Goal: Communication & Community: Answer question/provide support

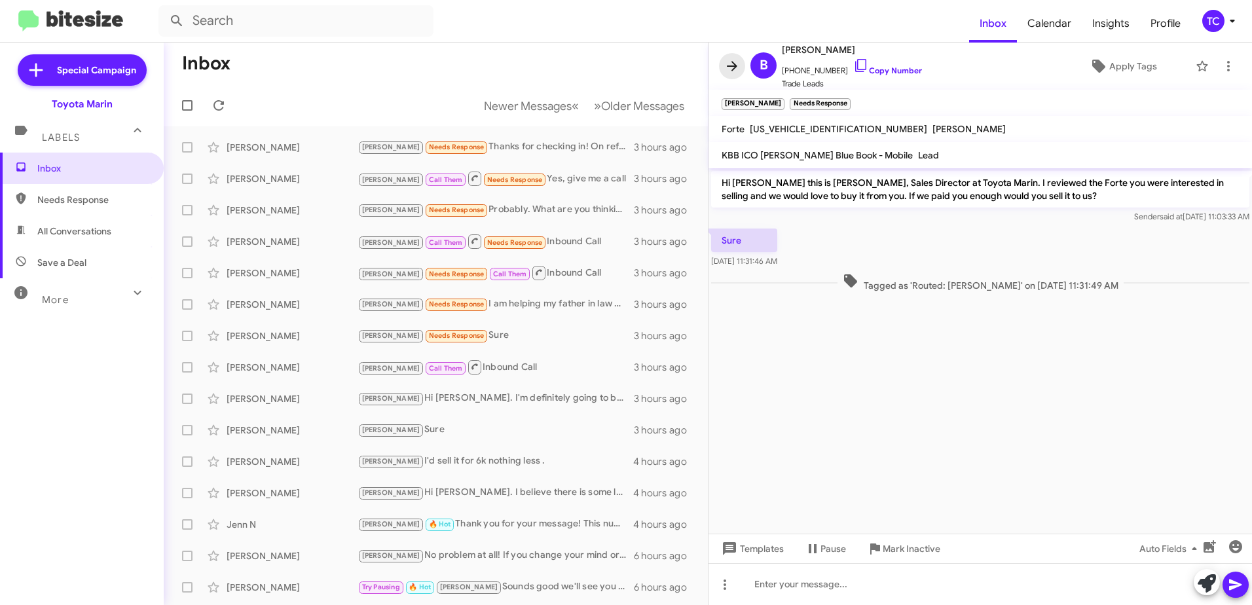
click at [737, 68] on icon at bounding box center [732, 66] width 16 height 16
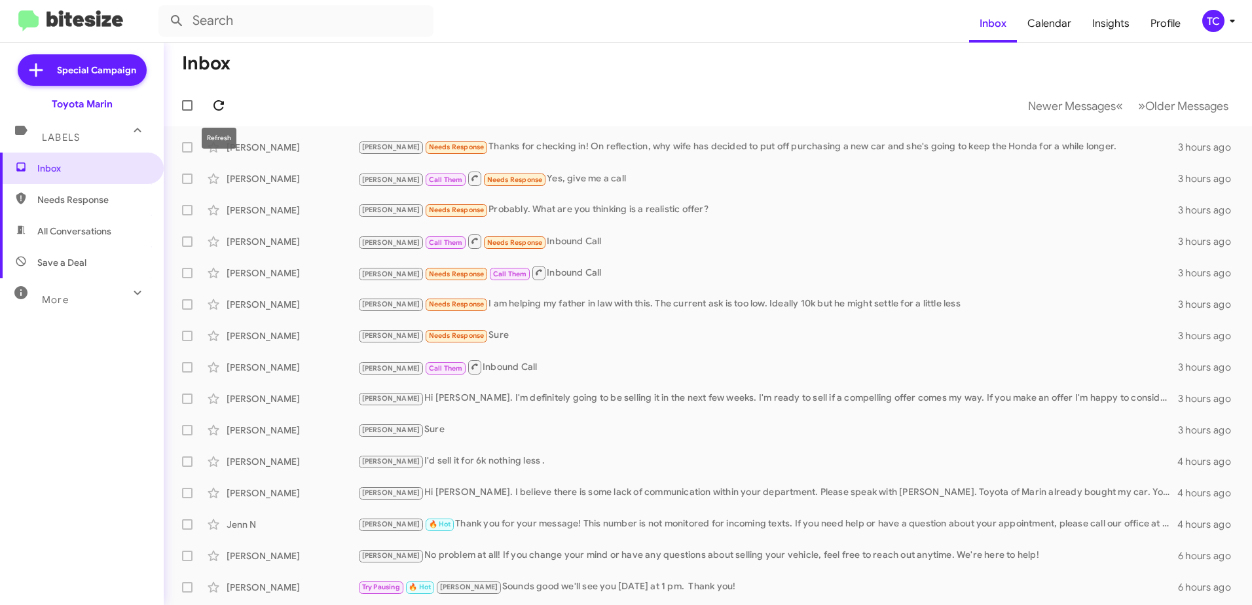
click at [218, 98] on icon at bounding box center [219, 106] width 16 height 16
click at [1145, 110] on span "Older Messages" at bounding box center [1186, 106] width 83 height 14
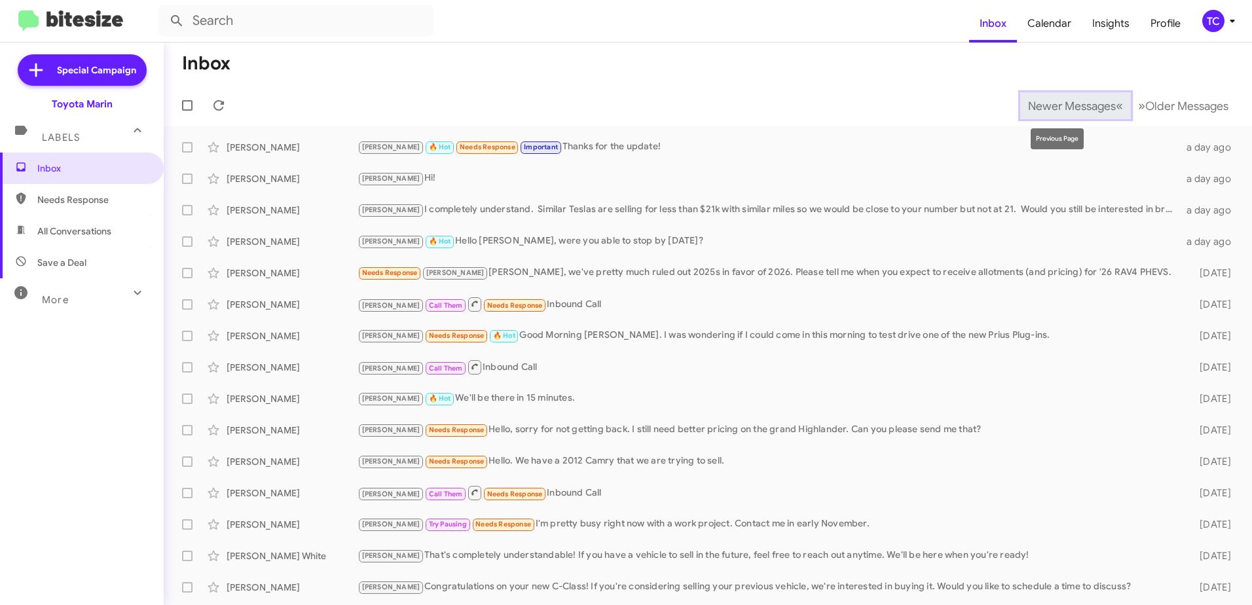
click at [1064, 110] on span "Newer Messages" at bounding box center [1072, 106] width 88 height 14
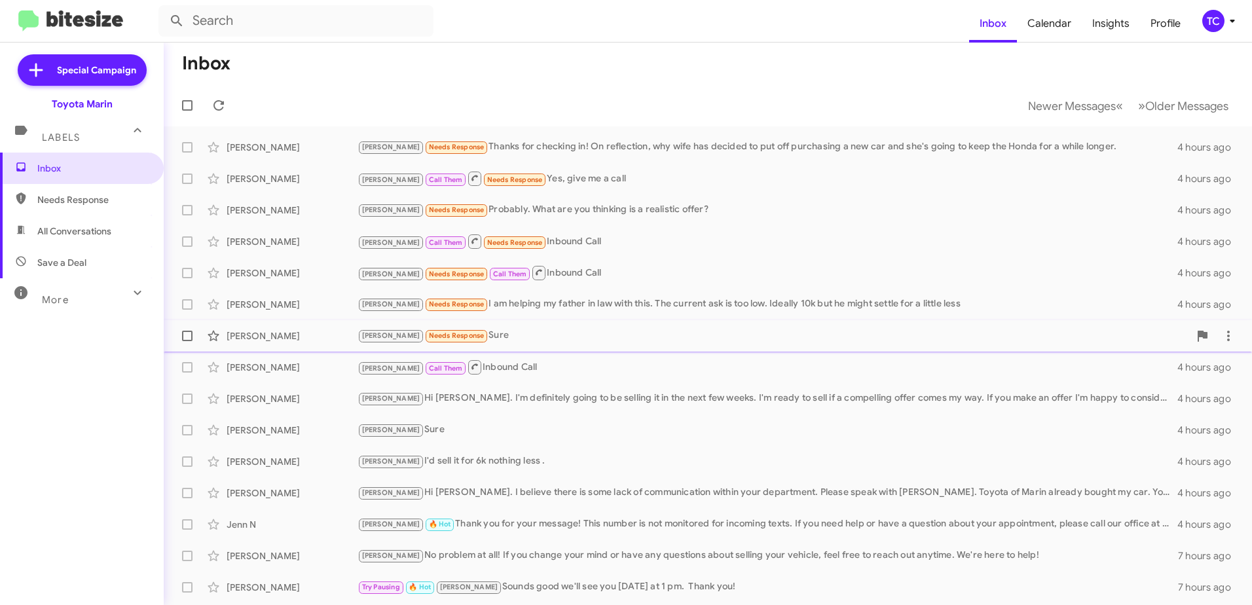
click at [457, 335] on div "[PERSON_NAME] Needs Response Sure" at bounding box center [772, 335] width 831 height 15
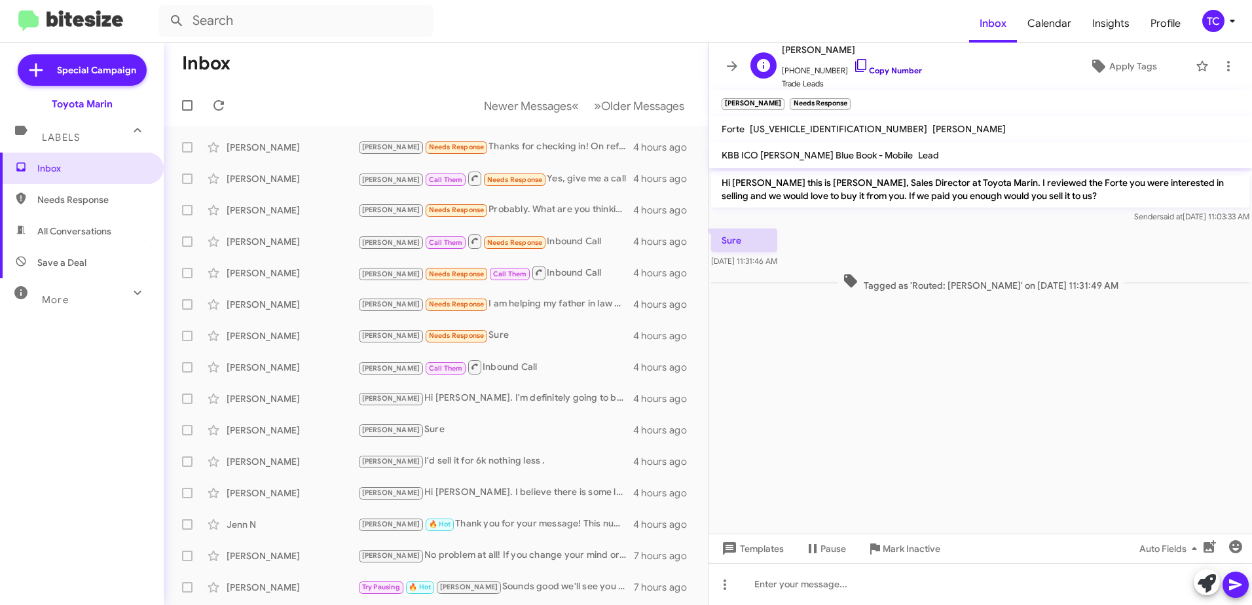
click at [853, 65] on icon at bounding box center [861, 66] width 16 height 16
drag, startPoint x: 1206, startPoint y: 579, endPoint x: 1186, endPoint y: 568, distance: 23.5
click at [1206, 579] on icon at bounding box center [1206, 583] width 18 height 18
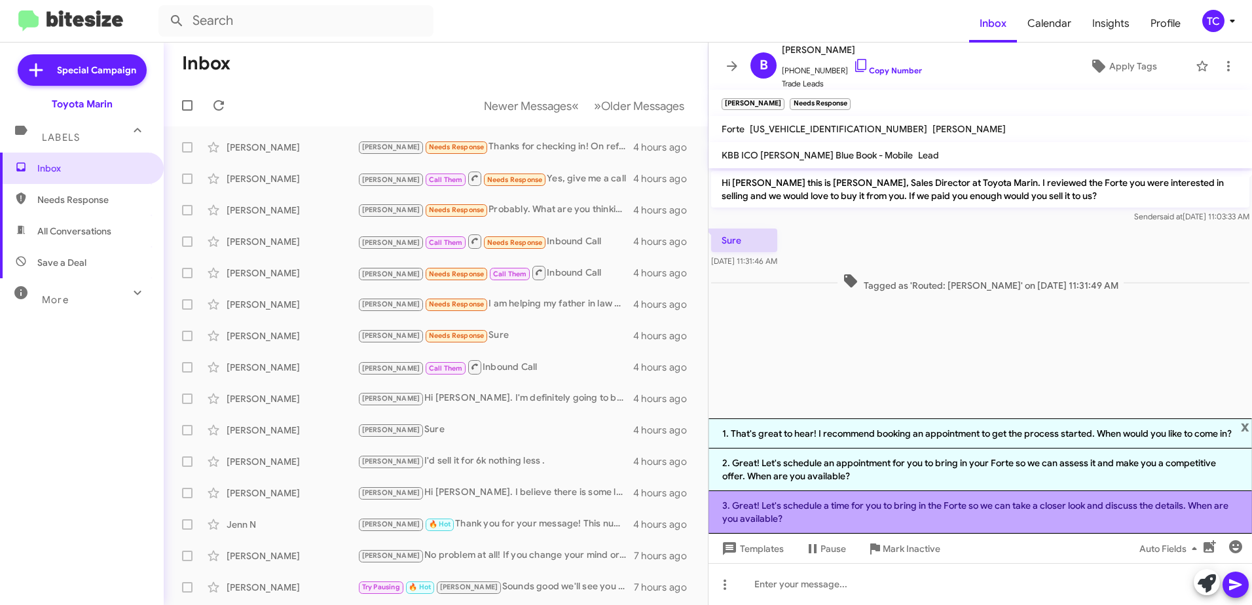
click at [938, 511] on li "3. Great! Let's schedule a time for you to bring in the Forte so we can take a …" at bounding box center [979, 512] width 543 height 43
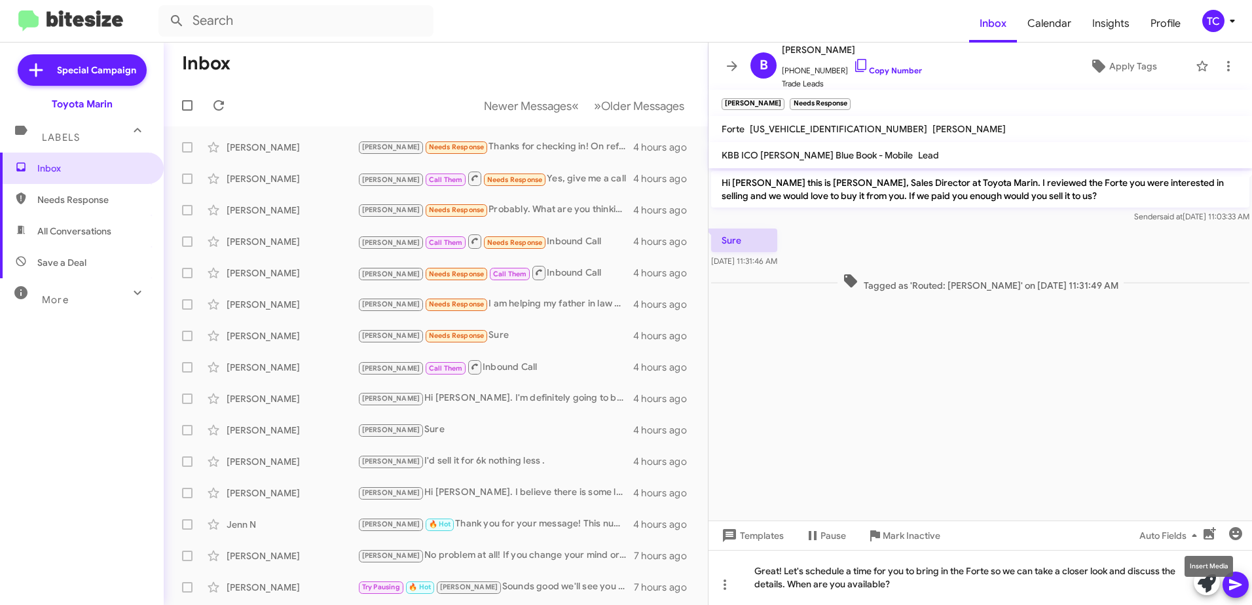
click at [1231, 581] on mat-tooltip-component "Insert Media" at bounding box center [1208, 566] width 67 height 39
click at [1239, 578] on icon at bounding box center [1235, 585] width 16 height 16
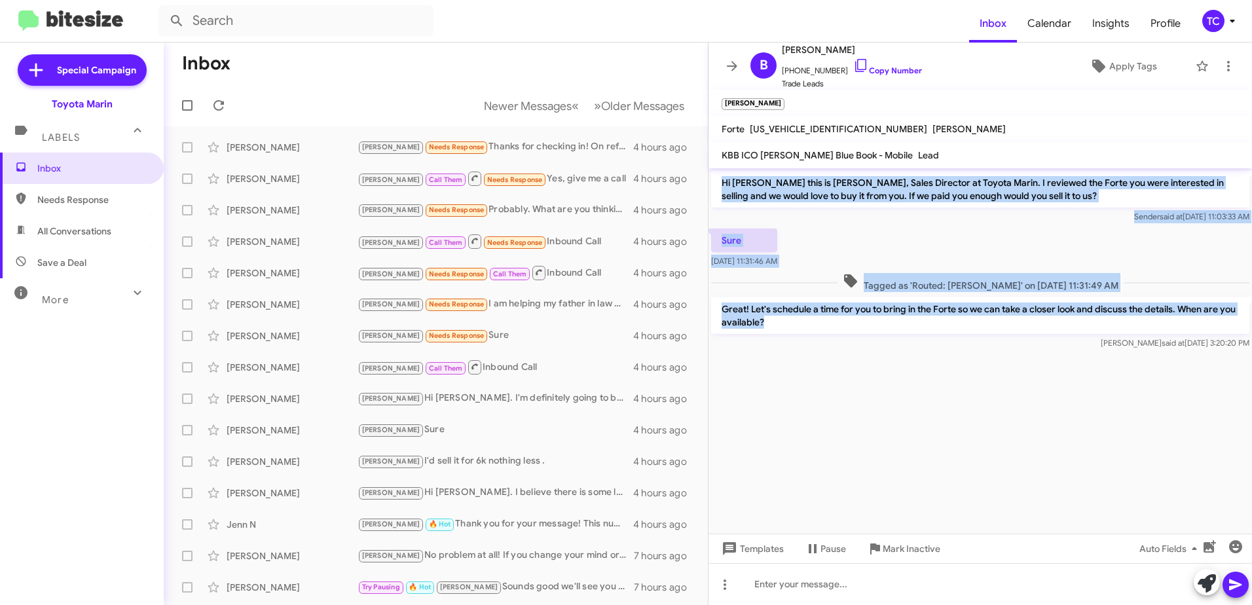
drag, startPoint x: 795, startPoint y: 323, endPoint x: 720, endPoint y: 185, distance: 157.0
click at [720, 185] on div "Hi [PERSON_NAME] this is [PERSON_NAME], Sales Director at Toyota Marin. I revie…" at bounding box center [979, 260] width 543 height 184
copy div "Hi [PERSON_NAME] this is [PERSON_NAME], Sales Director at Toyota Marin. I revie…"
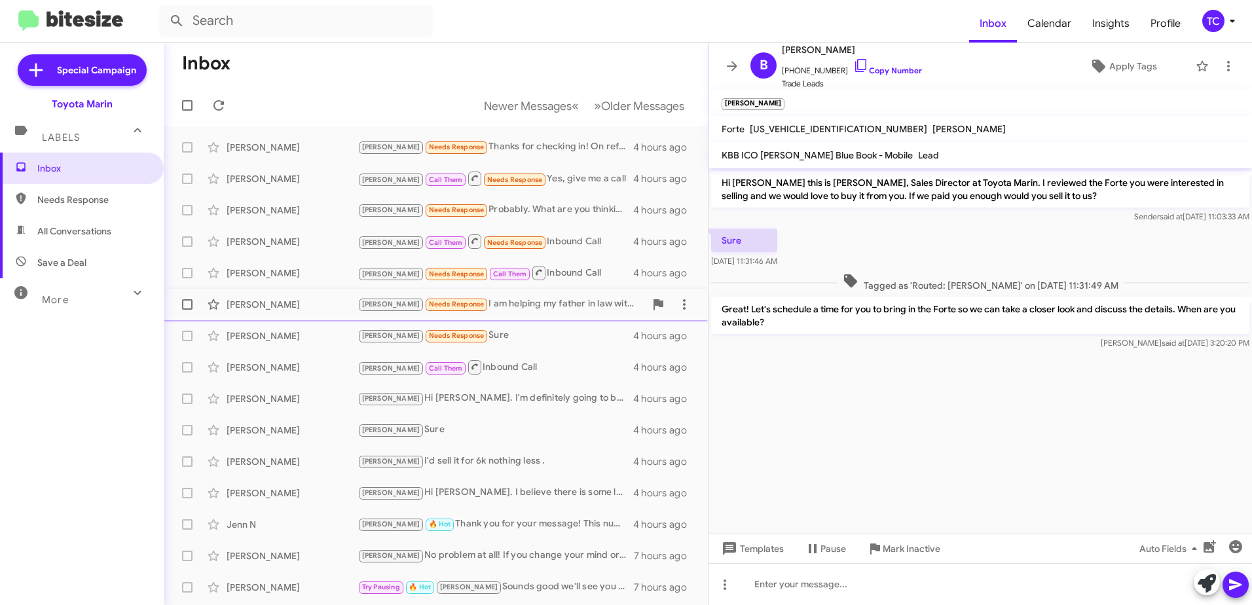
drag, startPoint x: 497, startPoint y: 301, endPoint x: 533, endPoint y: 301, distance: 36.0
click at [497, 301] on div "[PERSON_NAME] Needs Response I am helping my father in law with this. The curre…" at bounding box center [500, 304] width 287 height 15
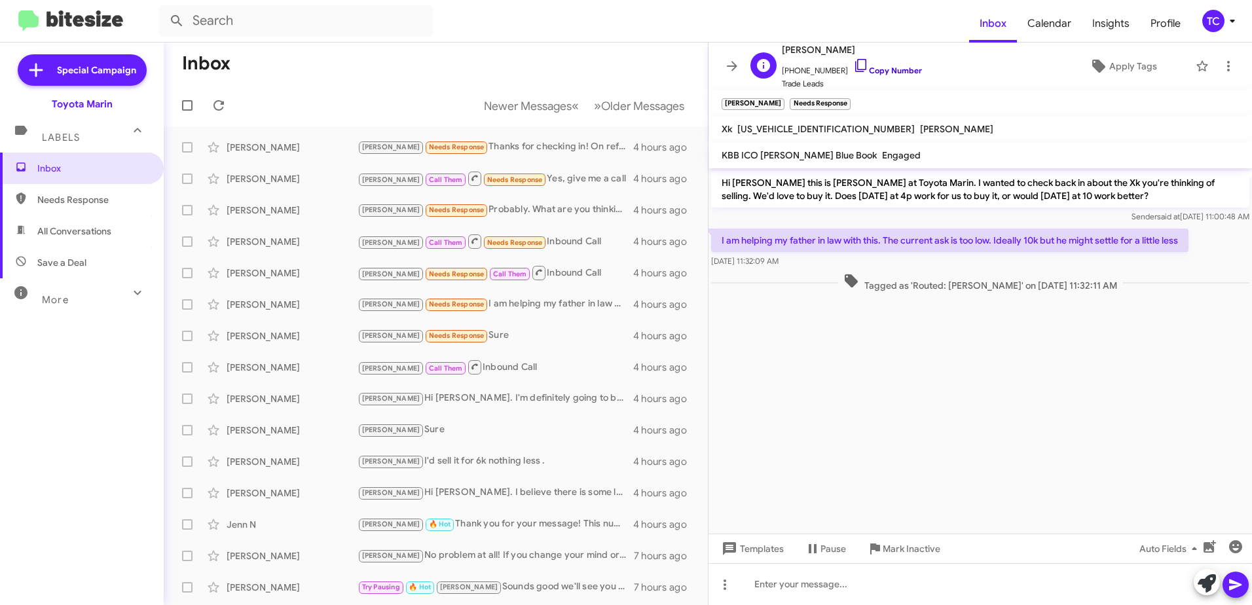
click at [853, 61] on icon at bounding box center [861, 66] width 16 height 16
click at [1201, 582] on icon at bounding box center [1206, 583] width 18 height 18
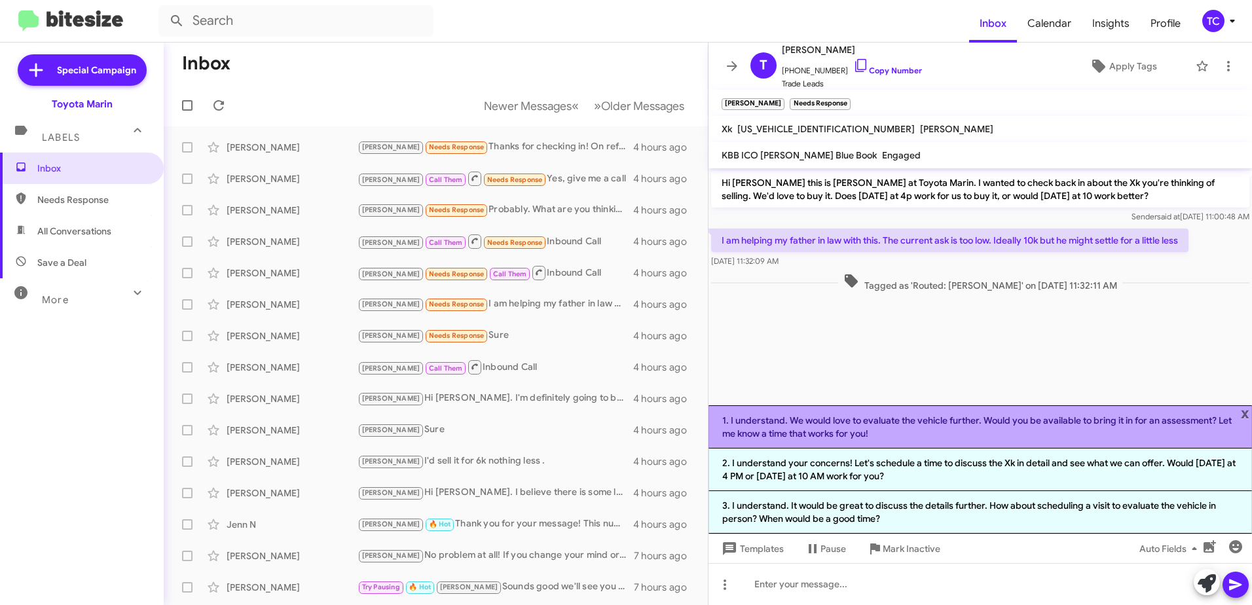
click at [993, 427] on li "1. I understand. We would love to evaluate the vehicle further. Would you be av…" at bounding box center [979, 426] width 543 height 43
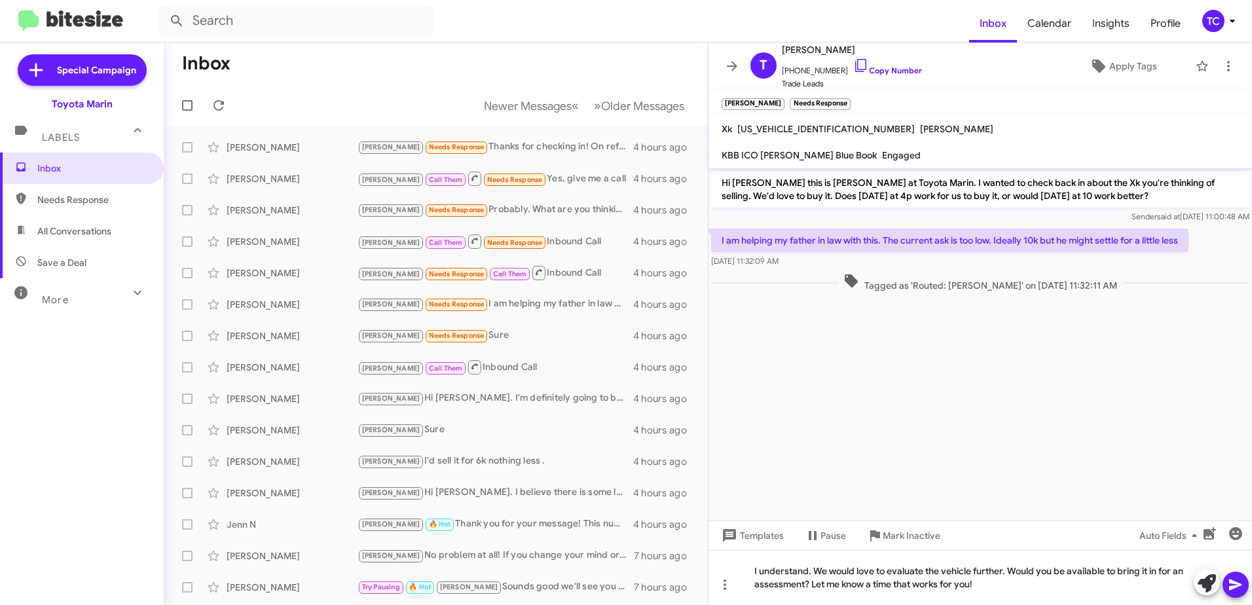
drag, startPoint x: 1241, startPoint y: 581, endPoint x: 1112, endPoint y: 384, distance: 235.9
click at [1241, 581] on icon at bounding box center [1235, 585] width 16 height 16
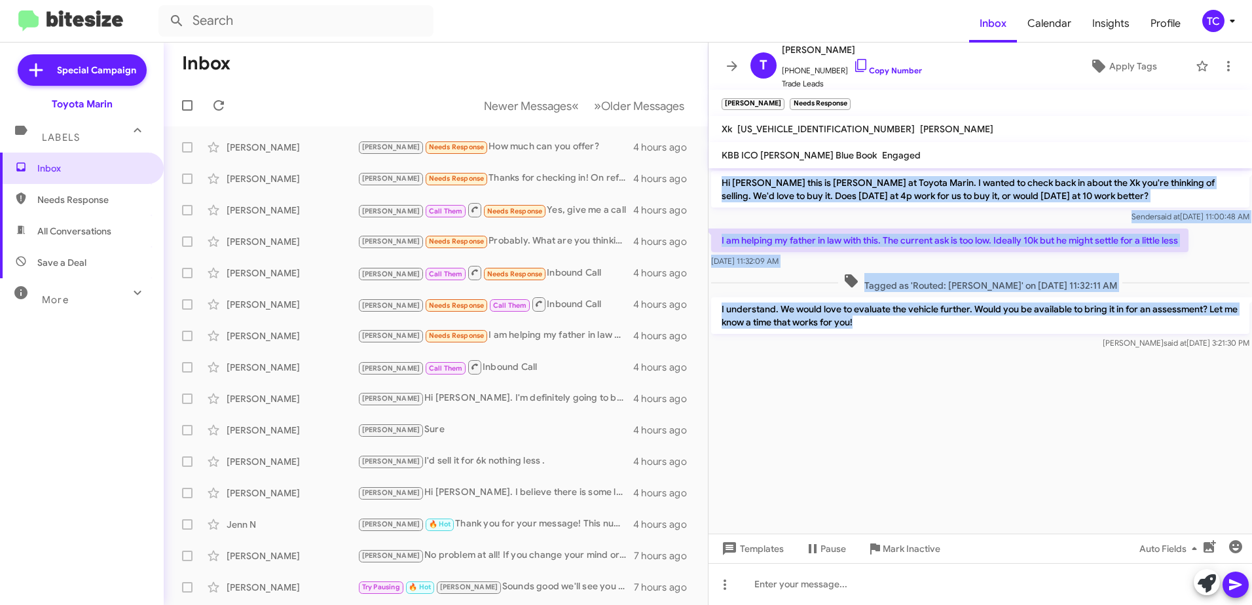
drag, startPoint x: 891, startPoint y: 323, endPoint x: 717, endPoint y: 183, distance: 223.5
click at [717, 183] on div "Hi [PERSON_NAME] this is [PERSON_NAME] at Toyota Marin. I wanted to check back …" at bounding box center [979, 260] width 543 height 184
copy div "Hi [PERSON_NAME] this is [PERSON_NAME] at Toyota Marin. I wanted to check back …"
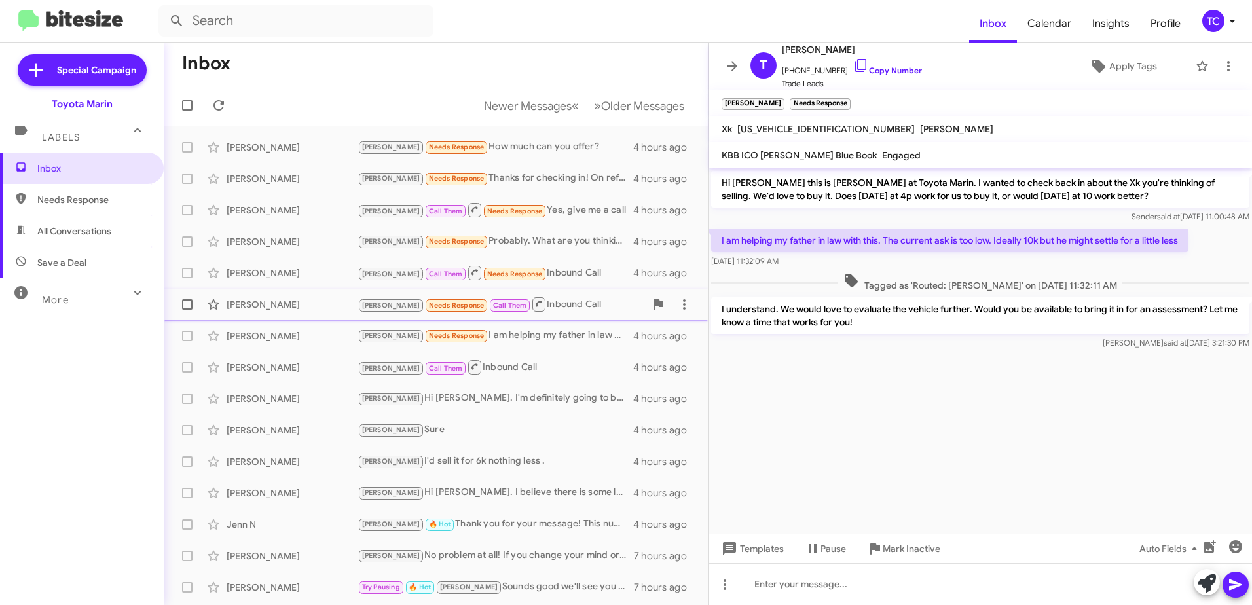
click at [536, 304] on div "[PERSON_NAME] Needs Response Call Them Inbound Call" at bounding box center [500, 304] width 287 height 16
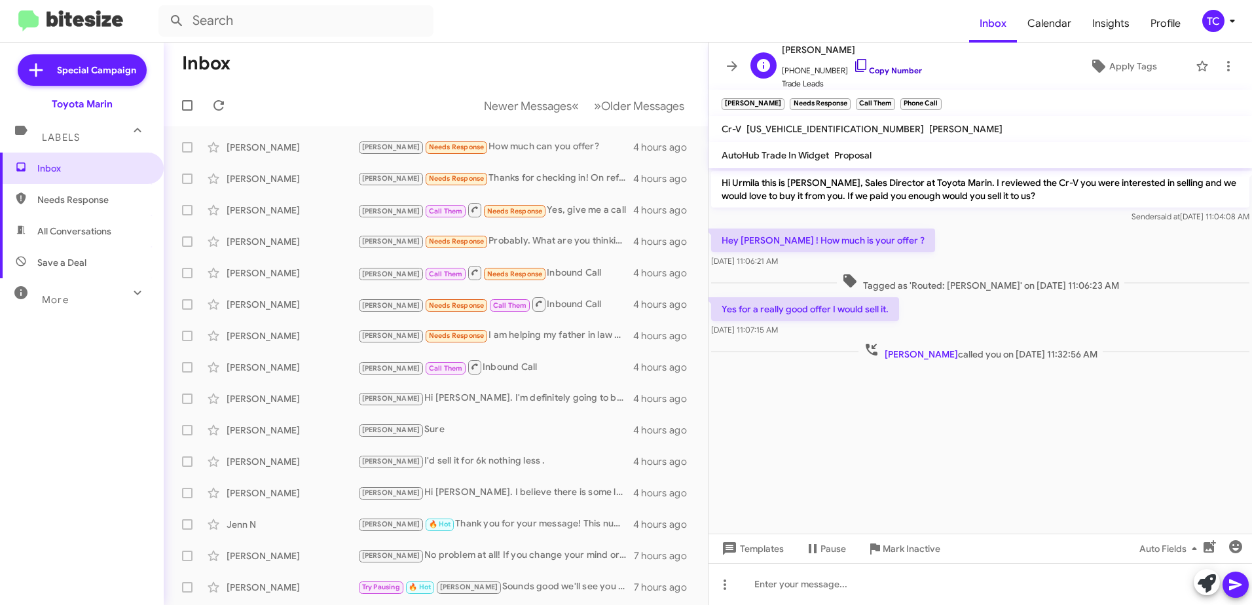
click at [853, 64] on icon at bounding box center [861, 66] width 16 height 16
click at [917, 456] on cdk-virtual-scroll-viewport "Hi Urmila this is [PERSON_NAME], Sales Director at Toyota Marin. I reviewed the…" at bounding box center [979, 350] width 543 height 365
click at [1212, 543] on icon at bounding box center [1212, 541] width 12 height 9
click at [1204, 585] on icon at bounding box center [1206, 583] width 18 height 18
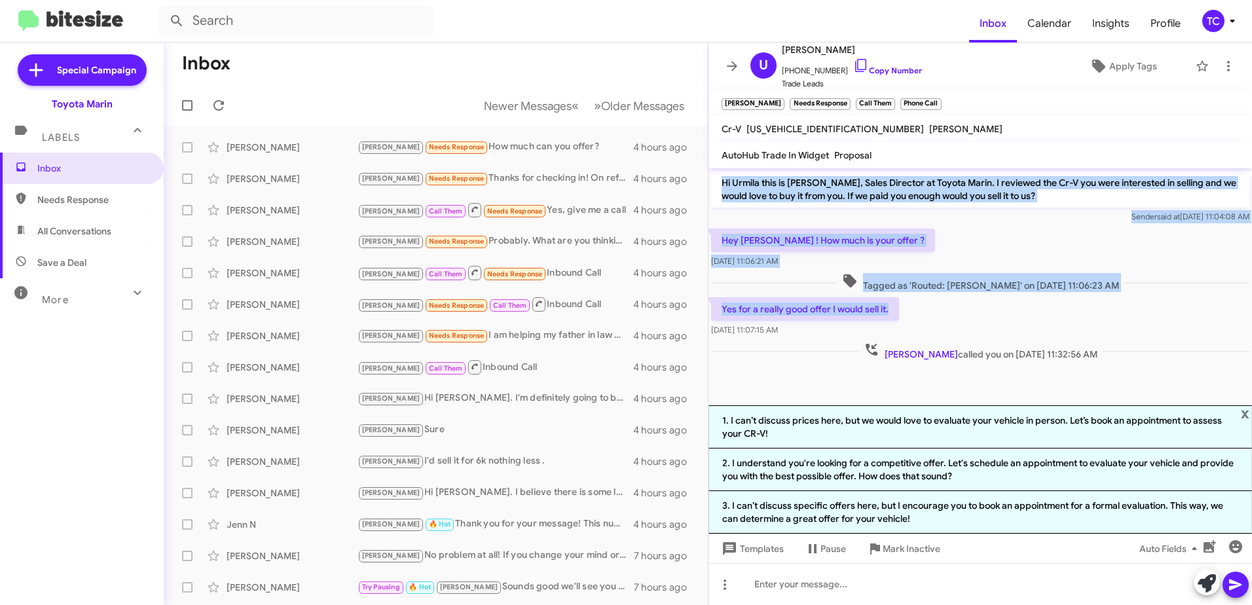
drag, startPoint x: 892, startPoint y: 309, endPoint x: 719, endPoint y: 181, distance: 215.2
click at [719, 181] on div "Hi Urmila this is [PERSON_NAME], Sales Director at Toyota Marin. I reviewed the…" at bounding box center [979, 265] width 543 height 195
copy div "Hi Urmila this is [PERSON_NAME], Sales Director at Toyota Marin. I reviewed the…"
click at [1171, 320] on div "Yes for a really good offer I would sell it. [DATE] 11:07:15 AM" at bounding box center [979, 317] width 543 height 45
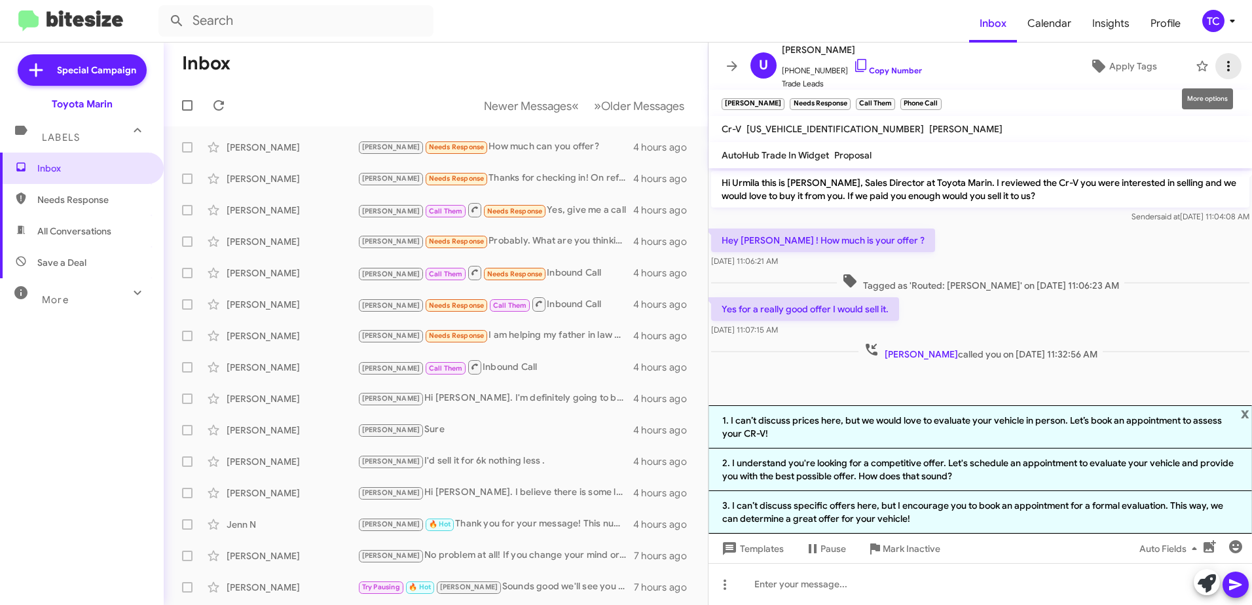
click at [1221, 69] on icon at bounding box center [1228, 66] width 16 height 16
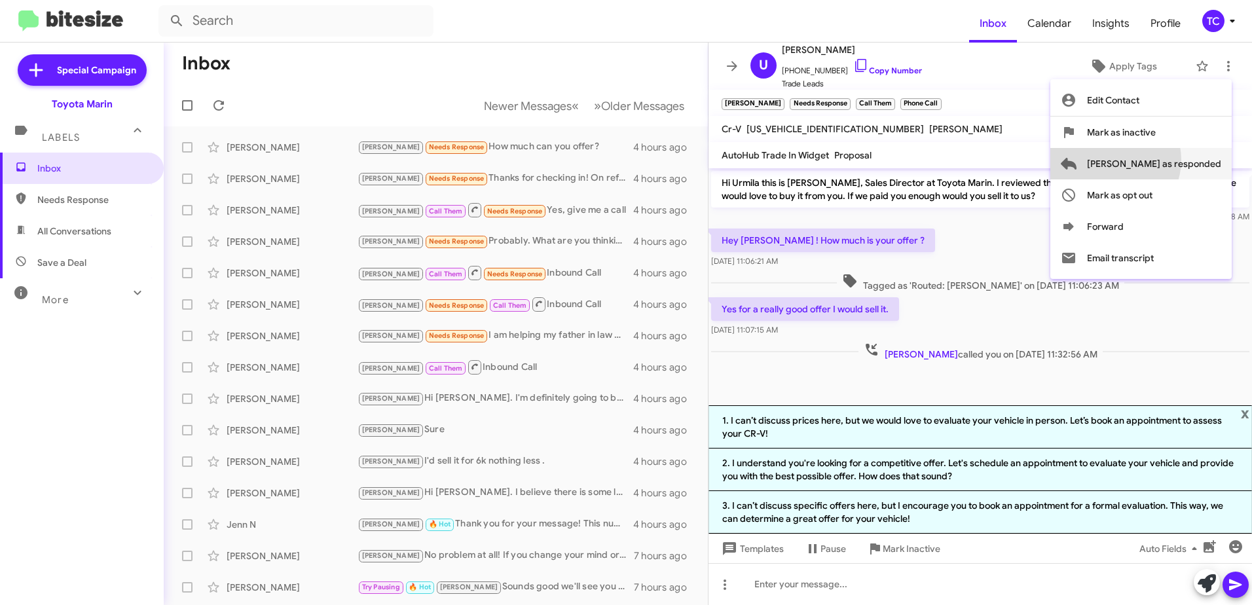
drag, startPoint x: 1162, startPoint y: 160, endPoint x: 933, endPoint y: 152, distance: 229.3
click at [1162, 159] on span "[PERSON_NAME] as responded" at bounding box center [1154, 163] width 134 height 31
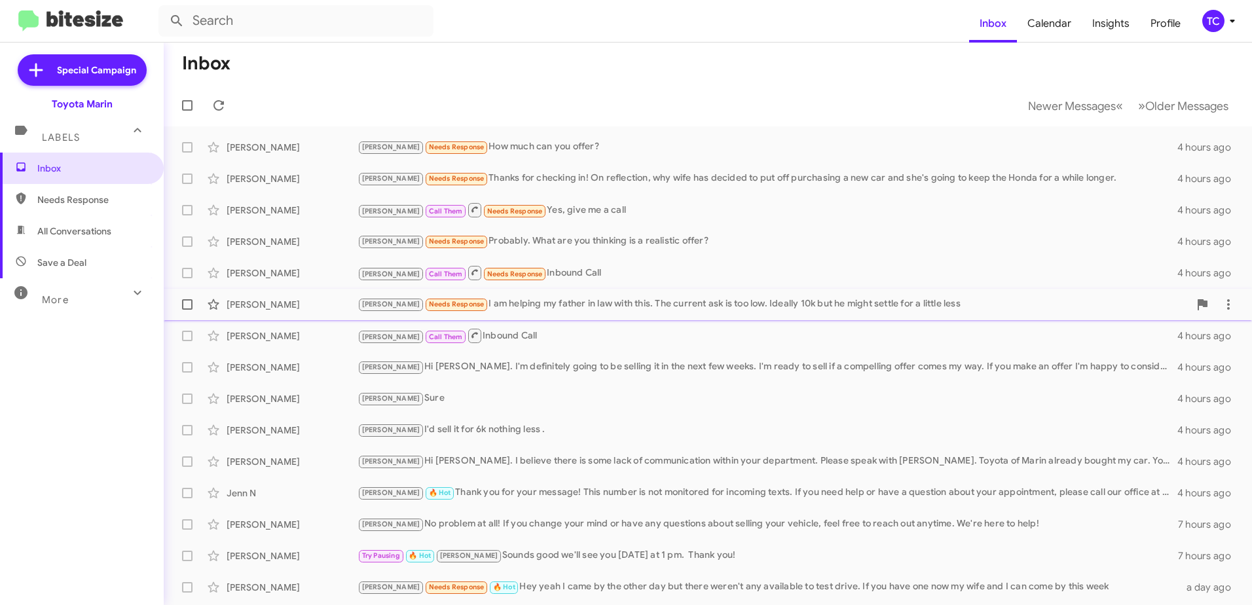
click at [473, 299] on div "[PERSON_NAME] Needs Response I am helping my father in law with this. The curre…" at bounding box center [772, 304] width 831 height 15
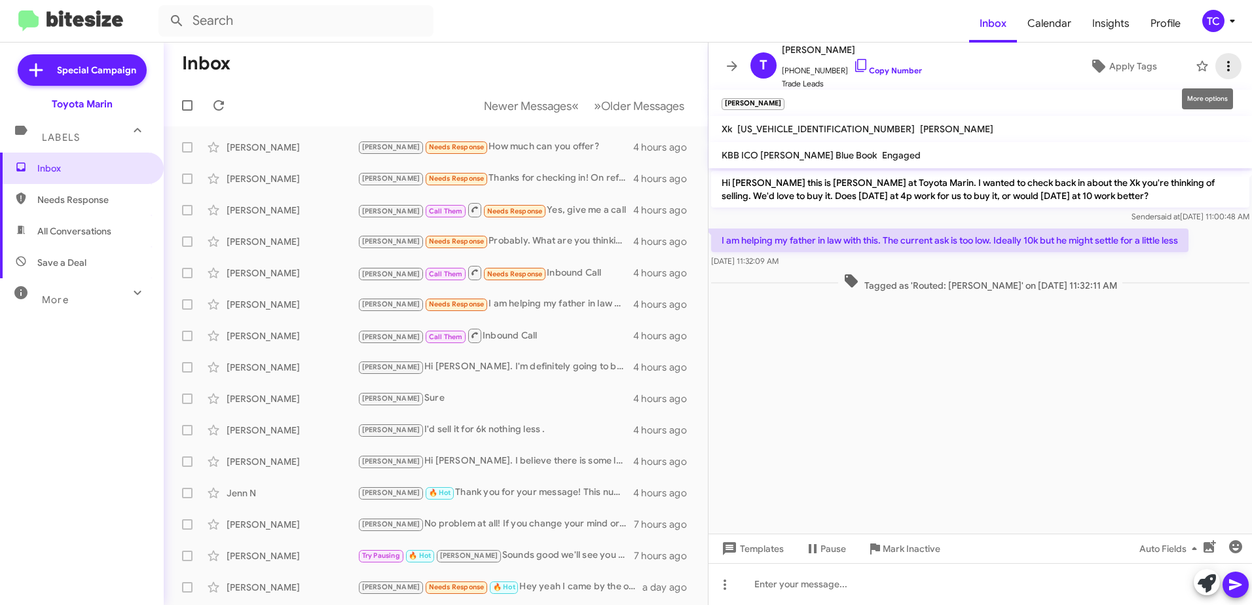
click at [1224, 67] on icon at bounding box center [1228, 66] width 16 height 16
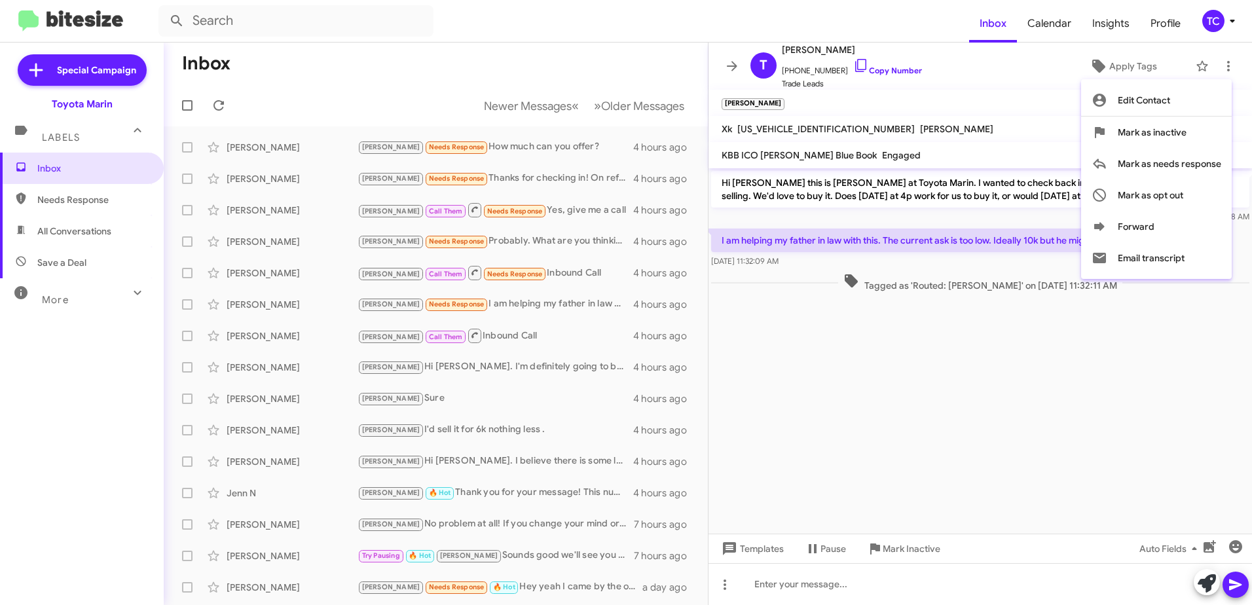
drag, startPoint x: 267, startPoint y: 94, endPoint x: 199, endPoint y: 103, distance: 68.7
click at [261, 94] on div at bounding box center [626, 302] width 1252 height 605
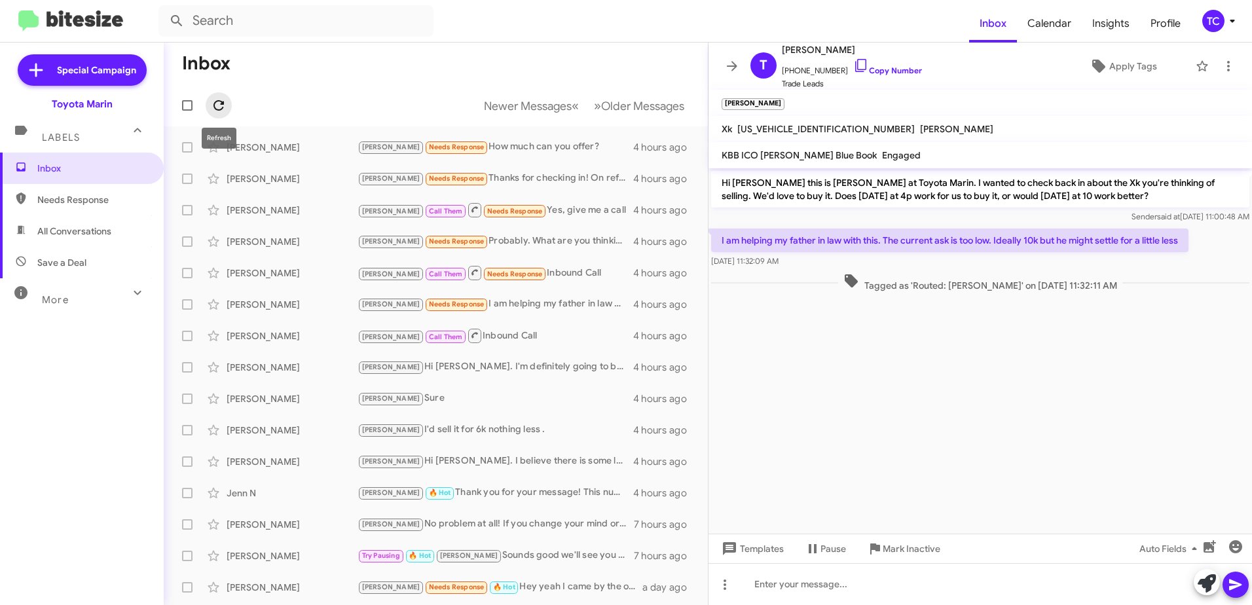
click at [217, 105] on icon at bounding box center [219, 106] width 16 height 16
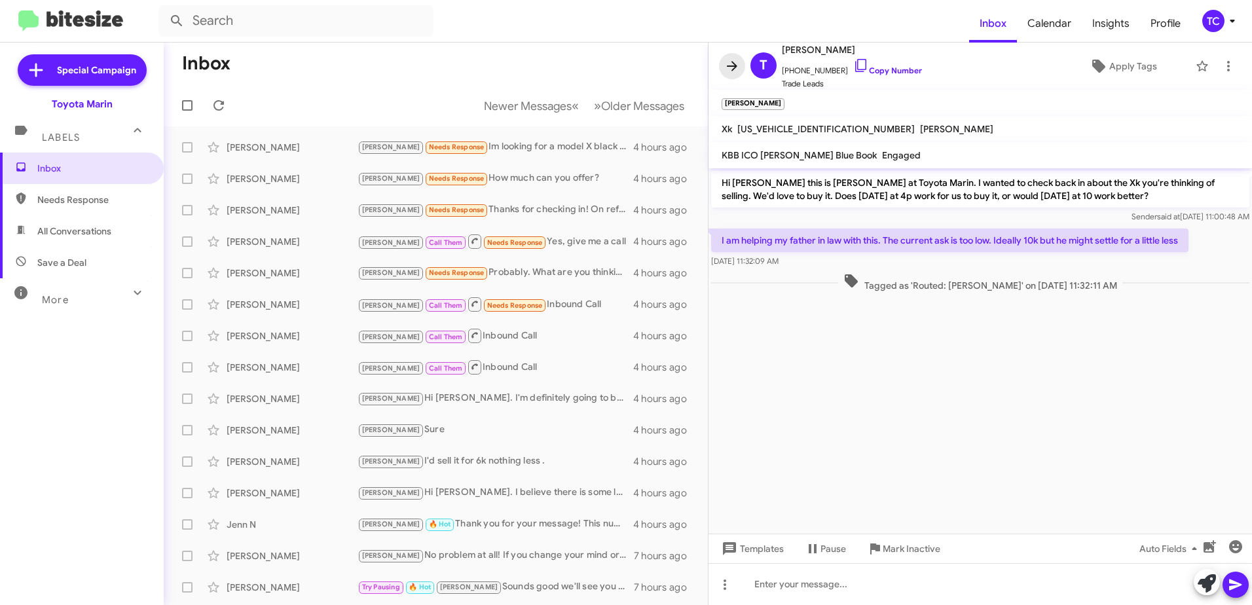
click at [733, 70] on icon at bounding box center [732, 66] width 10 height 10
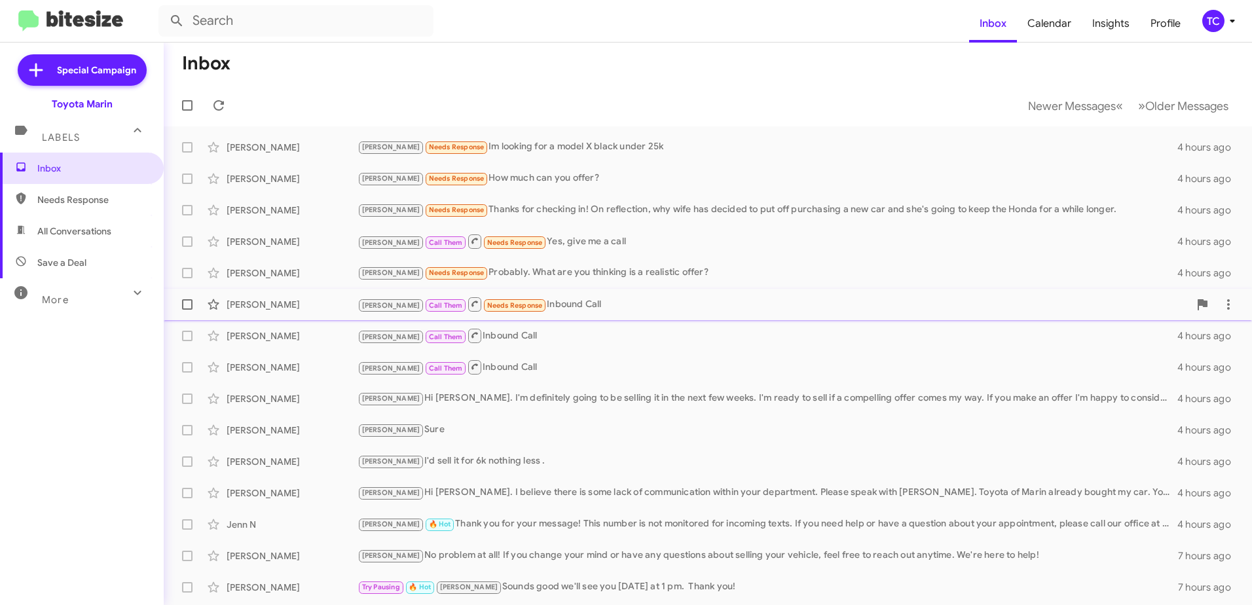
click at [530, 297] on div "[PERSON_NAME] Call Them Needs Response Inbound Call" at bounding box center [772, 304] width 831 height 16
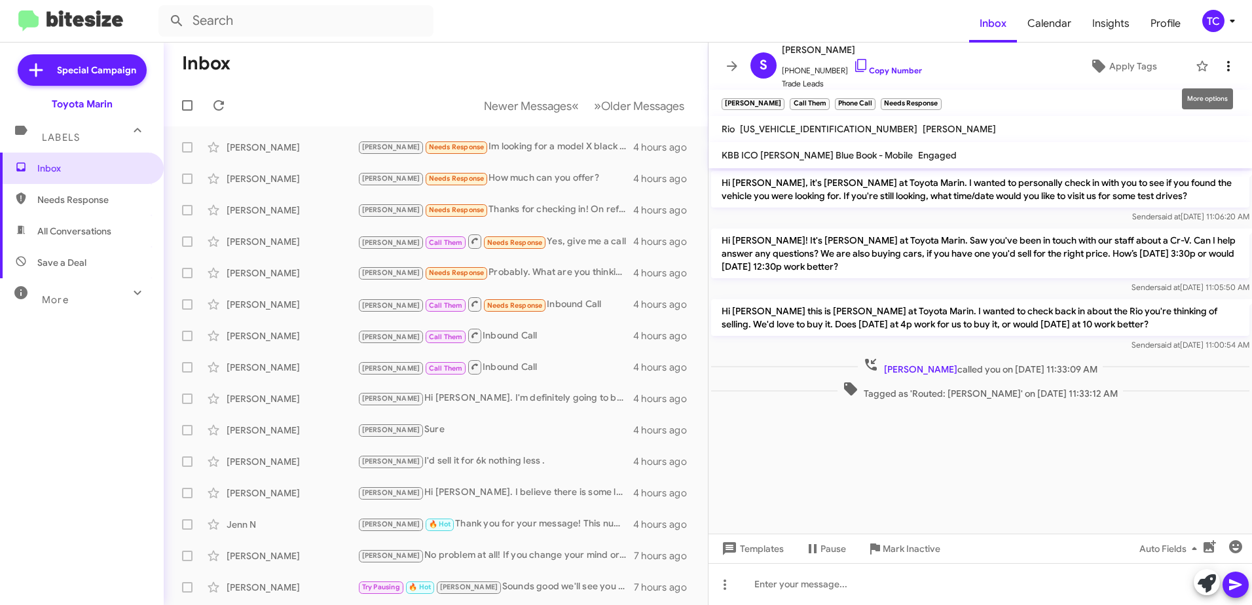
click at [1222, 62] on icon at bounding box center [1228, 66] width 16 height 16
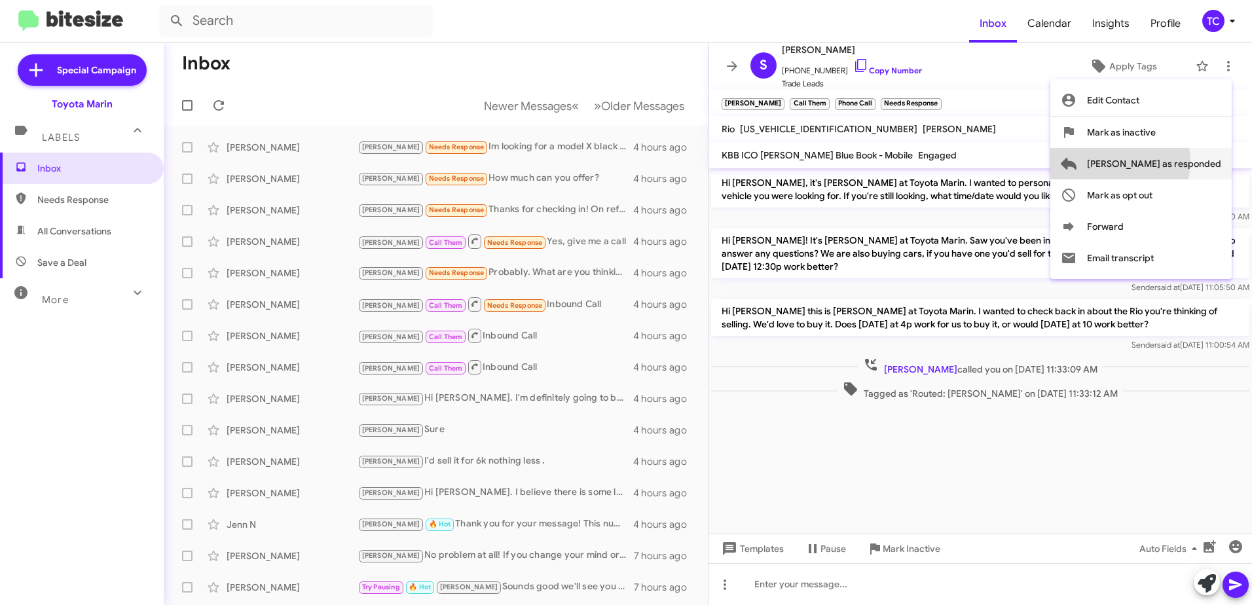
click at [1172, 162] on span "[PERSON_NAME] as responded" at bounding box center [1154, 163] width 134 height 31
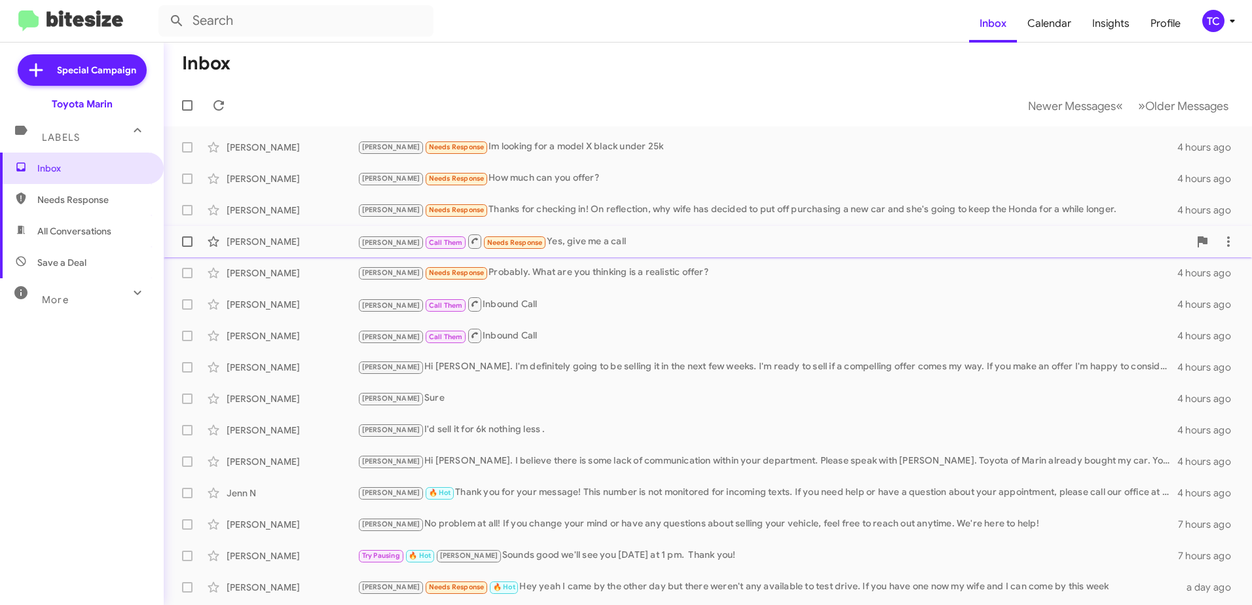
click at [540, 242] on div "[PERSON_NAME] Call Them Needs Response Yes, give me a call" at bounding box center [772, 241] width 831 height 16
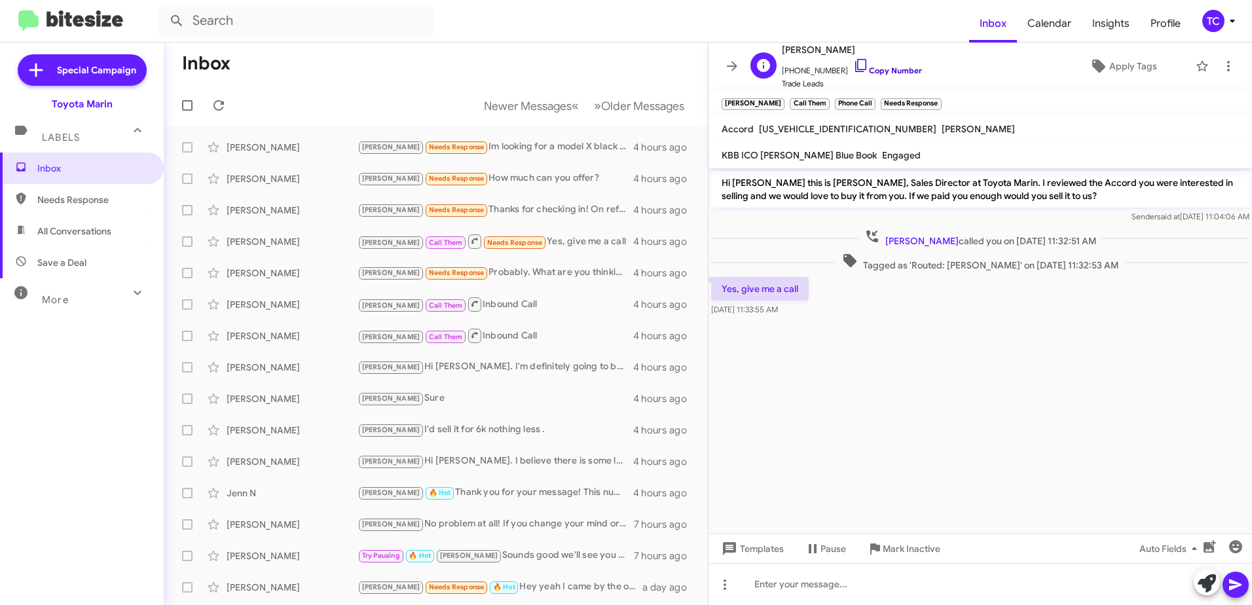
click at [853, 62] on icon at bounding box center [861, 66] width 16 height 16
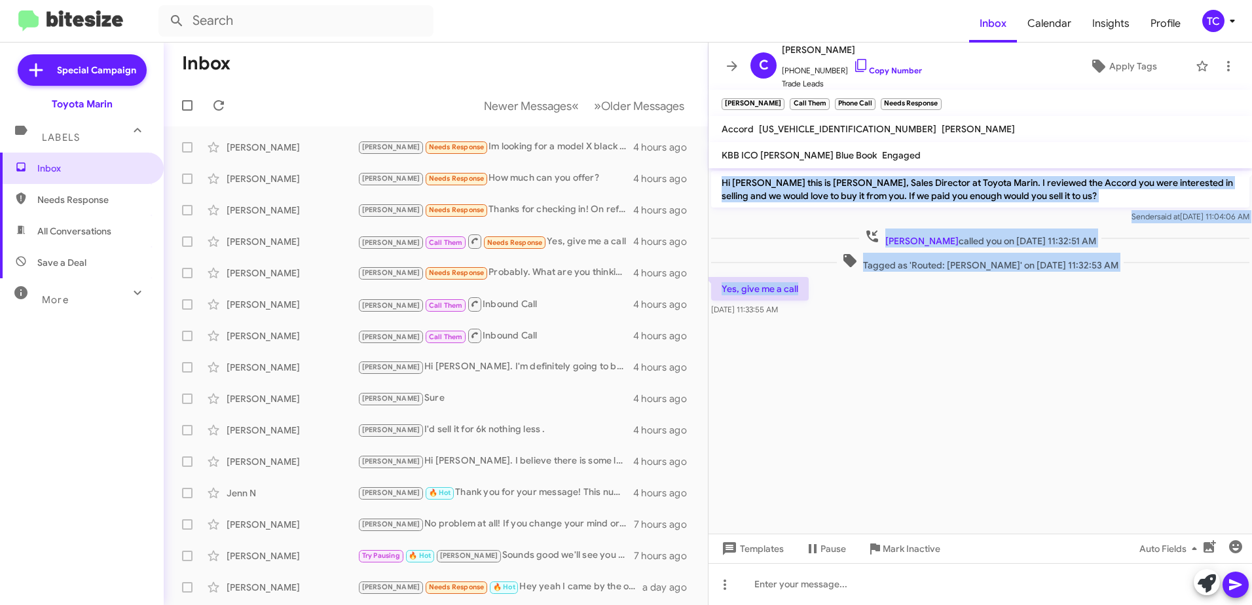
drag, startPoint x: 800, startPoint y: 291, endPoint x: 721, endPoint y: 184, distance: 133.0
click at [721, 184] on div "Hi [PERSON_NAME] this is [PERSON_NAME], Sales Director at Toyota Marin. I revie…" at bounding box center [979, 243] width 543 height 151
copy div "Hi [PERSON_NAME] this is [PERSON_NAME], Sales Director at Toyota Marin. I revie…"
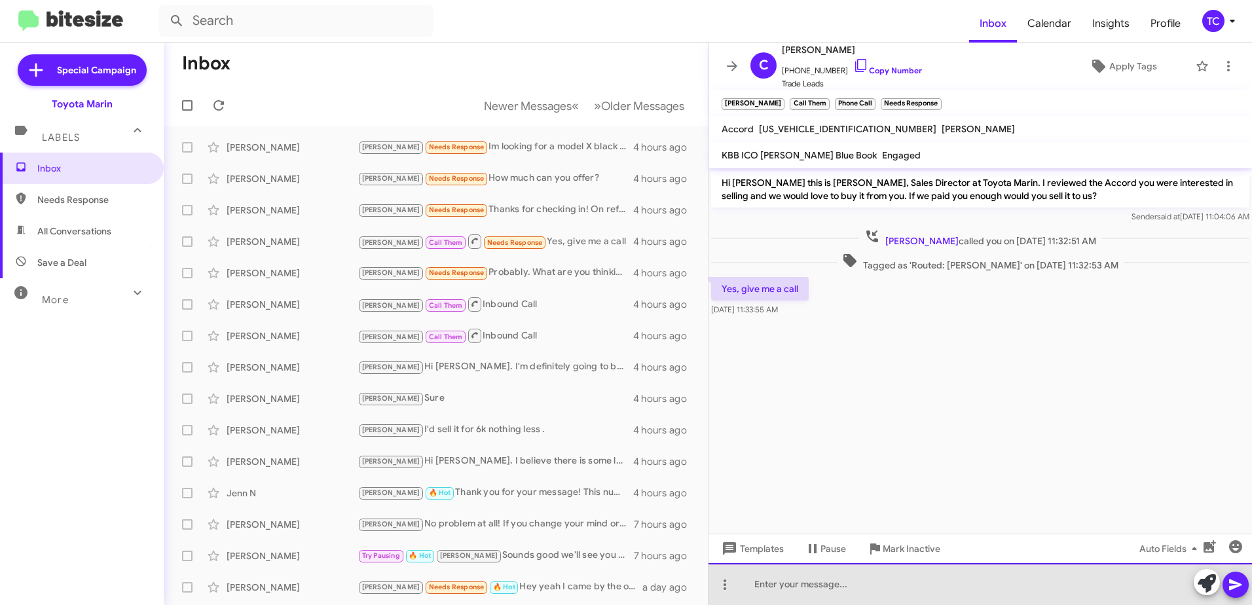
drag, startPoint x: 1075, startPoint y: 596, endPoint x: 1059, endPoint y: 586, distance: 18.5
click at [1074, 596] on div at bounding box center [979, 584] width 543 height 42
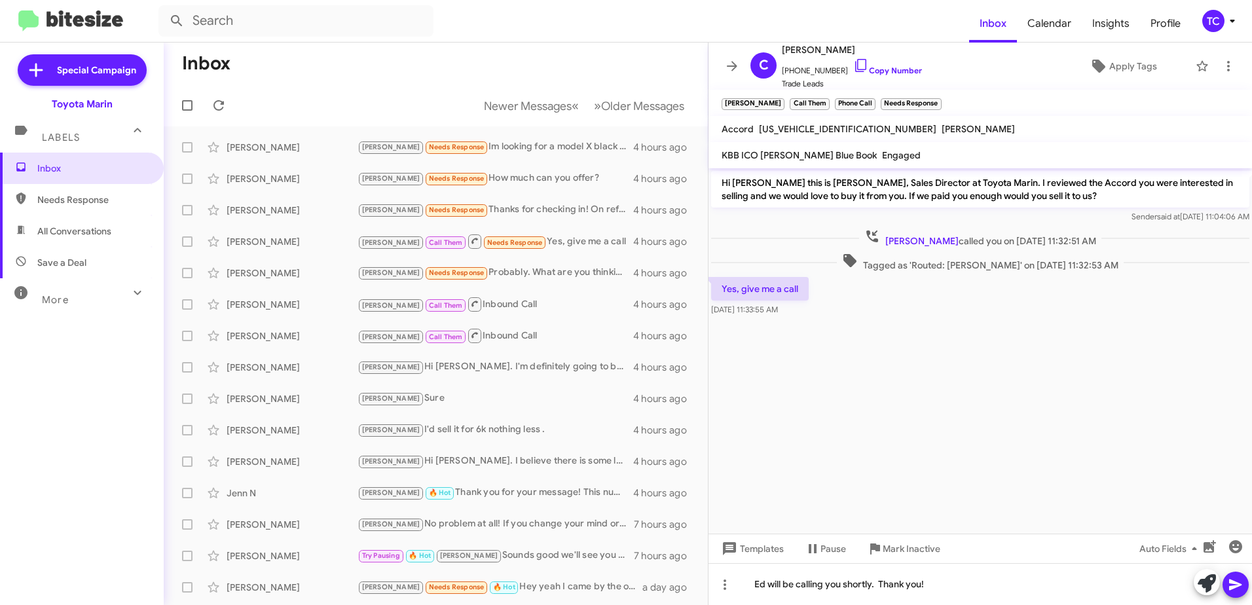
drag, startPoint x: 1229, startPoint y: 584, endPoint x: 1150, endPoint y: 468, distance: 140.4
click at [1229, 584] on icon at bounding box center [1235, 585] width 16 height 16
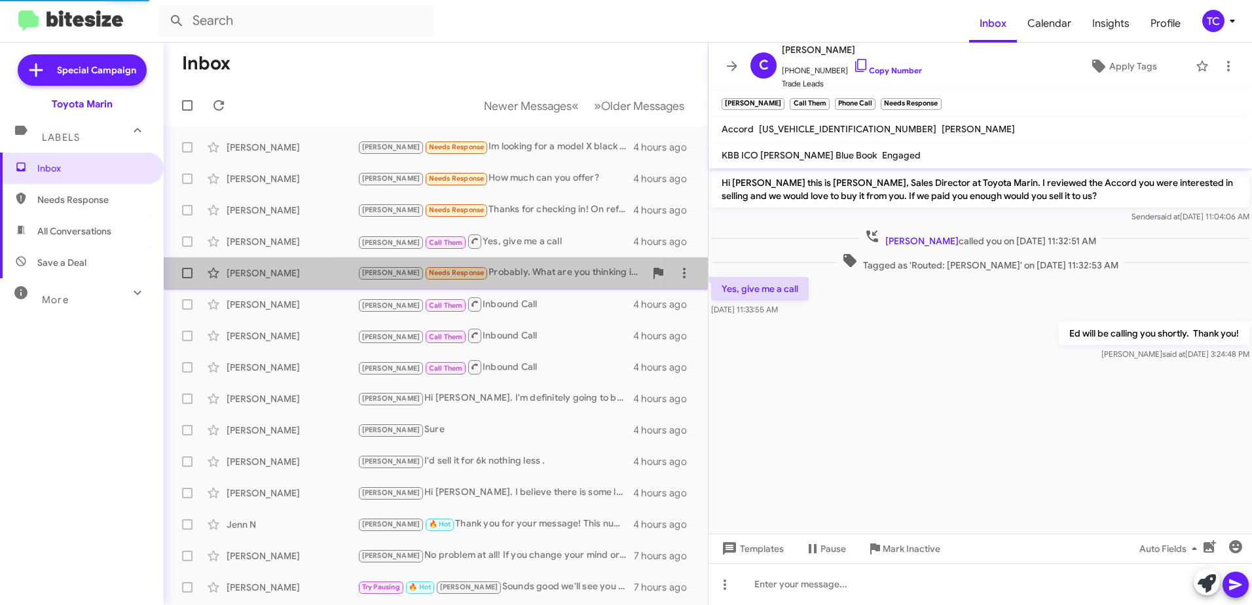
click at [480, 275] on div "[PERSON_NAME] Needs Response Probably. What are you thinking is a realistic off…" at bounding box center [500, 272] width 287 height 15
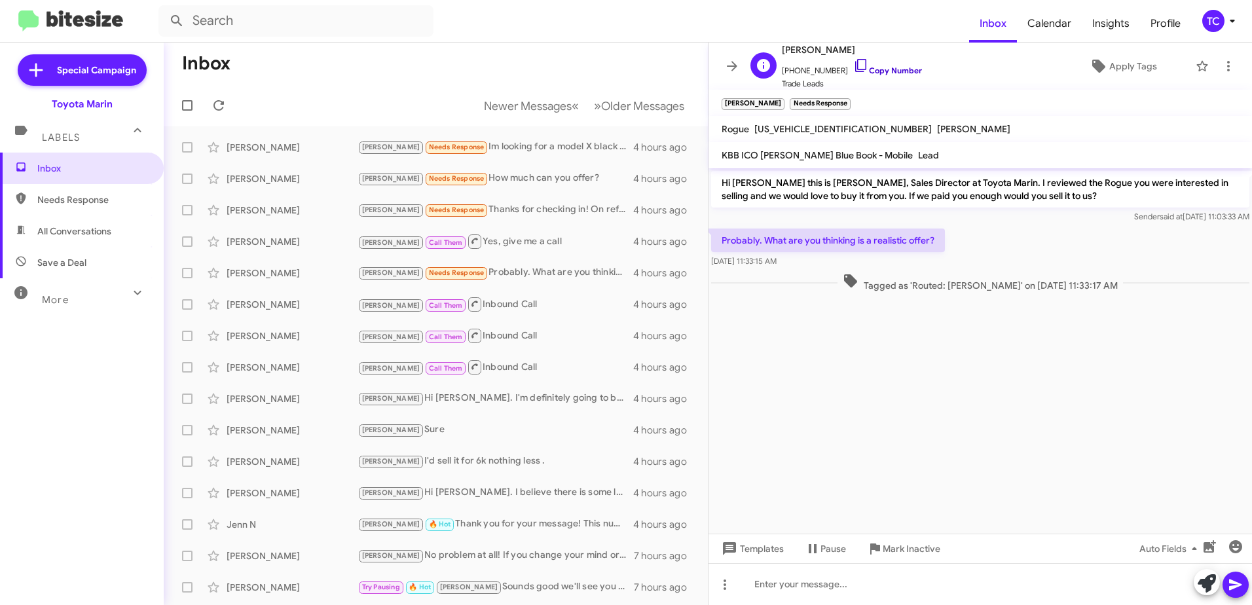
click at [855, 69] on icon at bounding box center [860, 65] width 11 height 13
click at [1208, 573] on span at bounding box center [1206, 583] width 18 height 29
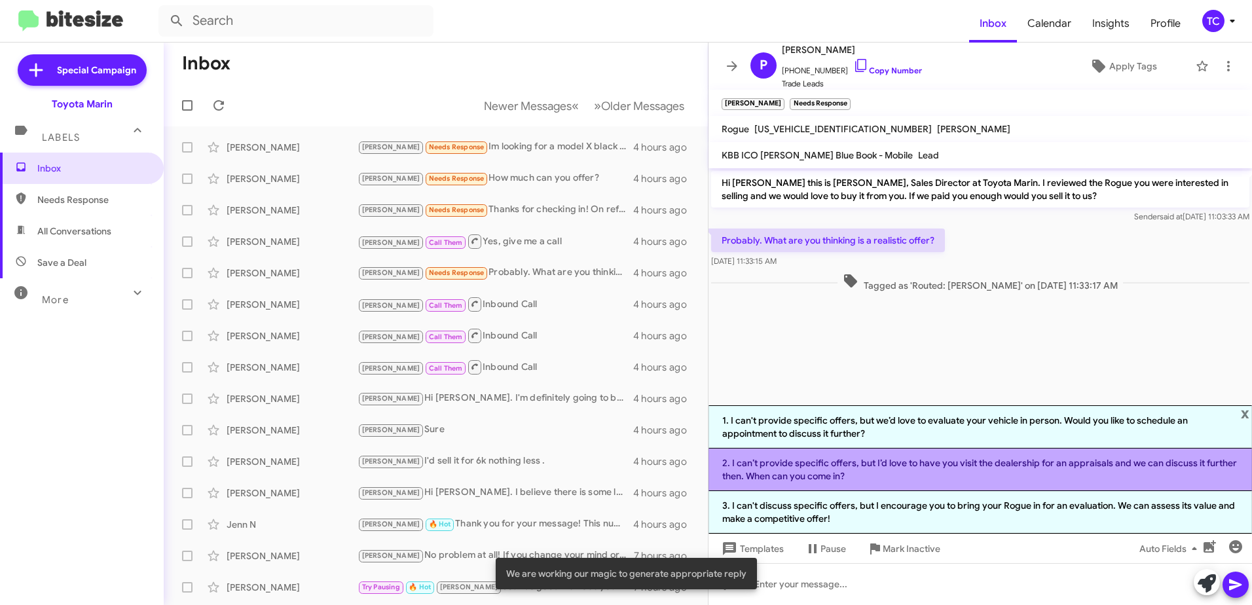
click at [915, 467] on li "2. I can’t provide specific offers, but I’d love to have you visit the dealersh…" at bounding box center [979, 469] width 543 height 43
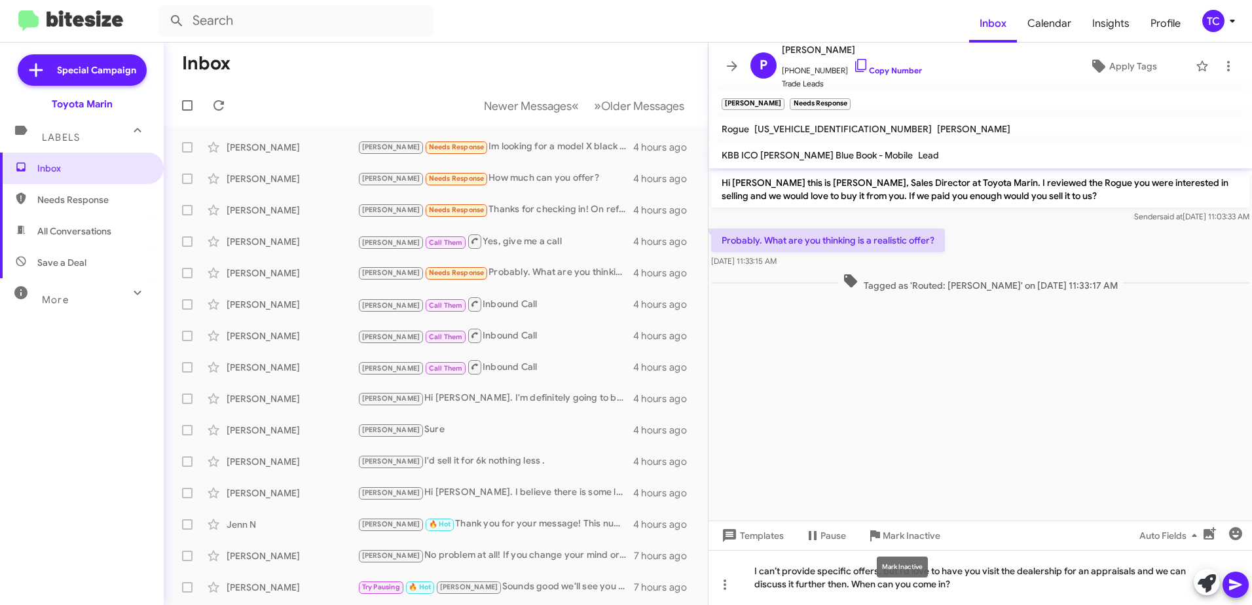
click at [896, 570] on div "Mark Inactive" at bounding box center [902, 566] width 51 height 21
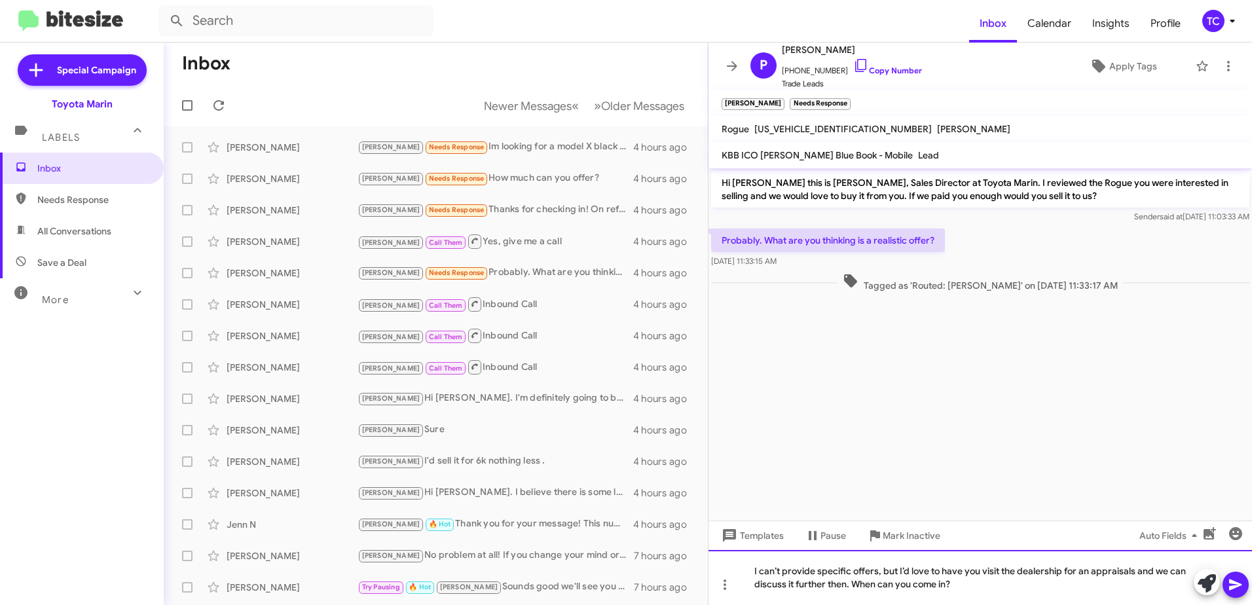
click at [898, 569] on div "I can’t provide specific offers, but I’d love to have you visit the dealership …" at bounding box center [979, 577] width 543 height 55
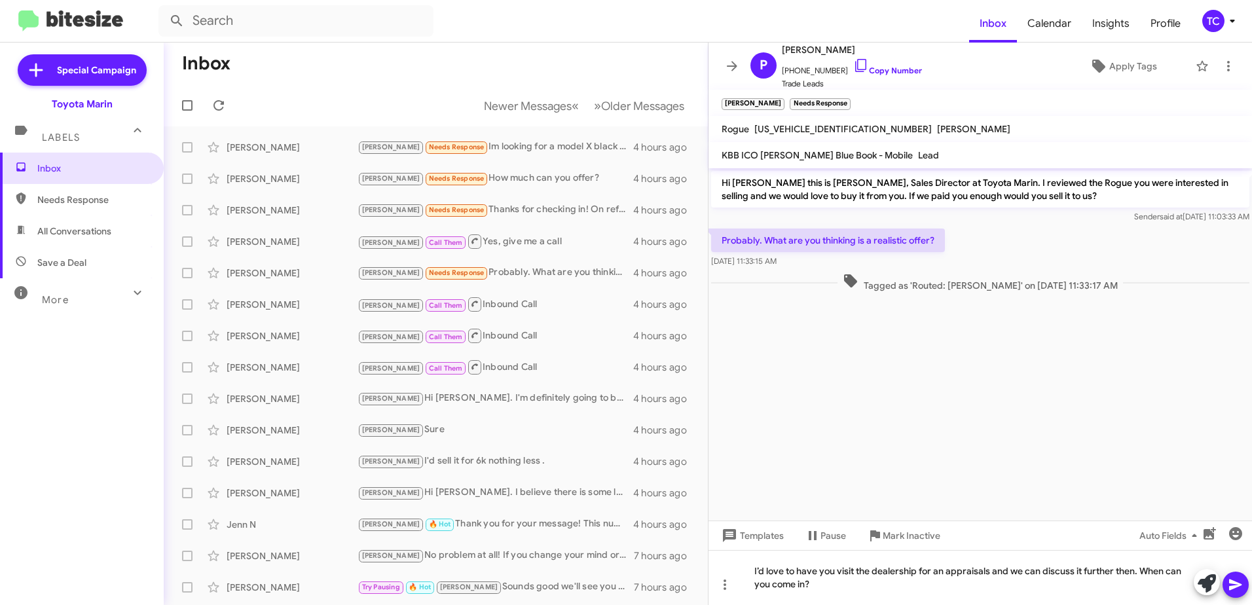
click at [1236, 583] on icon at bounding box center [1235, 584] width 12 height 11
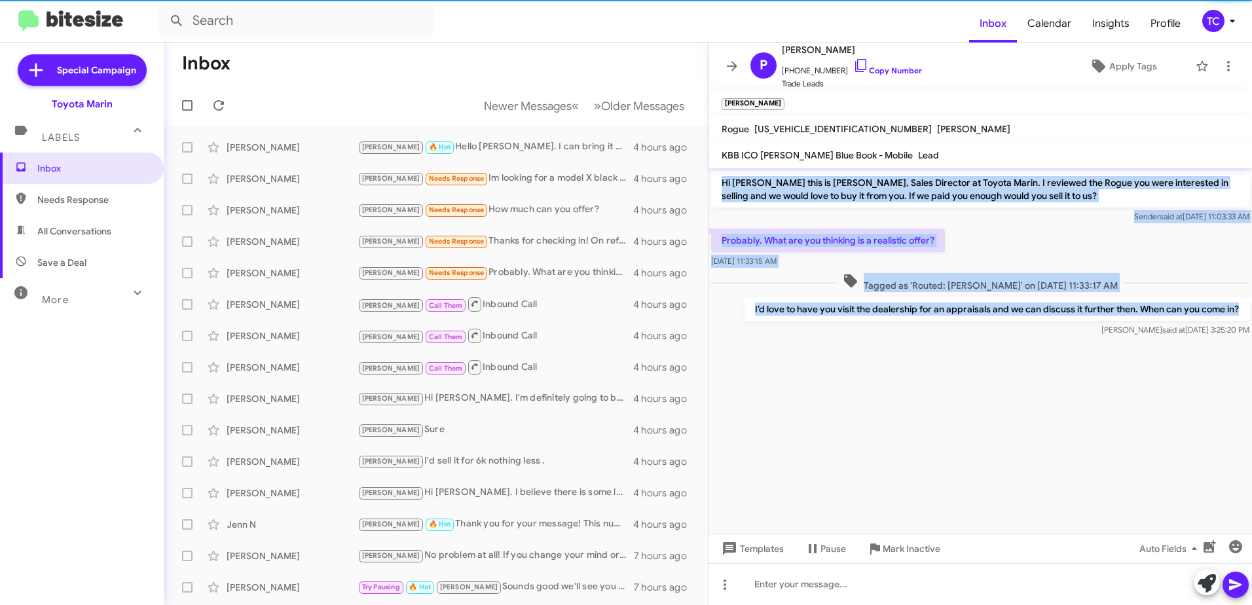
drag, startPoint x: 1241, startPoint y: 308, endPoint x: 720, endPoint y: 183, distance: 535.9
click at [720, 183] on div "Hi [PERSON_NAME] this is [PERSON_NAME], Sales Director at Toyota Marin. I revie…" at bounding box center [979, 253] width 543 height 171
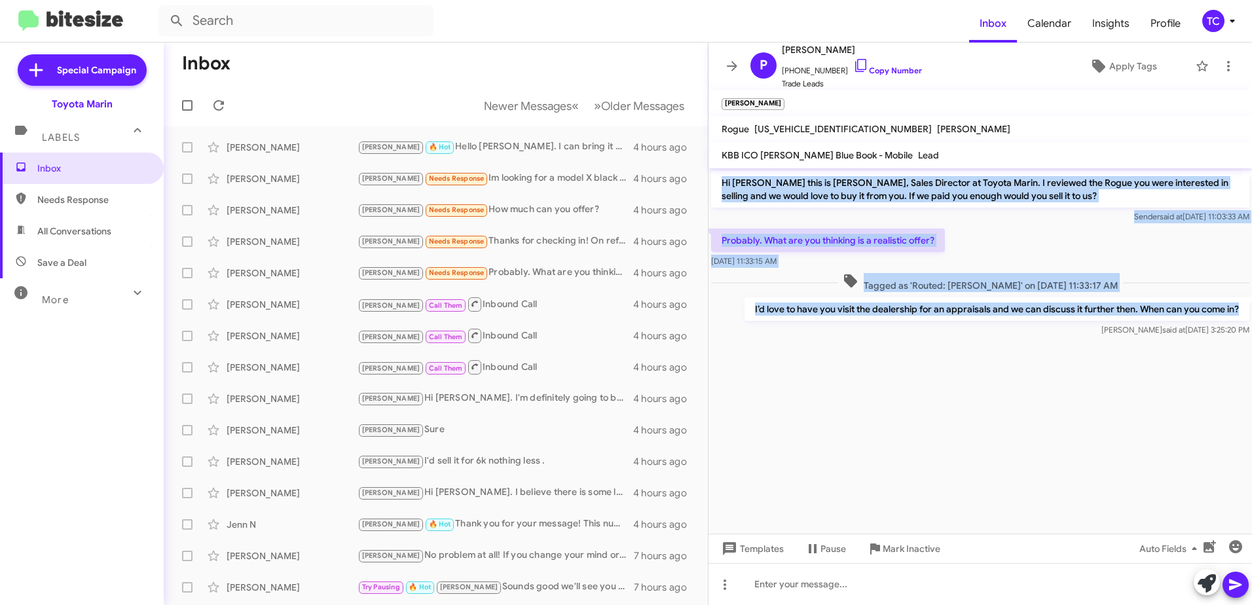
copy div "Hi [PERSON_NAME] this is [PERSON_NAME], Sales Director at Toyota Marin. I revie…"
click at [733, 67] on icon at bounding box center [732, 66] width 10 height 10
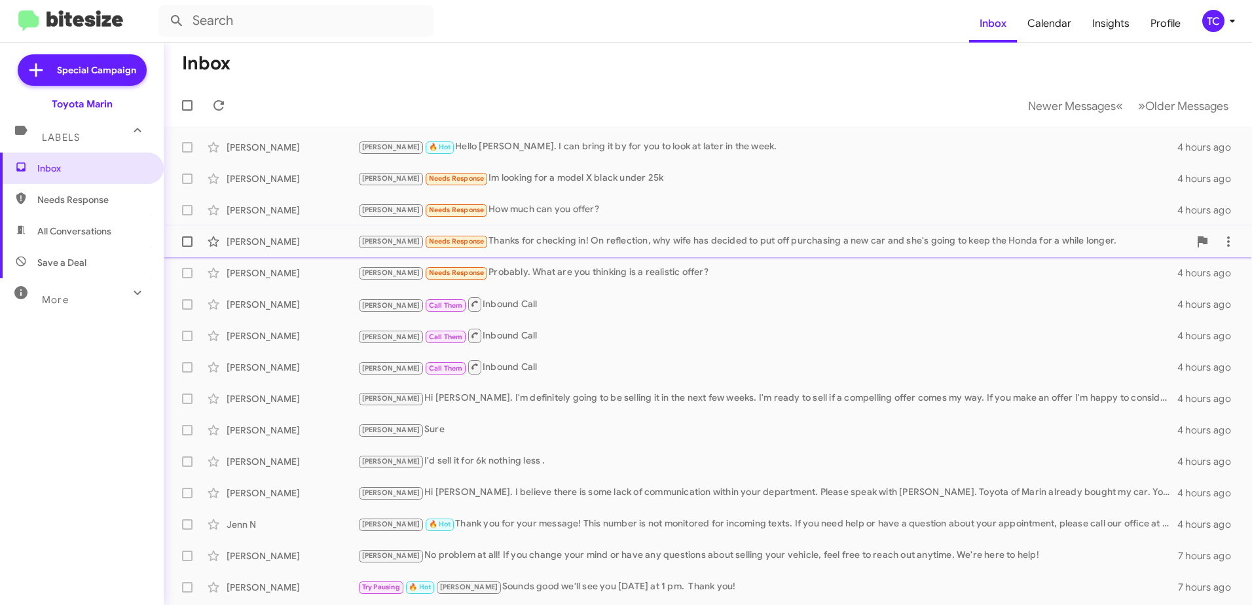
click at [523, 236] on div "[PERSON_NAME] Needs Response Thanks for checking in! On reflection, why wife ha…" at bounding box center [772, 241] width 831 height 15
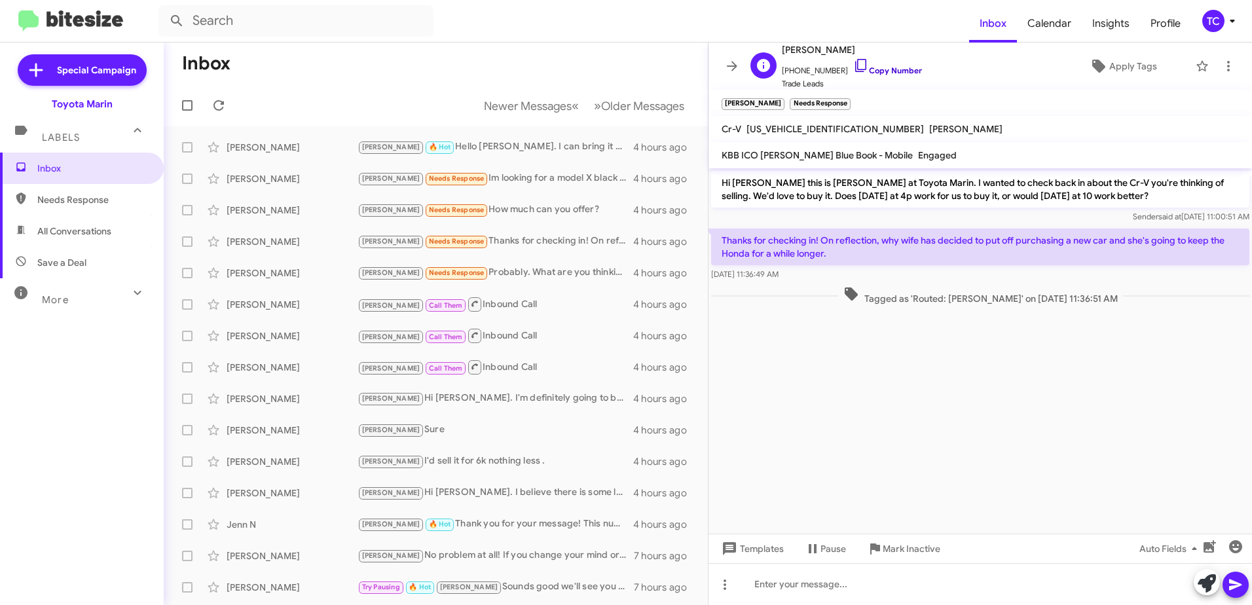
click at [853, 68] on icon at bounding box center [861, 66] width 16 height 16
click at [1200, 581] on icon at bounding box center [1206, 583] width 18 height 18
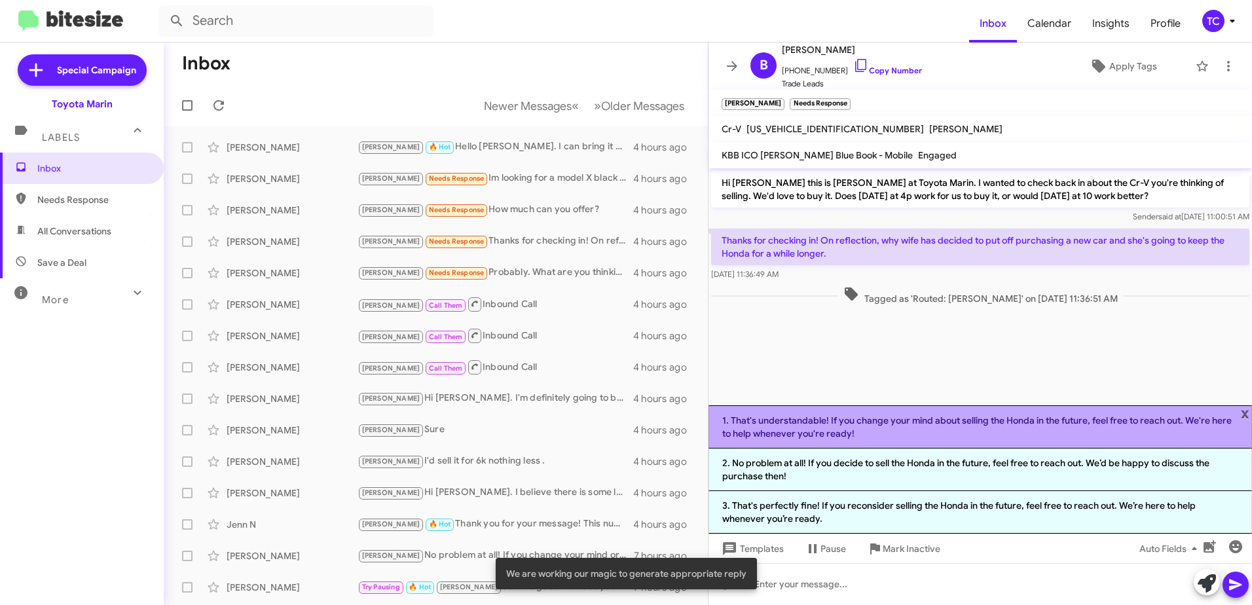
click at [892, 425] on li "1. That's understandable! If you change your mind about selling the Honda in th…" at bounding box center [979, 426] width 543 height 43
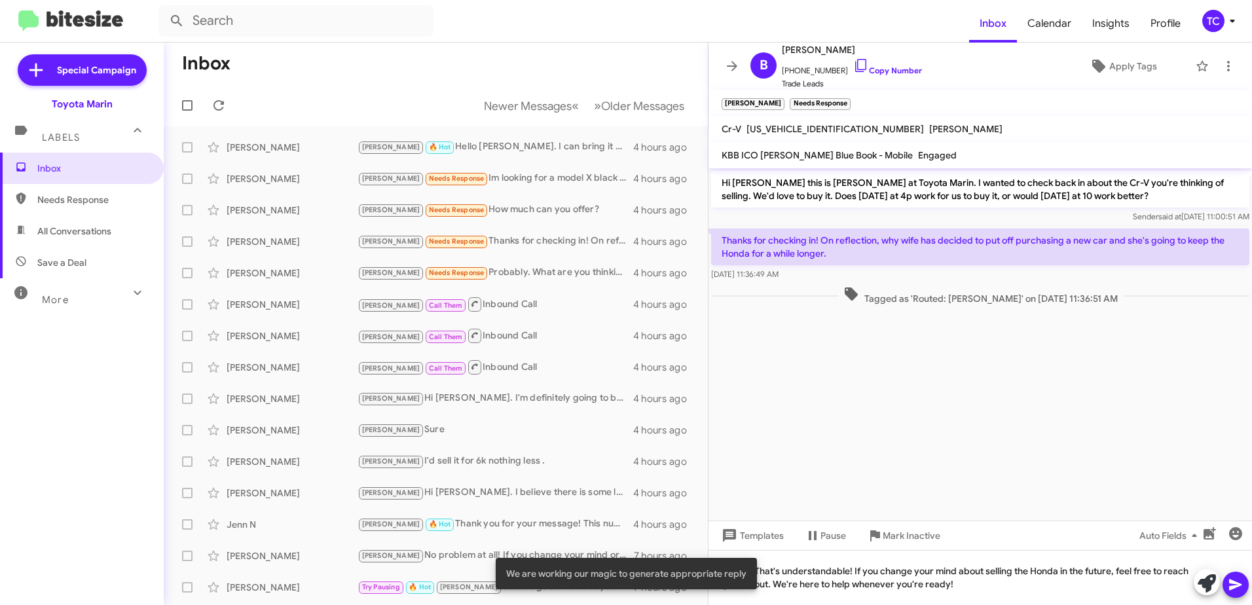
click at [1227, 587] on icon at bounding box center [1235, 585] width 16 height 16
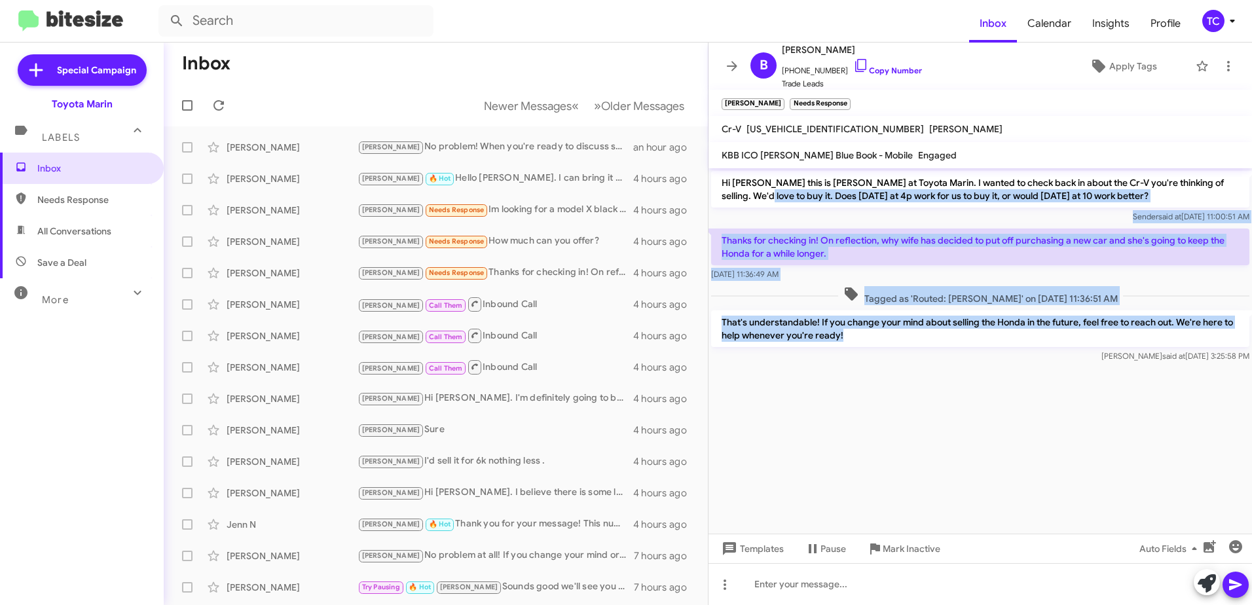
drag, startPoint x: 858, startPoint y: 339, endPoint x: 733, endPoint y: 206, distance: 182.9
click at [733, 206] on div "Hi [PERSON_NAME] this is [PERSON_NAME] at Toyota Marin. I wanted to check back …" at bounding box center [979, 266] width 543 height 197
click at [915, 334] on p "That's understandable! If you change your mind about selling the Honda in the f…" at bounding box center [980, 328] width 538 height 37
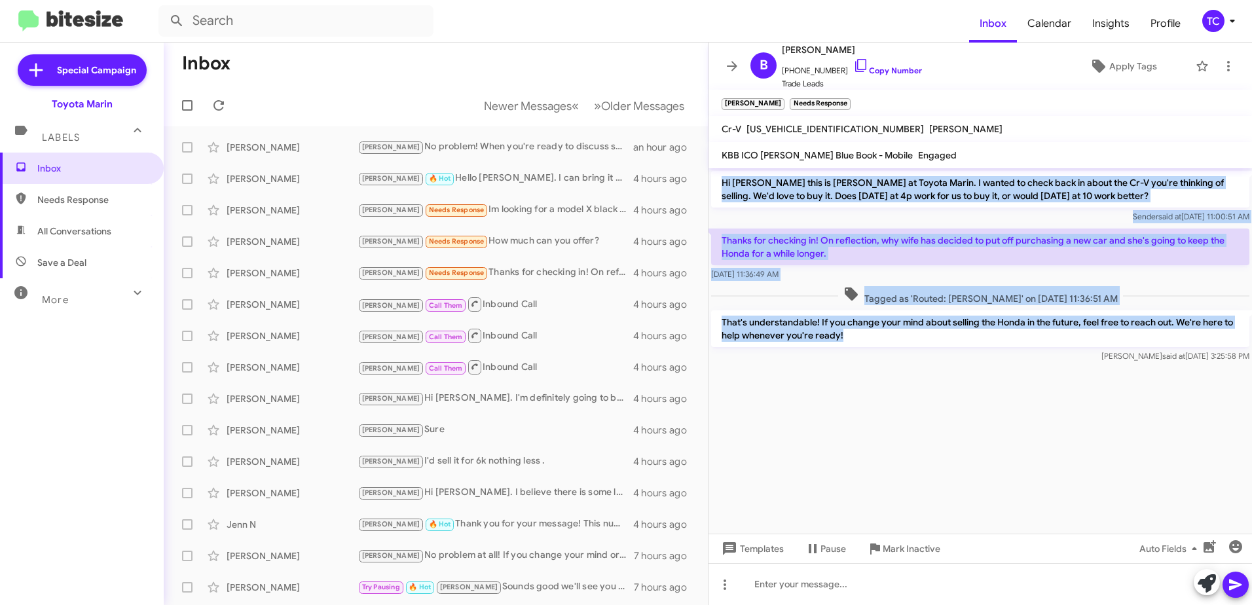
drag, startPoint x: 871, startPoint y: 335, endPoint x: 721, endPoint y: 181, distance: 214.8
click at [721, 181] on div "Hi [PERSON_NAME] this is [PERSON_NAME] at Toyota Marin. I wanted to check back …" at bounding box center [979, 266] width 543 height 197
copy div "Hi [PERSON_NAME] this is [PERSON_NAME] at Toyota Marin. I wanted to check back …"
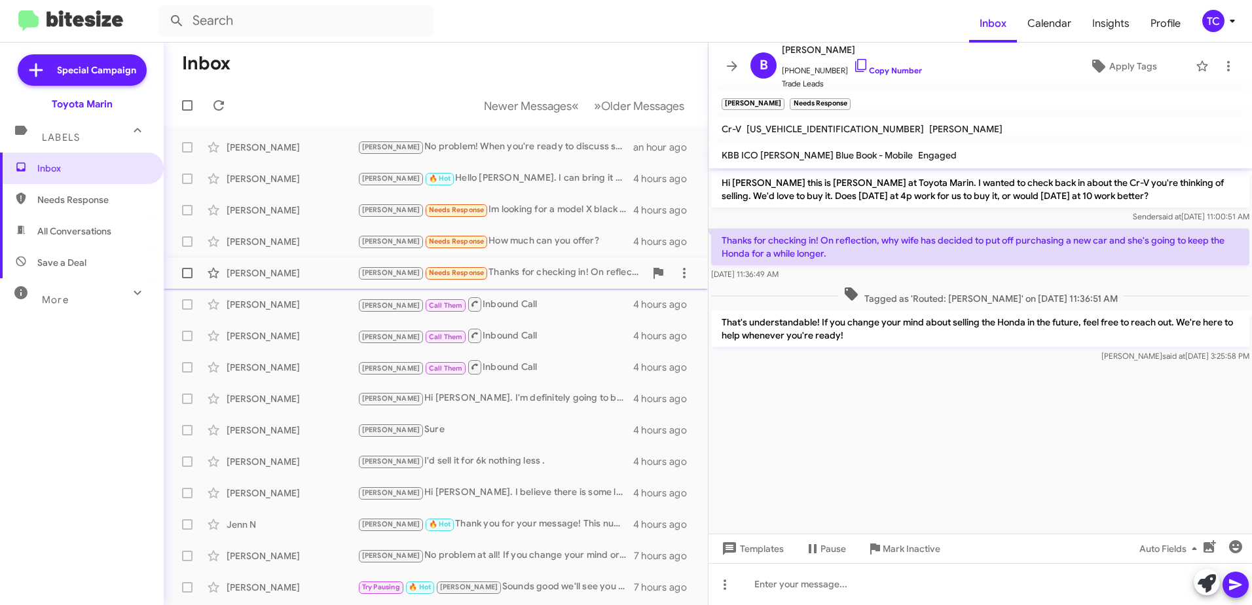
click at [492, 269] on div "[PERSON_NAME] Needs Response Thanks for checking in! On reflection, why wife ha…" at bounding box center [500, 272] width 287 height 15
click at [528, 238] on div "[PERSON_NAME] Needs Response How much can you offer?" at bounding box center [500, 241] width 287 height 15
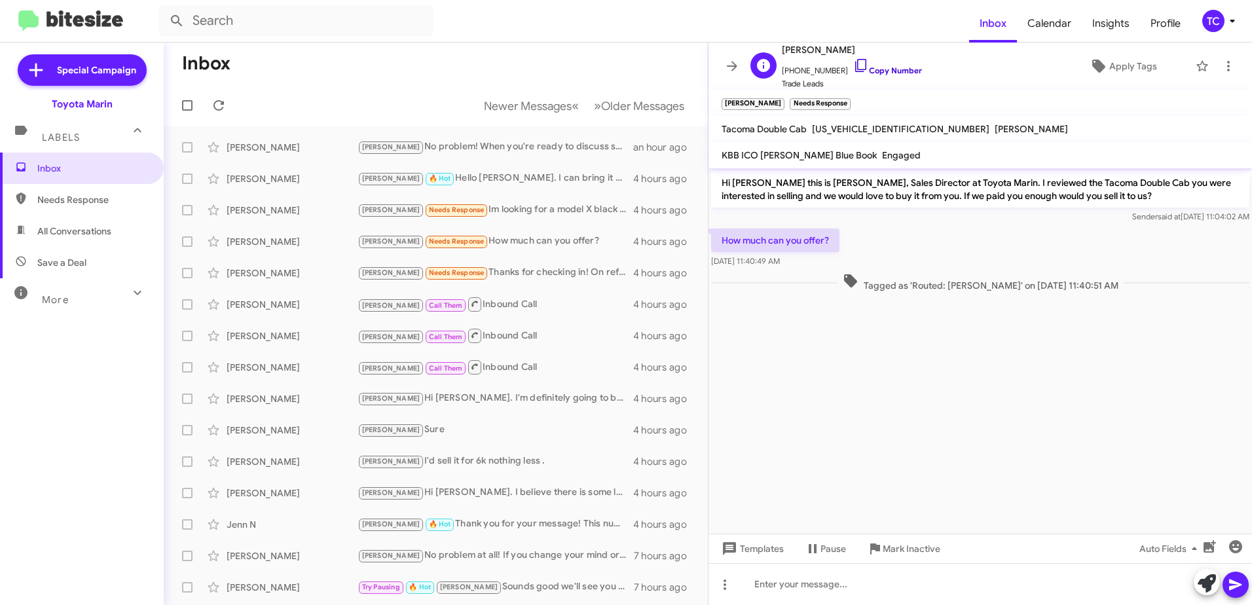
click at [855, 59] on icon at bounding box center [860, 65] width 11 height 13
click at [1199, 573] on span at bounding box center [1206, 583] width 18 height 29
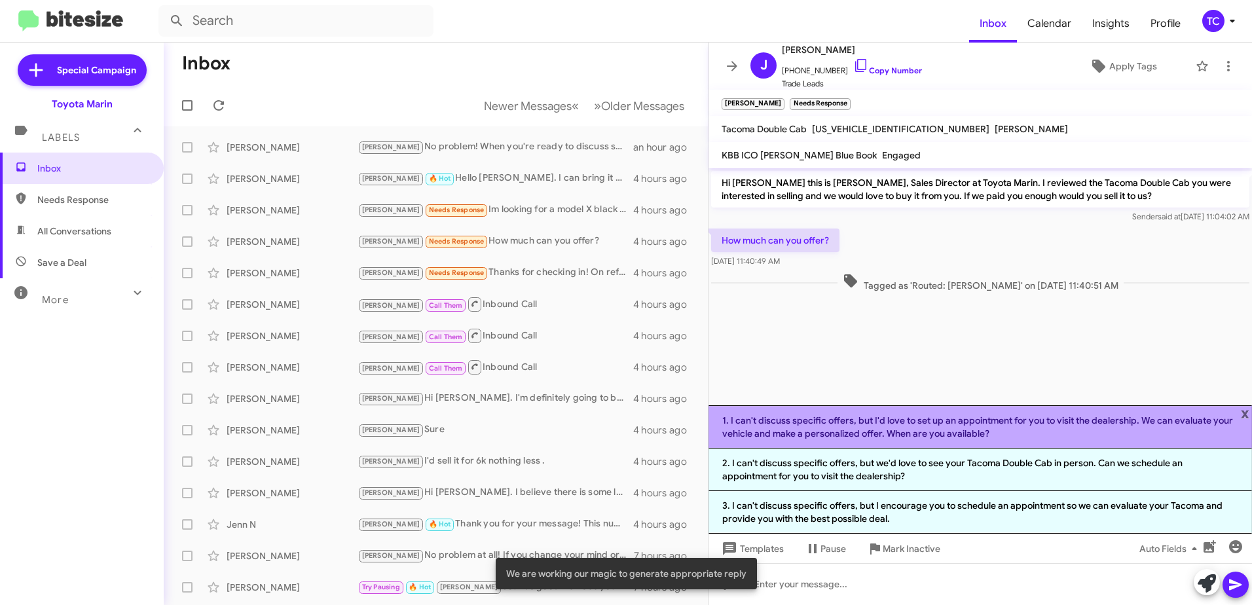
click at [909, 433] on li "1. I can't discuss specific offers, but I'd love to set up an appointment for y…" at bounding box center [979, 426] width 543 height 43
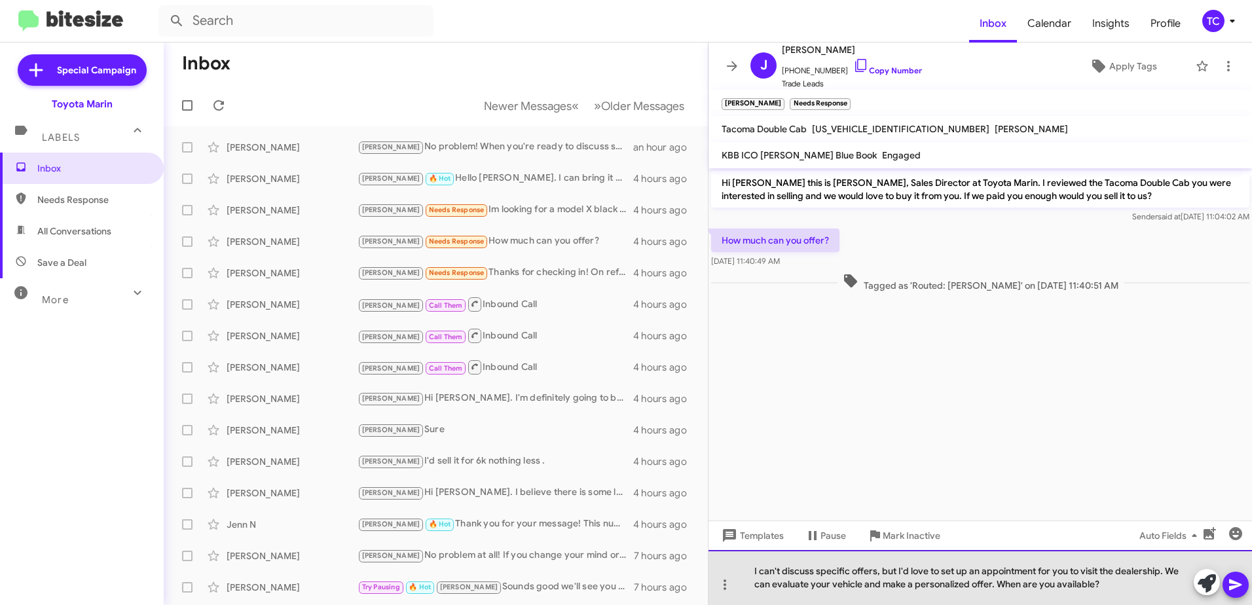
click at [867, 591] on div "I can't discuss specific offers, but I'd love to set up an appointment for you …" at bounding box center [979, 577] width 543 height 55
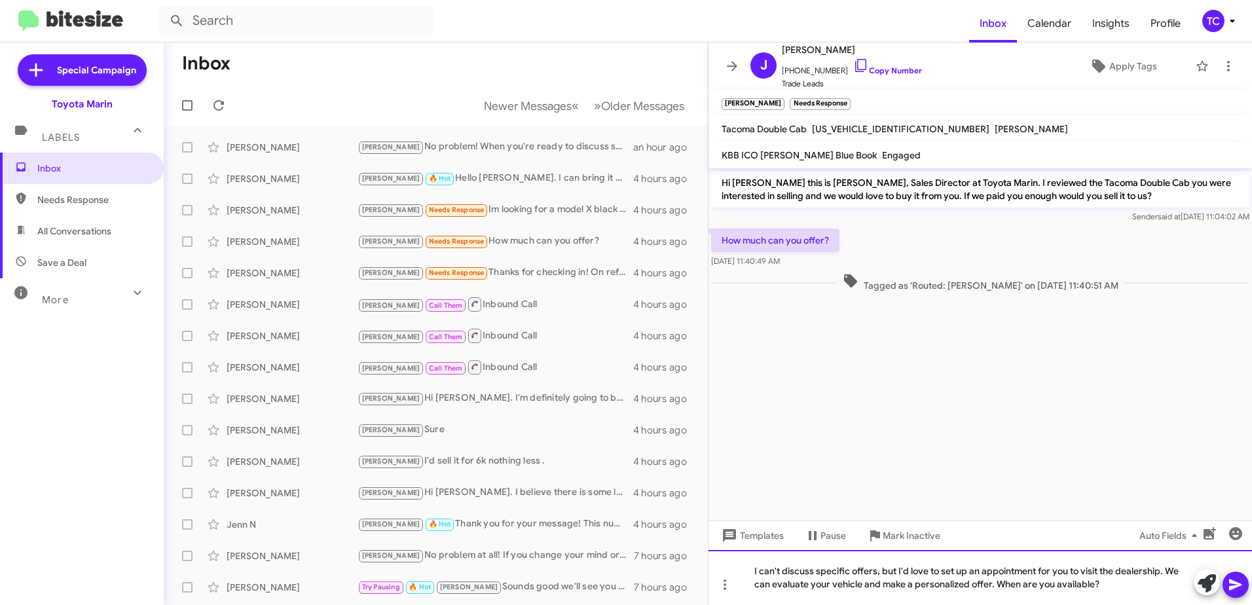
click at [896, 571] on div "I can't discuss specific offers, but I'd love to set up an appointment for you …" at bounding box center [979, 577] width 543 height 55
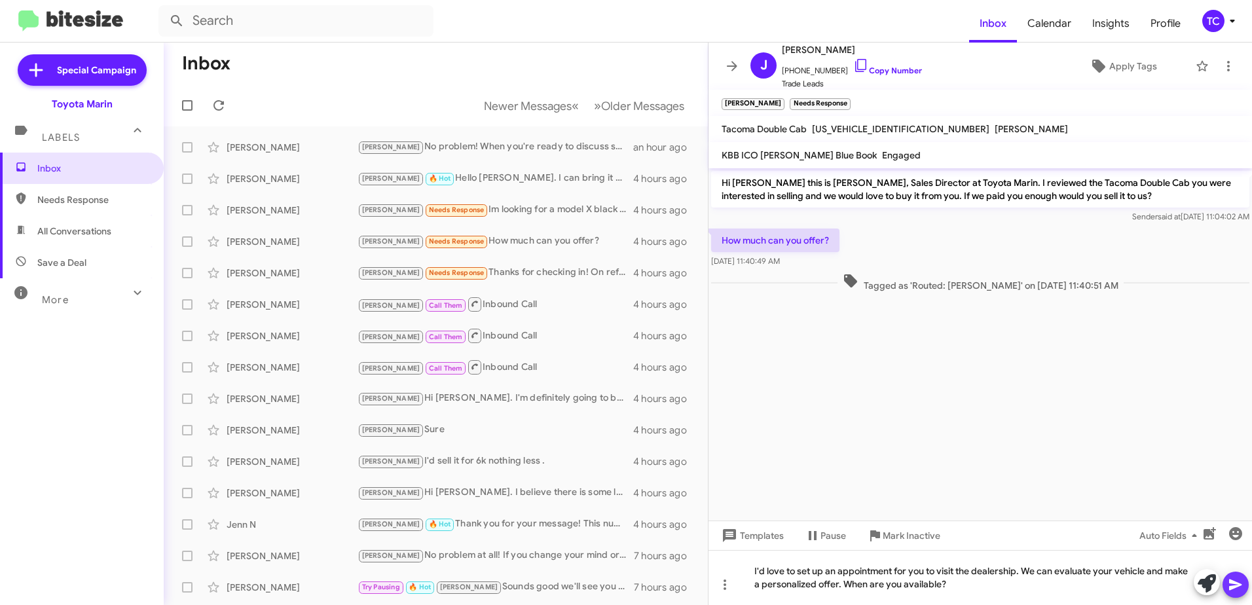
click at [1239, 583] on icon at bounding box center [1235, 585] width 16 height 16
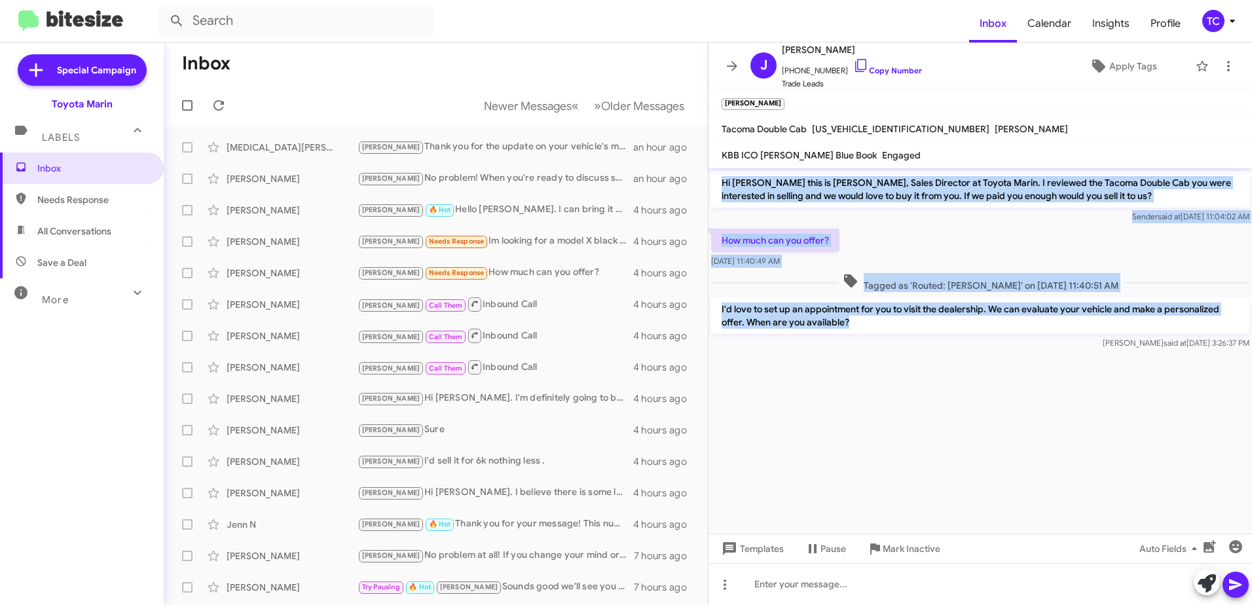
drag, startPoint x: 867, startPoint y: 322, endPoint x: 721, endPoint y: 186, distance: 199.6
click at [721, 186] on div "Hi [PERSON_NAME] this is [PERSON_NAME], Sales Director at Toyota Marin. I revie…" at bounding box center [979, 260] width 543 height 184
copy div "Hi [PERSON_NAME] this is [PERSON_NAME], Sales Director at Toyota Marin. I revie…"
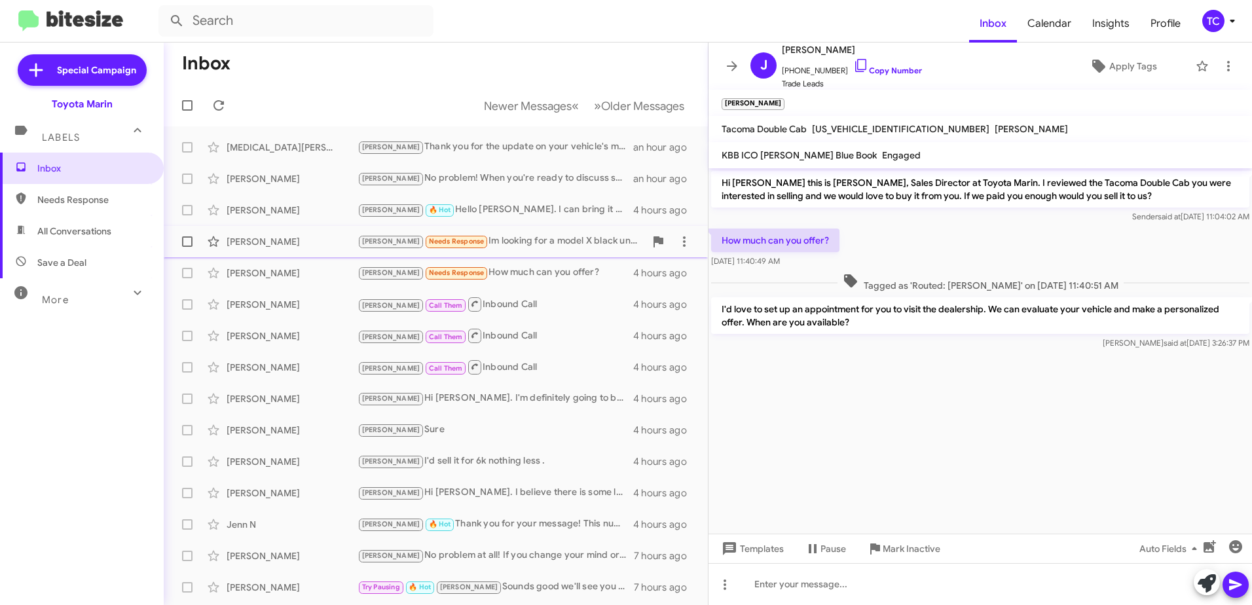
click at [506, 239] on div "[PERSON_NAME] Needs Response Im looking for a model X black under 25k" at bounding box center [500, 241] width 287 height 15
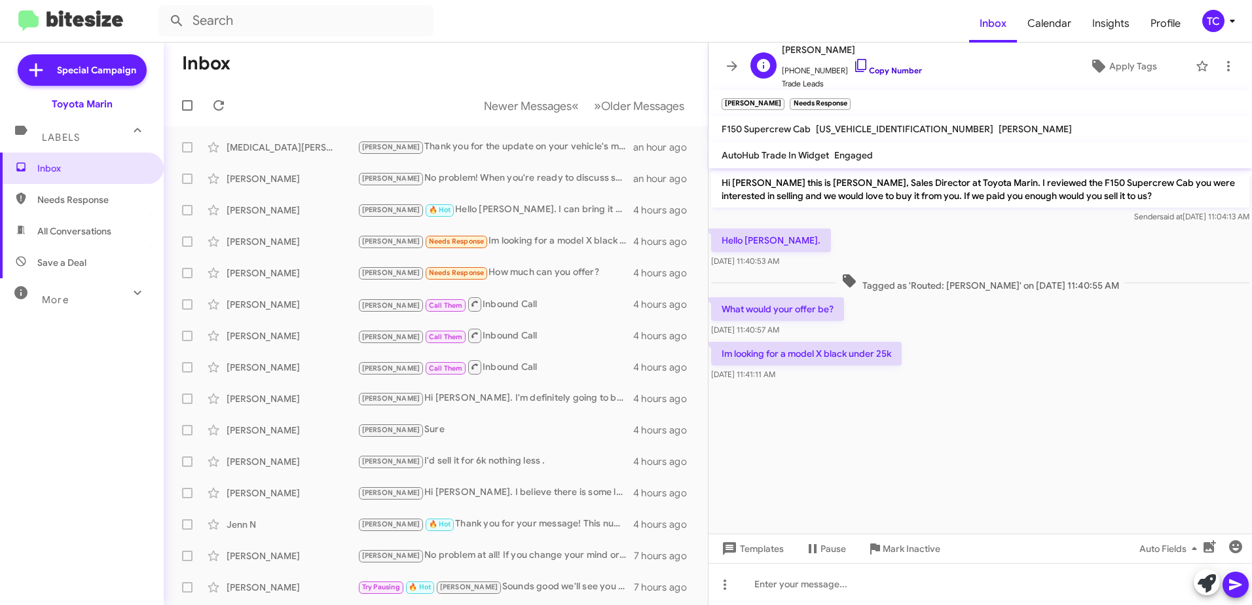
click at [853, 64] on icon at bounding box center [861, 66] width 16 height 16
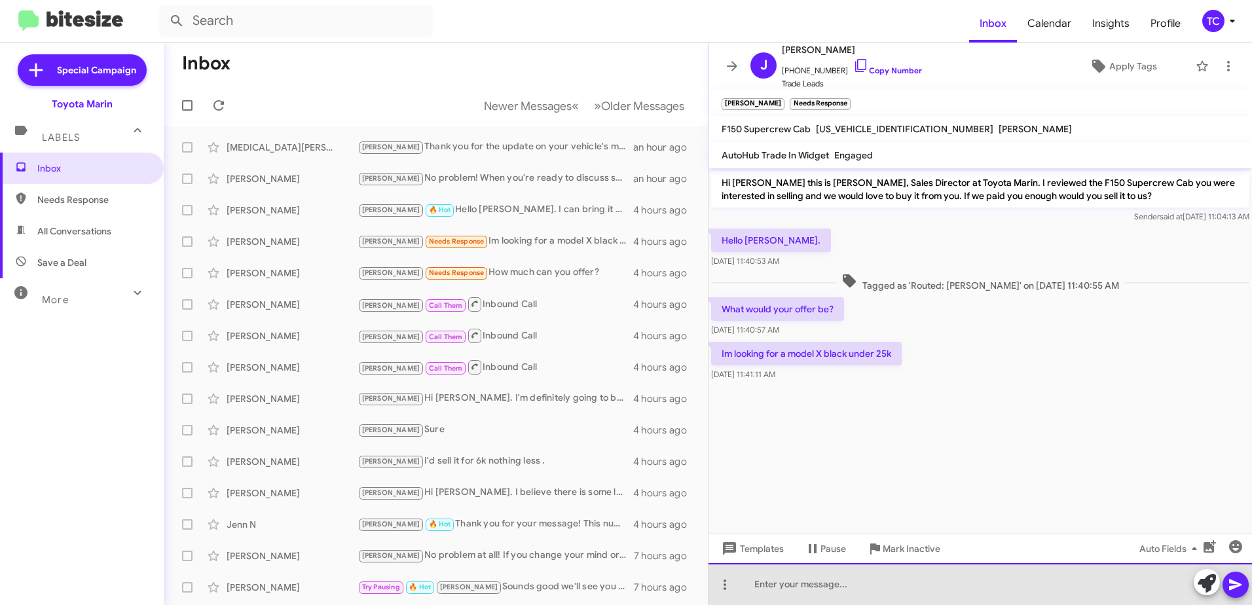
click at [1041, 583] on div at bounding box center [979, 584] width 543 height 42
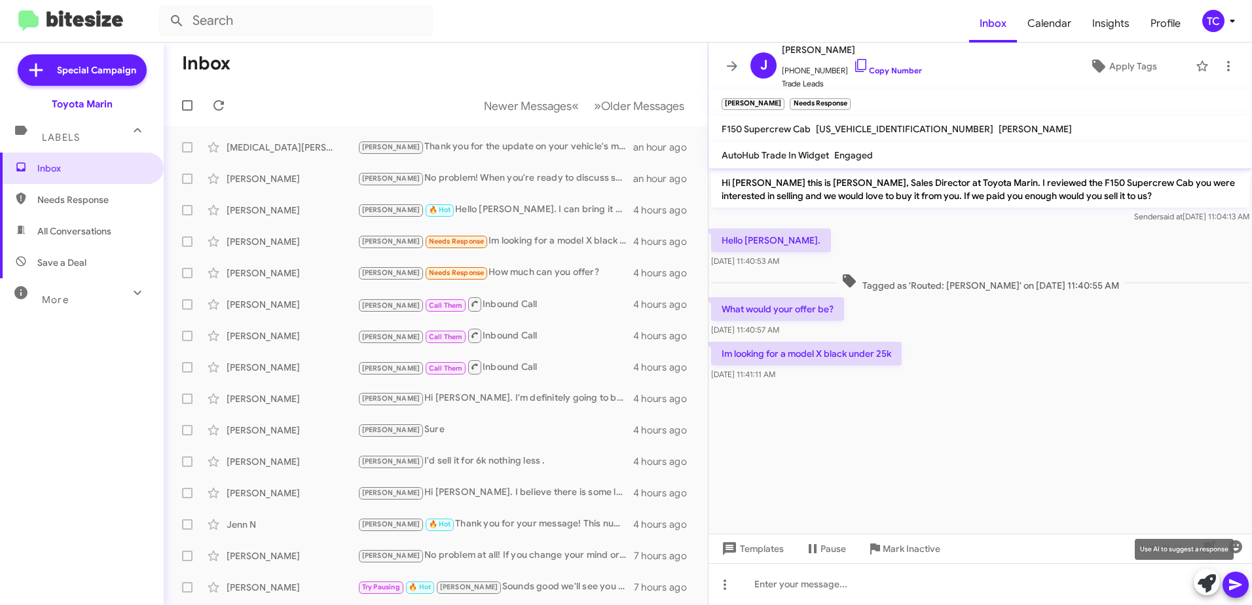
click at [1201, 579] on icon at bounding box center [1206, 583] width 18 height 18
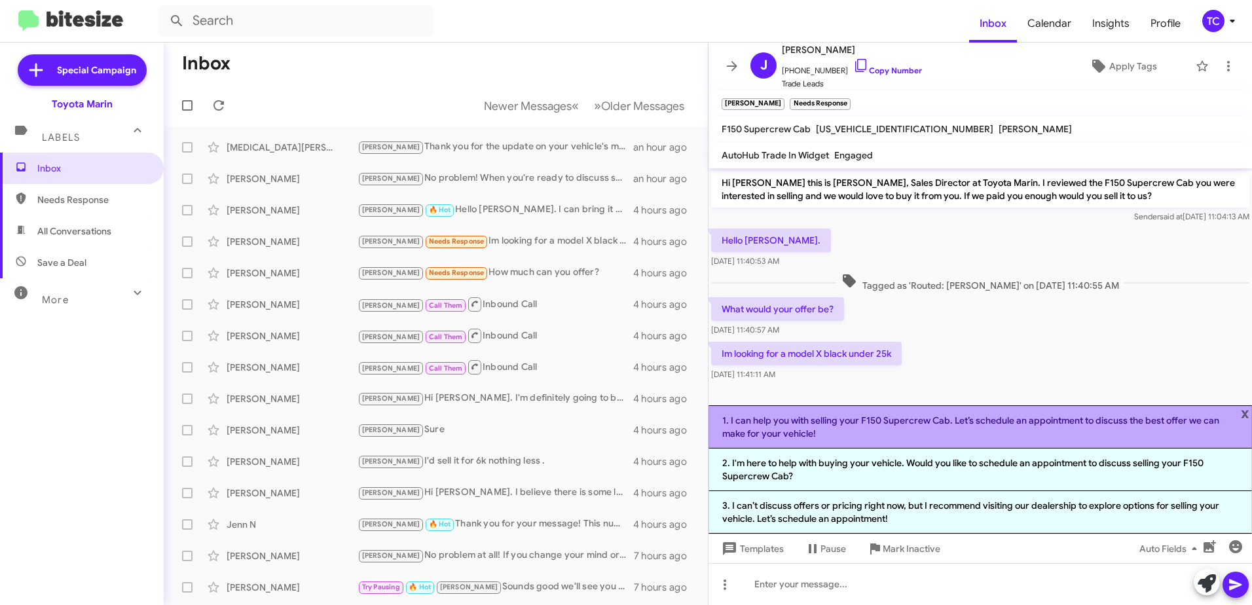
click at [947, 426] on li "1. I can help you with selling your F150 Supercrew Cab. Let’s schedule an appoi…" at bounding box center [979, 426] width 543 height 43
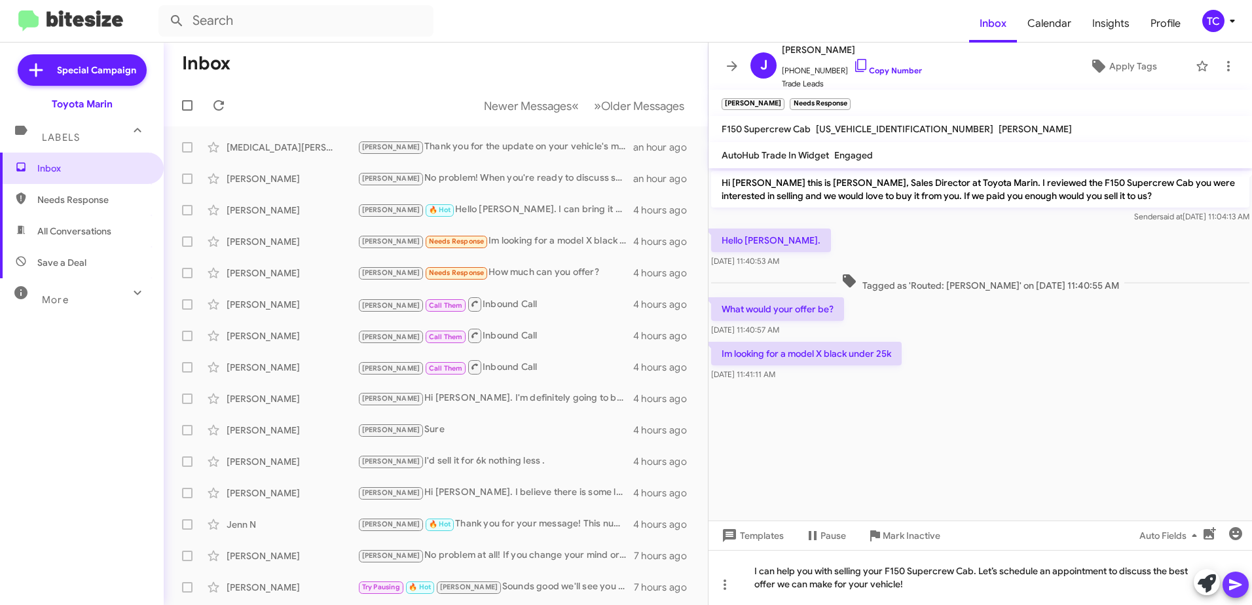
click at [1234, 578] on icon at bounding box center [1235, 585] width 16 height 16
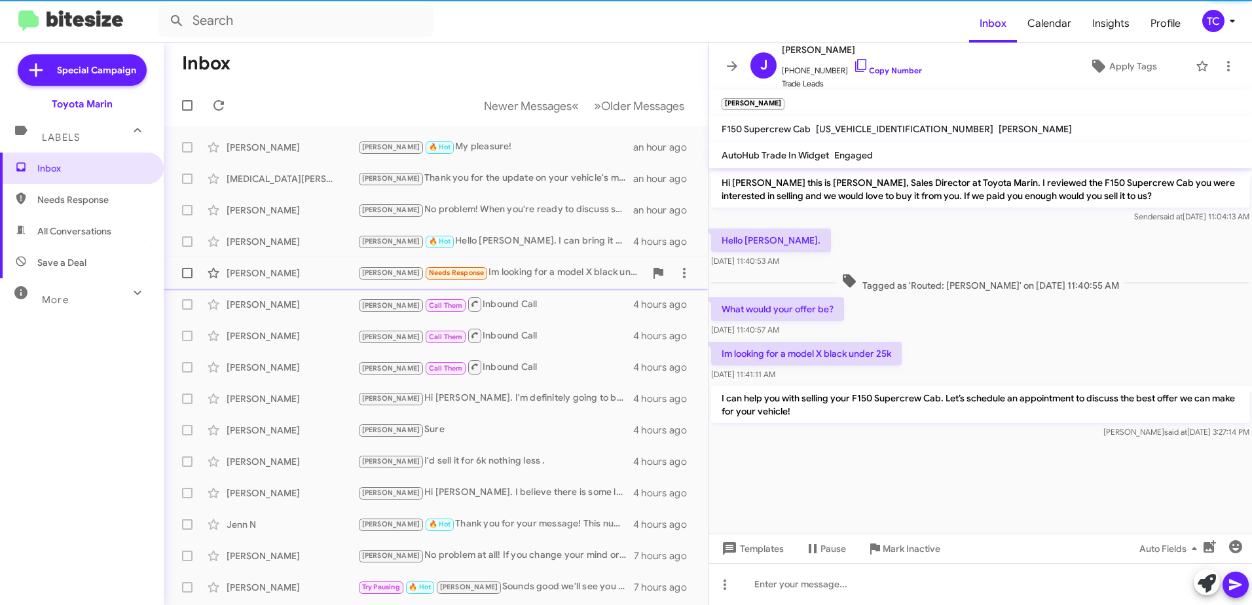
click at [516, 272] on div "[PERSON_NAME] Needs Response Im looking for a model X black under 25k" at bounding box center [500, 272] width 287 height 15
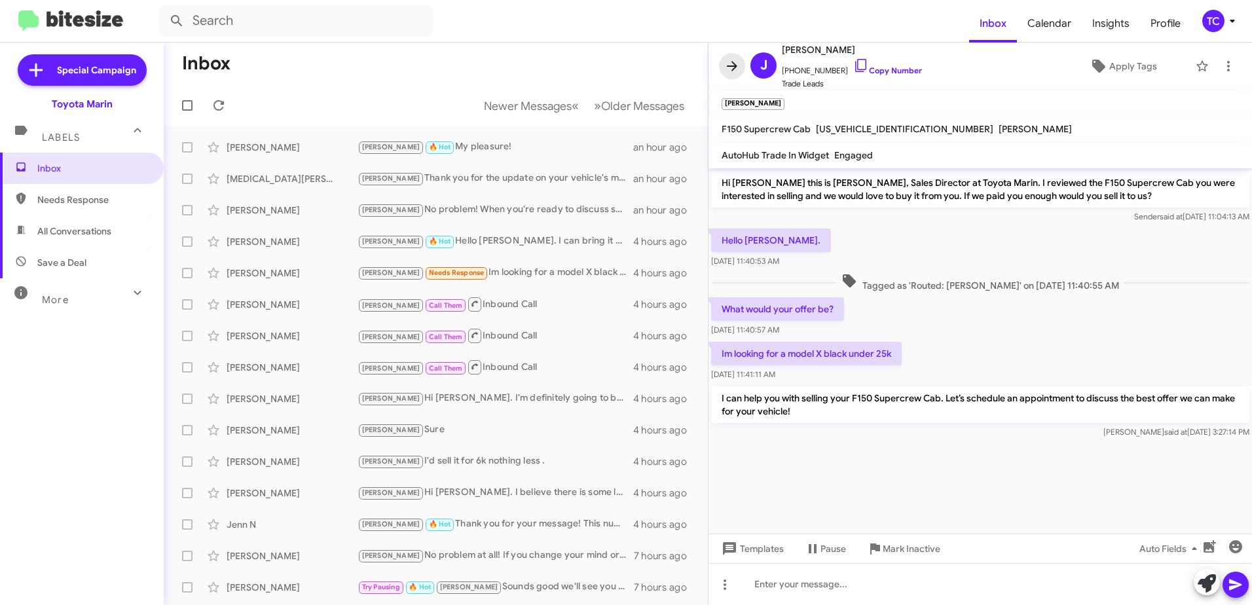
click at [736, 66] on icon at bounding box center [732, 66] width 10 height 10
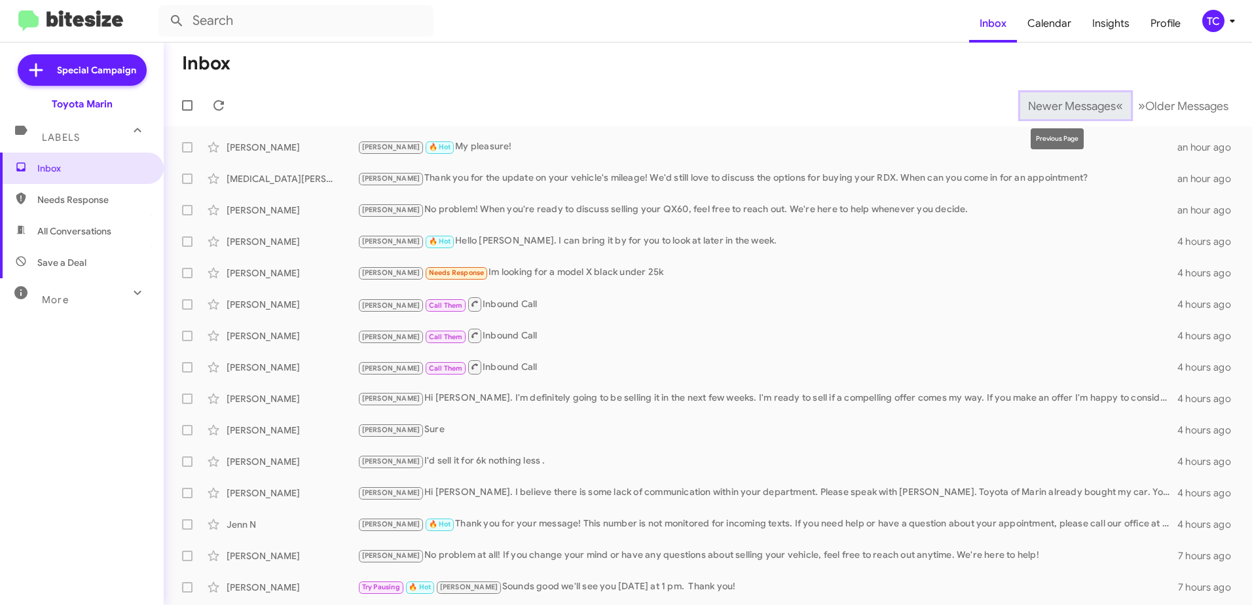
click at [1089, 103] on span "Newer Messages" at bounding box center [1072, 106] width 88 height 14
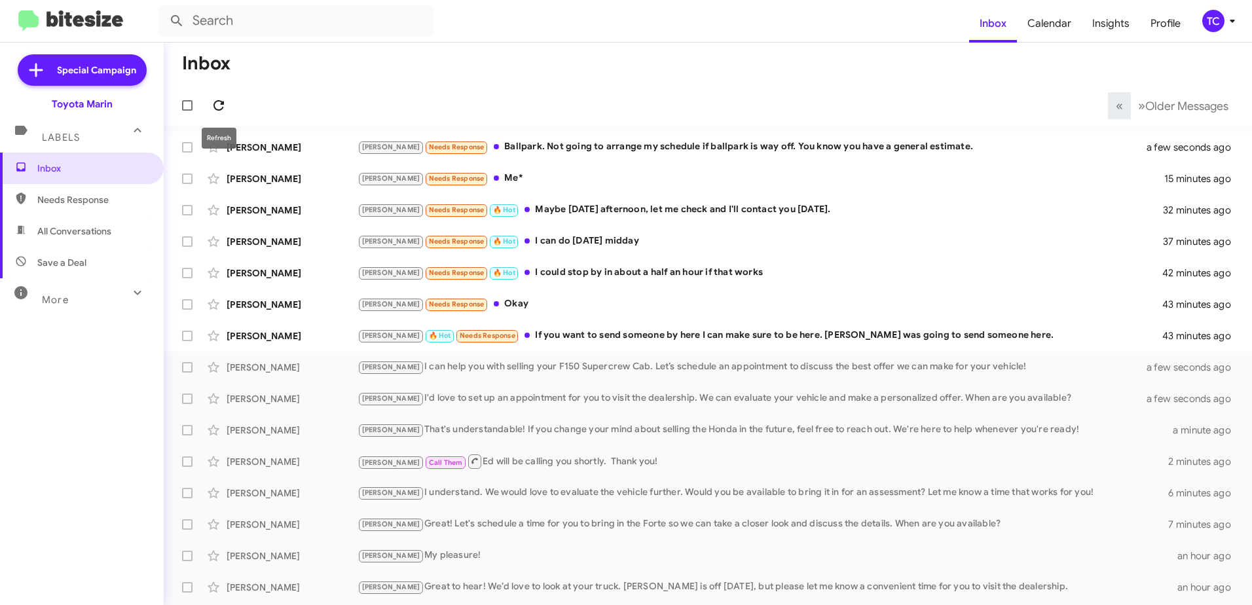
click at [216, 109] on icon at bounding box center [218, 105] width 10 height 10
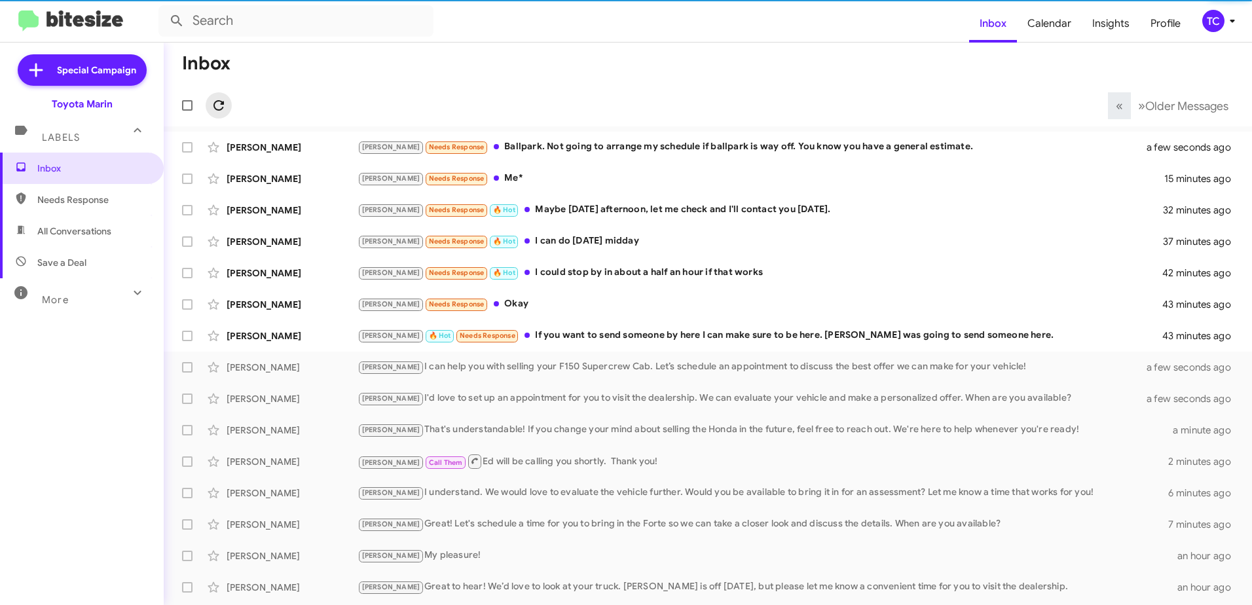
click at [218, 109] on icon at bounding box center [218, 105] width 10 height 10
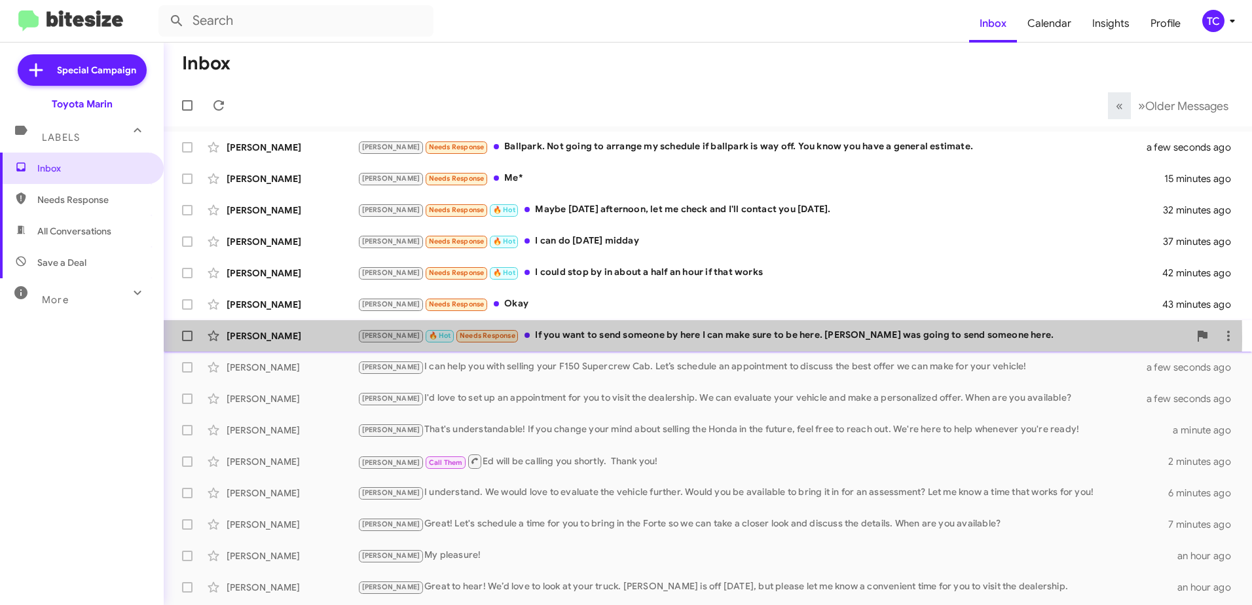
click at [583, 337] on div "[PERSON_NAME] 🔥 Hot Needs Response If you want to send someone by here I can ma…" at bounding box center [772, 335] width 831 height 15
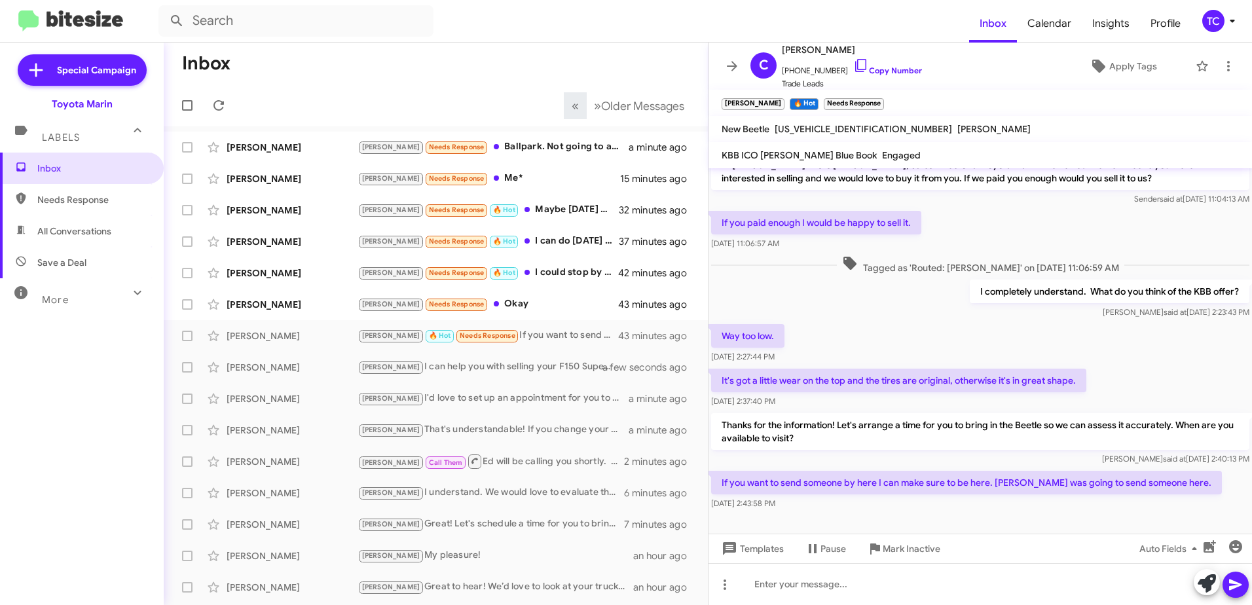
scroll to position [23, 0]
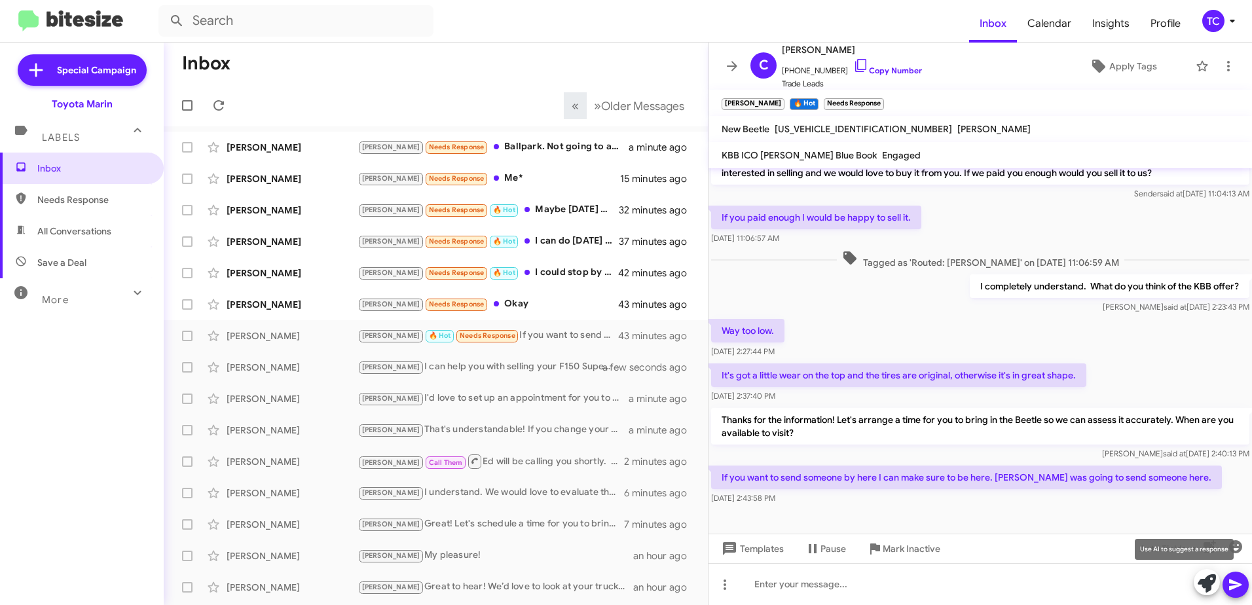
click at [1202, 580] on icon at bounding box center [1206, 583] width 18 height 18
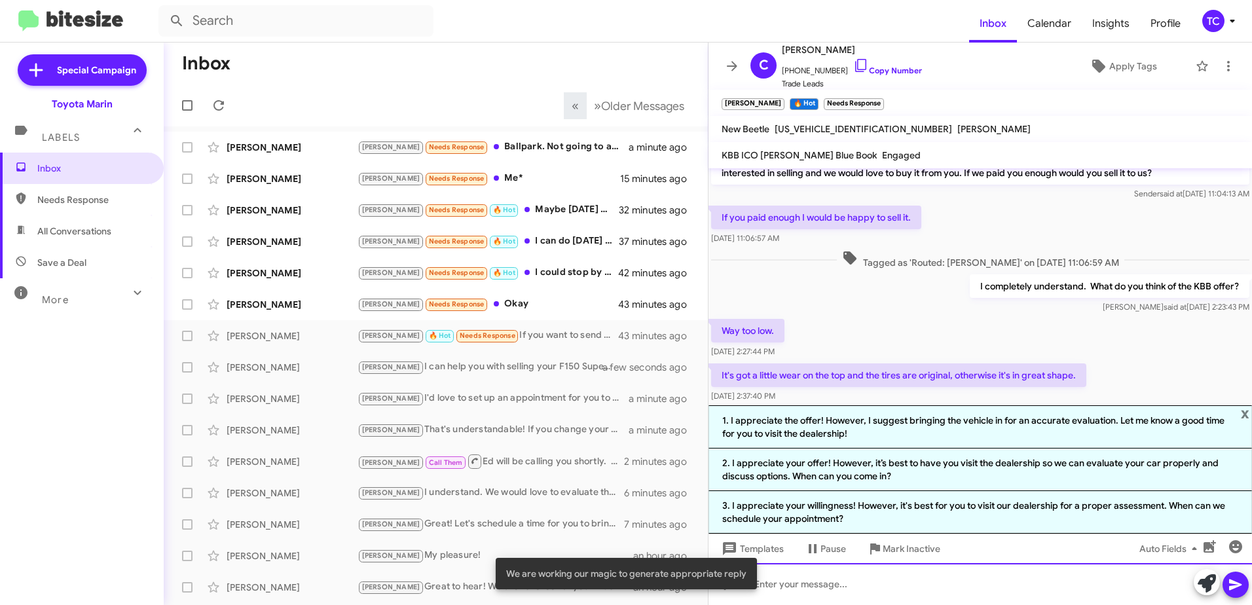
click at [858, 573] on div at bounding box center [979, 584] width 543 height 42
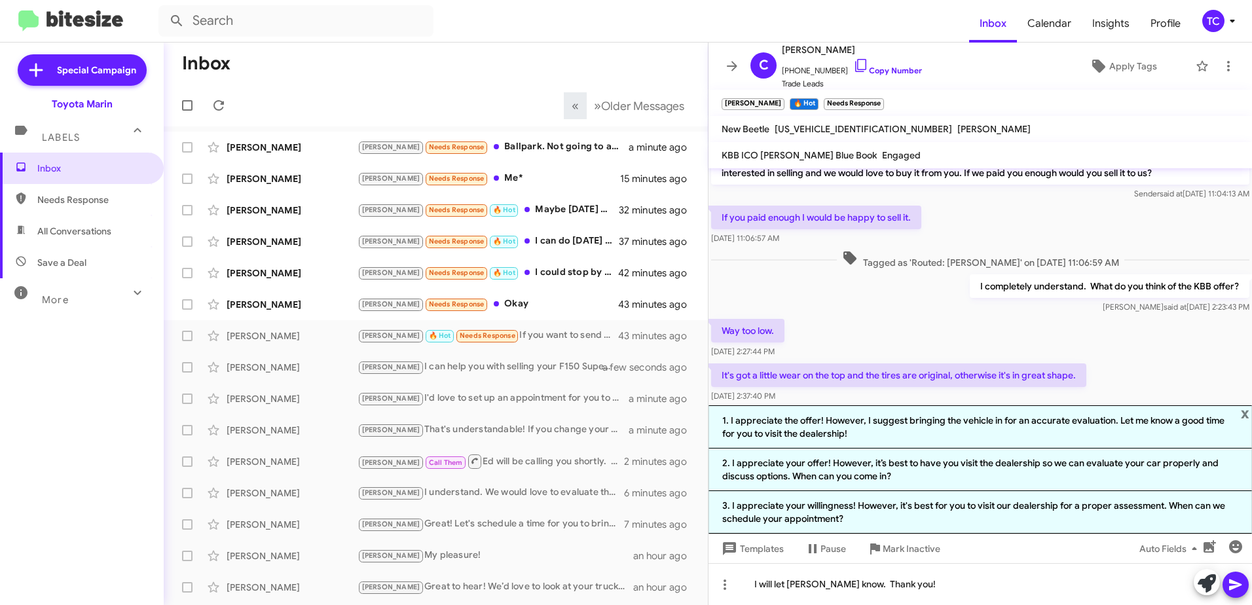
click at [1239, 577] on icon at bounding box center [1235, 585] width 16 height 16
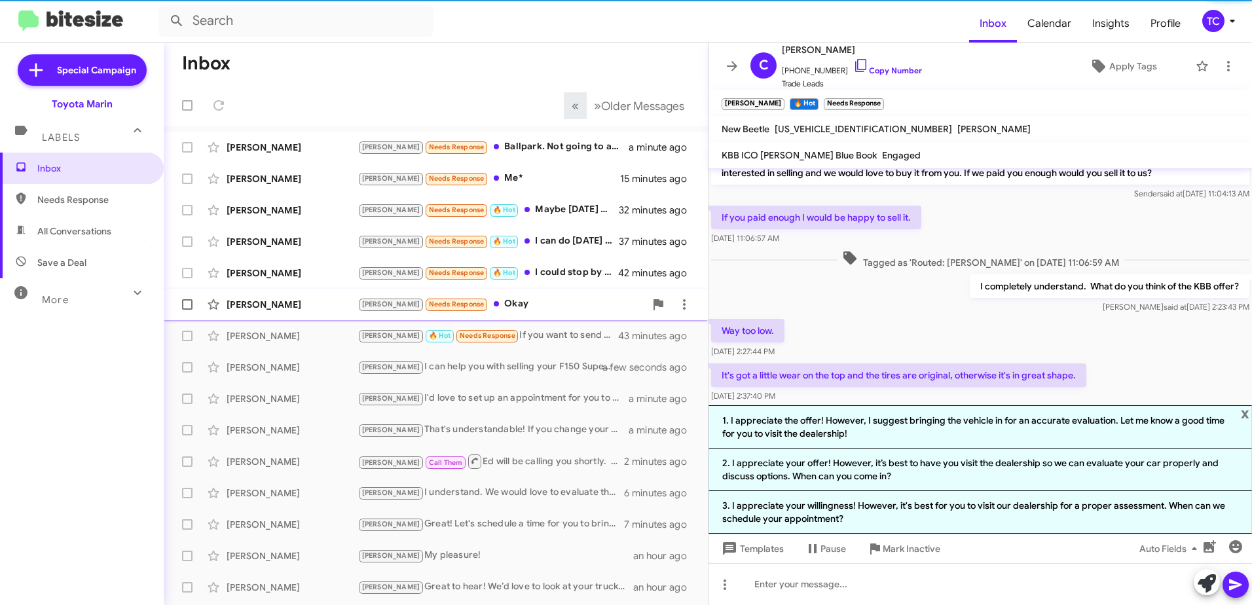
scroll to position [71, 0]
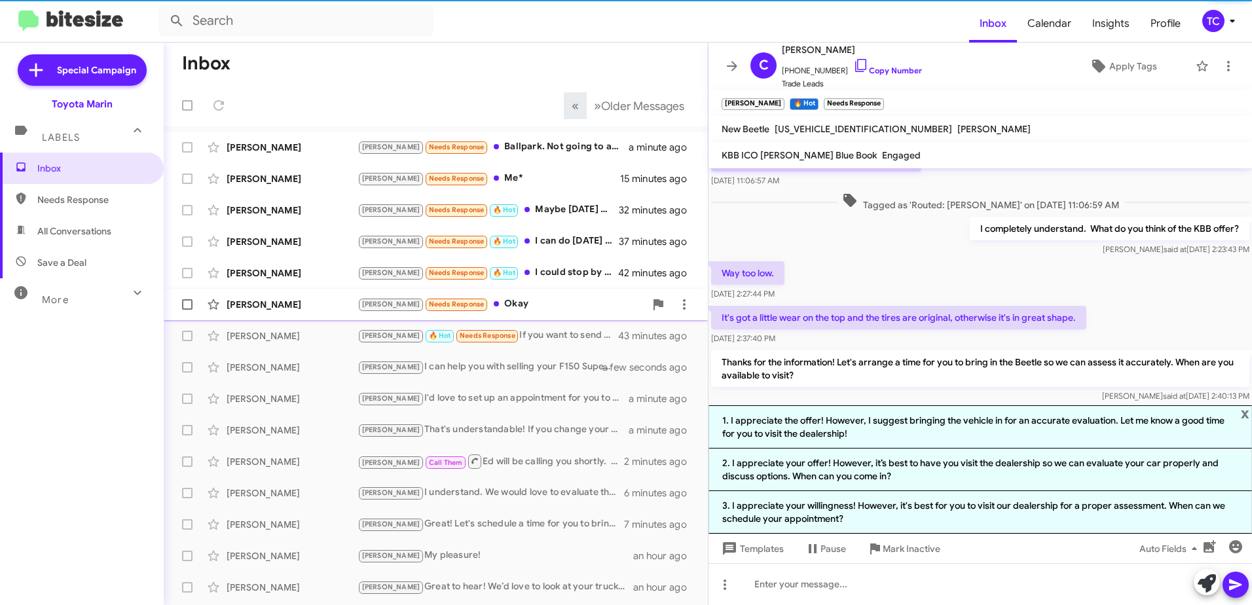
click at [517, 301] on div "[PERSON_NAME] Needs Response Okay" at bounding box center [500, 304] width 287 height 15
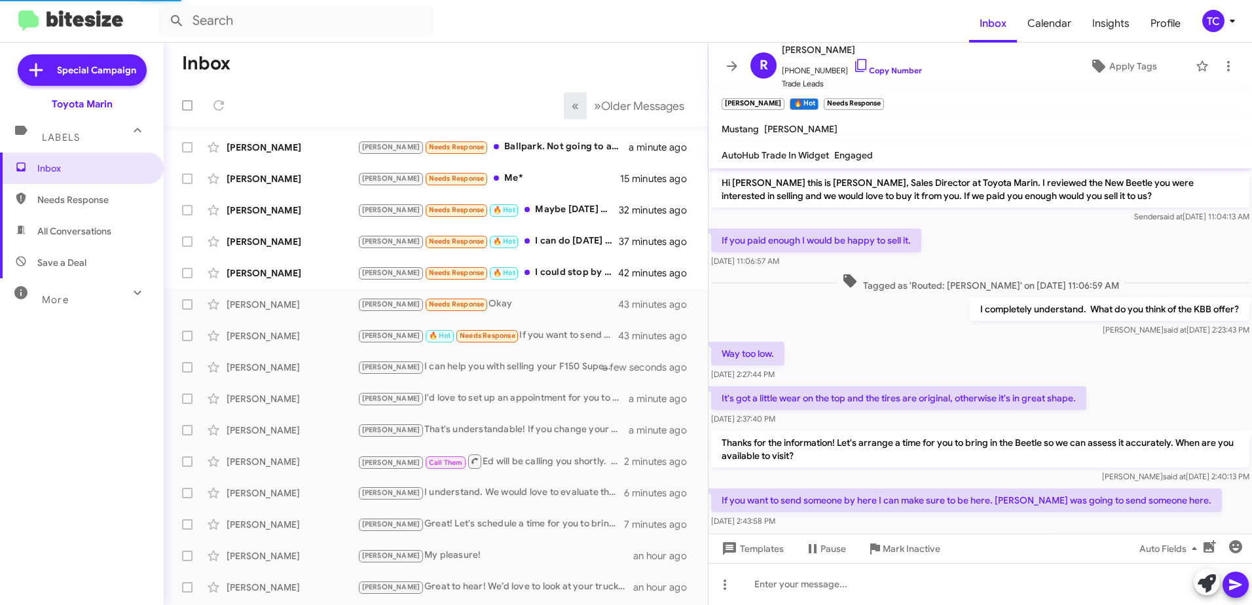
scroll to position [71, 0]
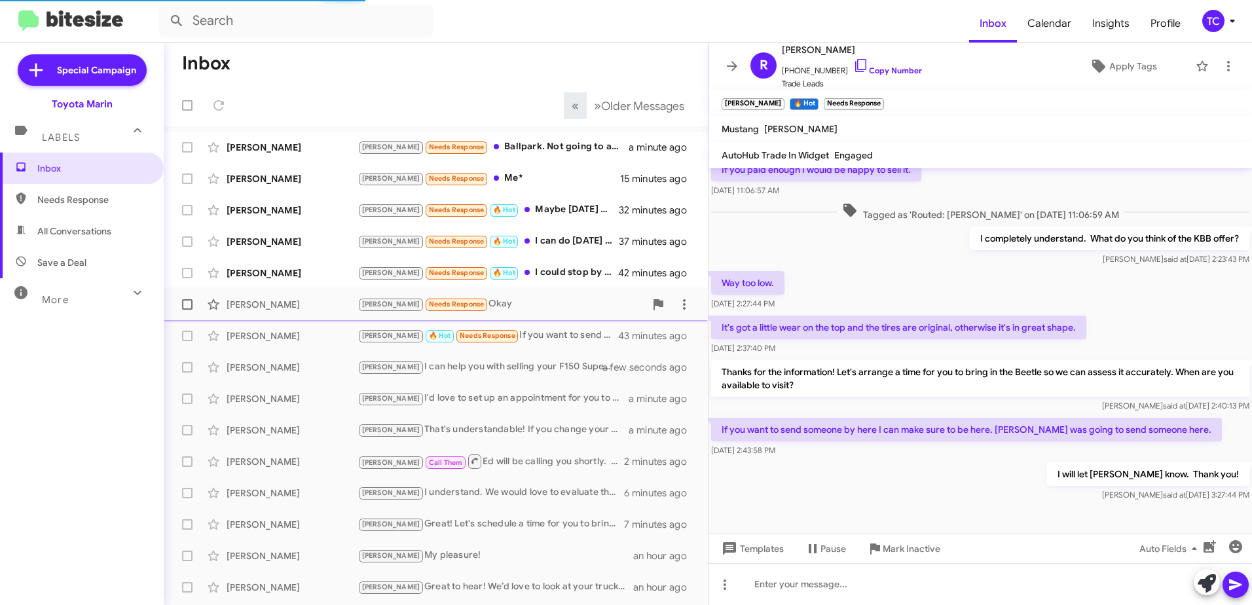
click at [460, 304] on div "[PERSON_NAME] Needs Response Okay" at bounding box center [500, 304] width 287 height 15
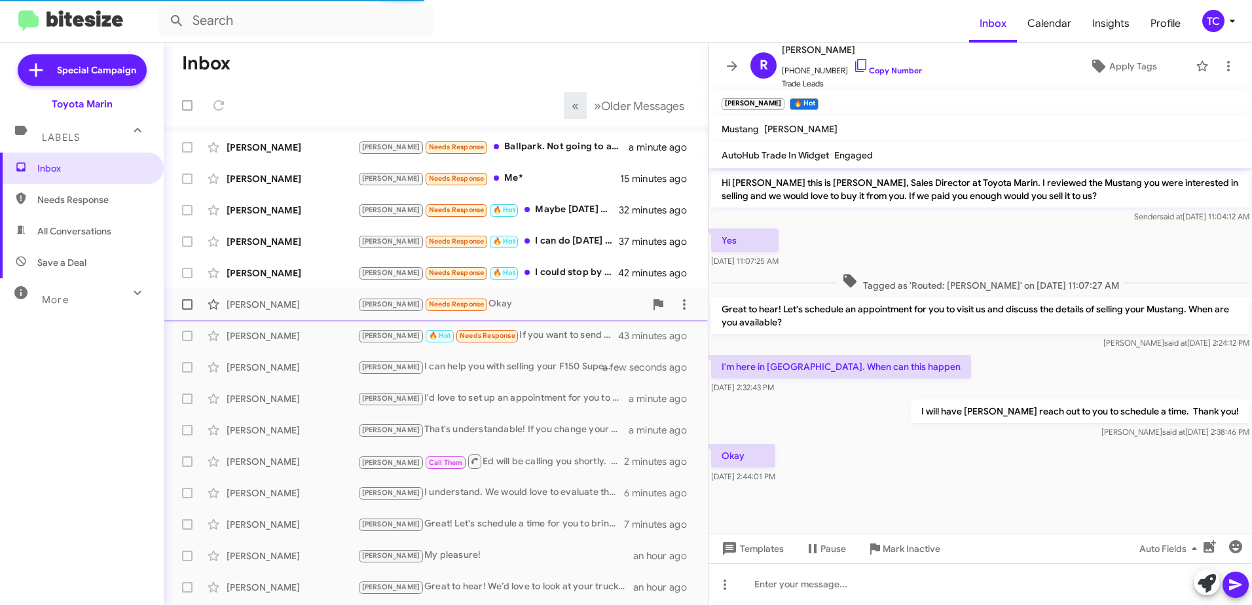
scroll to position [0, 0]
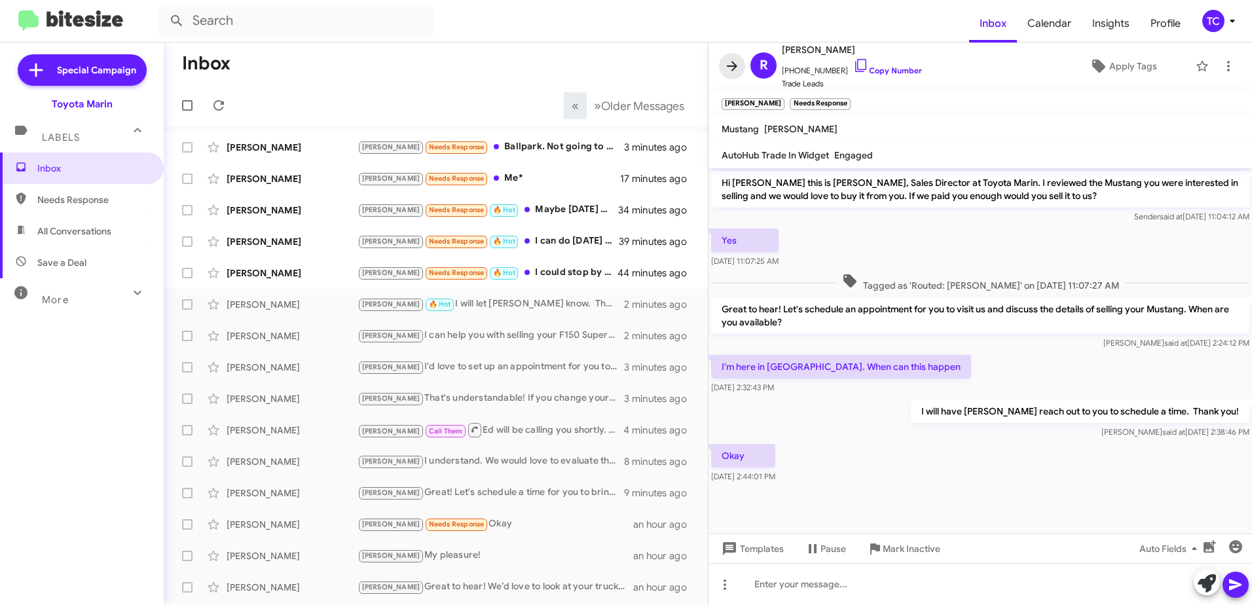
click at [734, 60] on icon at bounding box center [732, 66] width 16 height 16
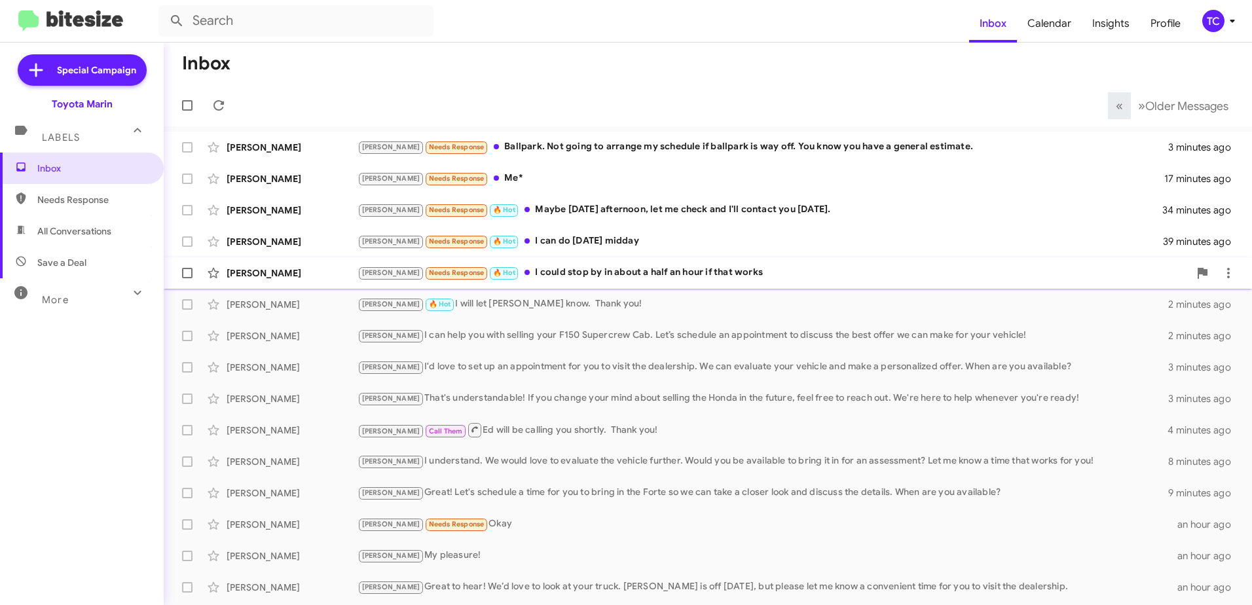
click at [641, 269] on div "[PERSON_NAME] Needs Response 🔥 Hot I could stop by in about a half an hour if t…" at bounding box center [772, 272] width 831 height 15
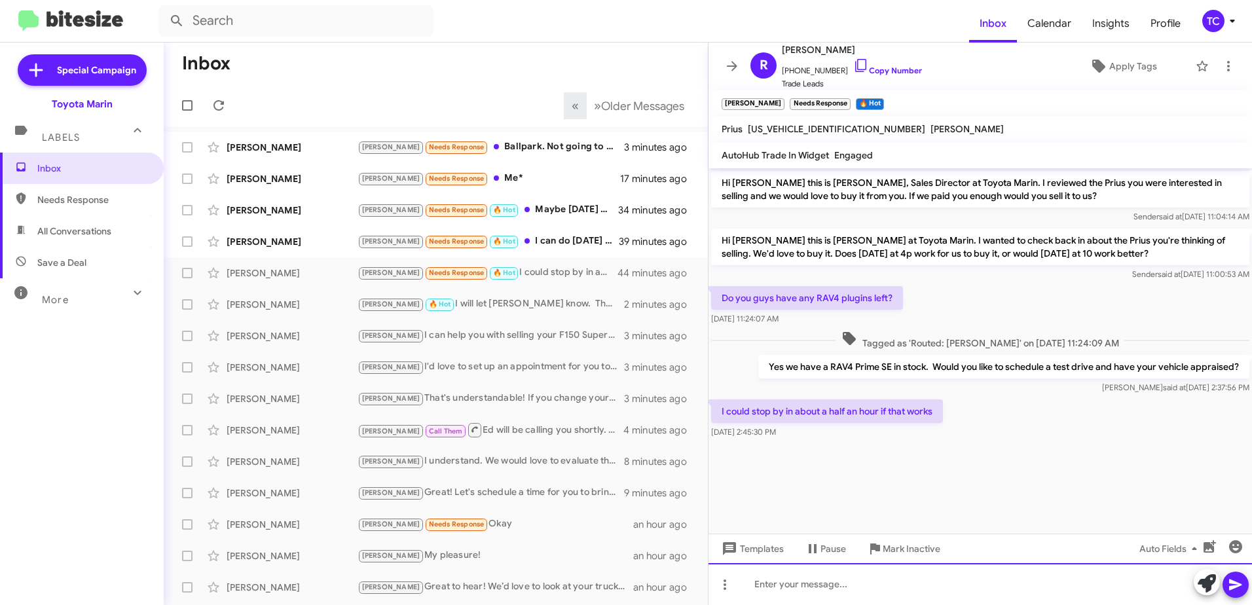
click at [939, 575] on div at bounding box center [979, 584] width 543 height 42
click at [829, 587] on div "Yes that wort" at bounding box center [979, 584] width 543 height 42
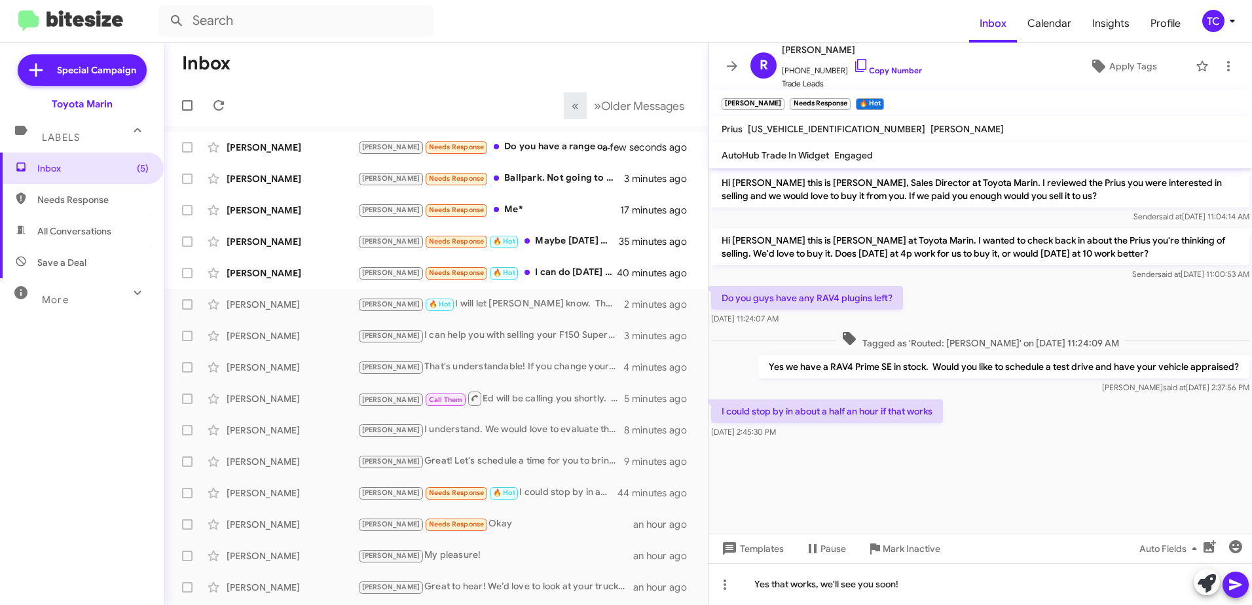
click at [1229, 588] on icon at bounding box center [1235, 585] width 16 height 16
drag, startPoint x: 843, startPoint y: 61, endPoint x: 834, endPoint y: 61, distance: 9.2
click at [855, 61] on icon at bounding box center [860, 65] width 11 height 13
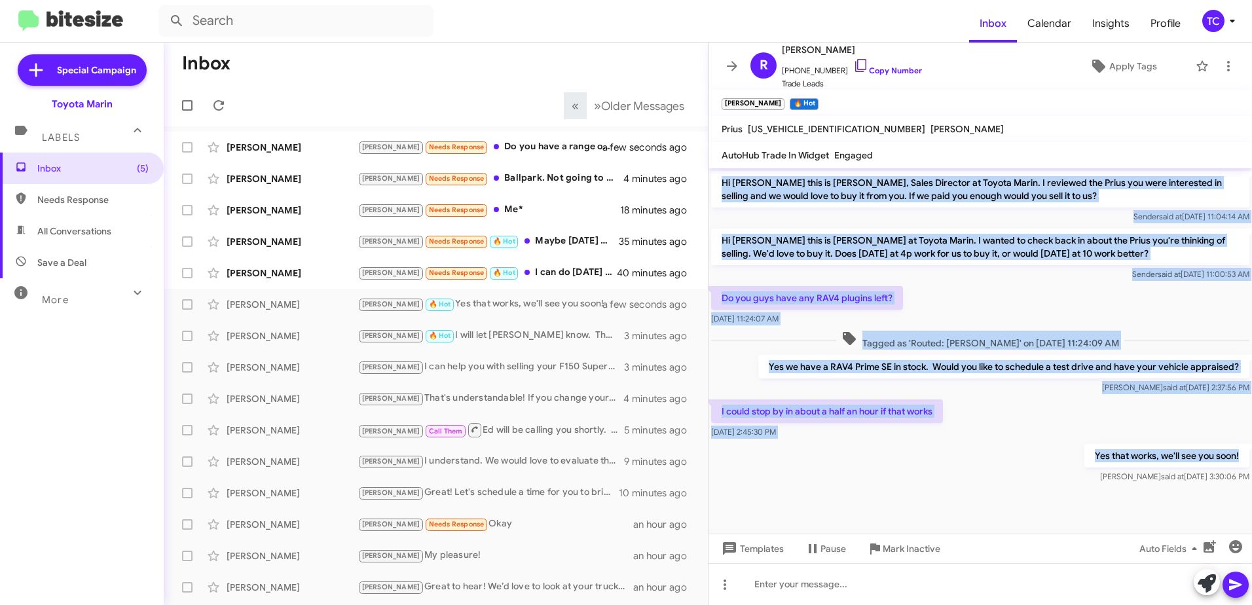
drag, startPoint x: 1244, startPoint y: 455, endPoint x: 719, endPoint y: 187, distance: 589.6
click at [719, 187] on div "Hi [PERSON_NAME] this is [PERSON_NAME], Sales Director at Toyota Marin. I revie…" at bounding box center [979, 326] width 543 height 317
copy div "Hi [PERSON_NAME] this is [PERSON_NAME], Sales Director at Toyota Marin. I revie…"
click at [730, 63] on icon at bounding box center [732, 66] width 16 height 16
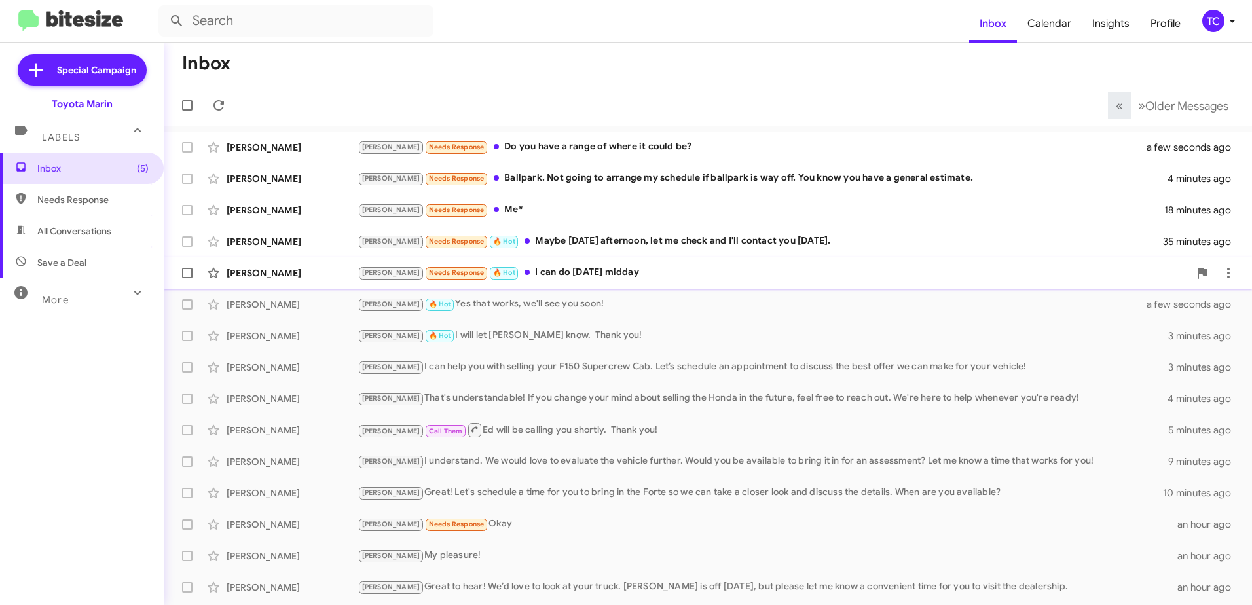
click at [583, 276] on div "[PERSON_NAME] Needs Response 🔥 Hot I can do [DATE] midday" at bounding box center [772, 272] width 831 height 15
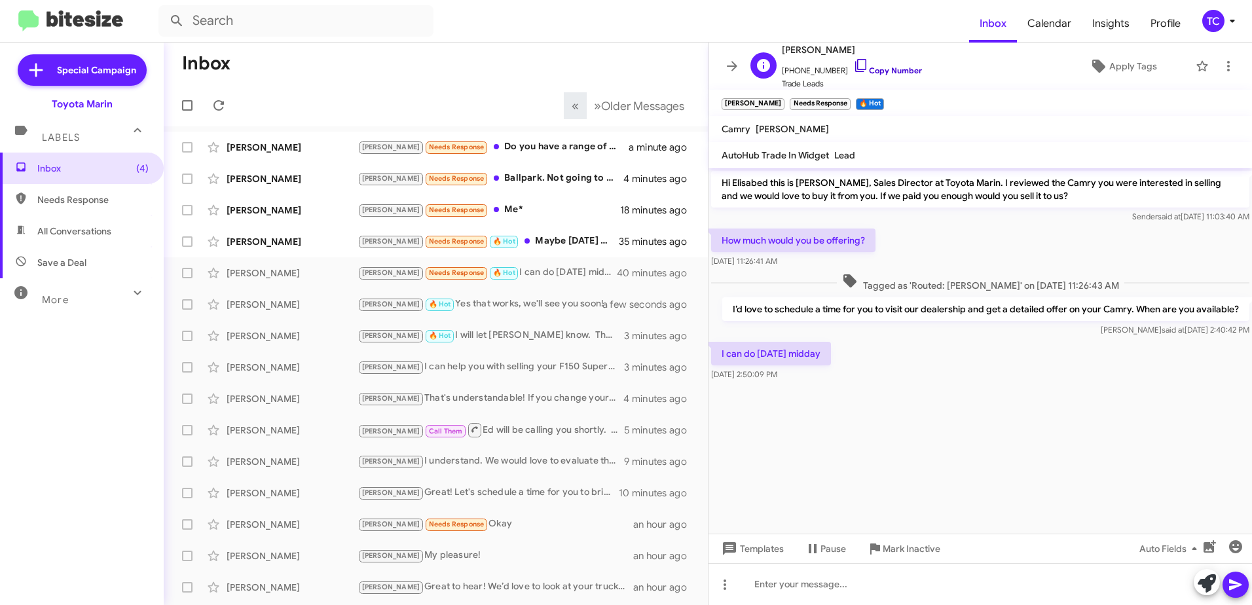
click at [853, 63] on icon at bounding box center [861, 66] width 16 height 16
click at [1201, 592] on icon at bounding box center [1206, 583] width 18 height 18
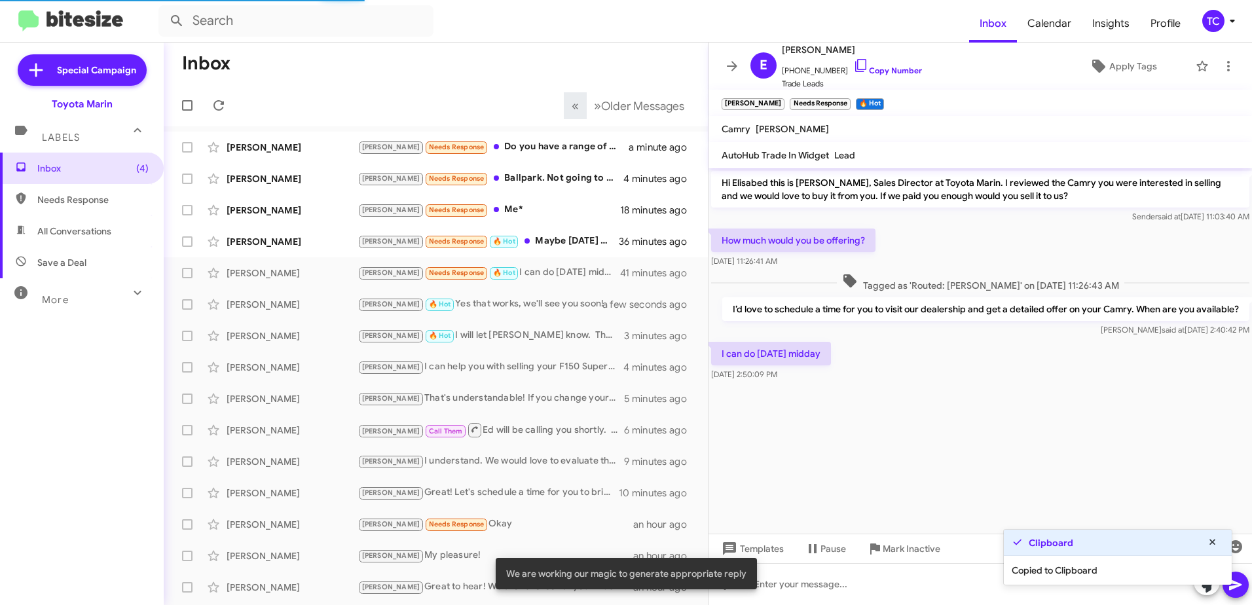
drag, startPoint x: 1147, startPoint y: 447, endPoint x: 1210, endPoint y: 577, distance: 144.3
click at [1148, 447] on cdk-virtual-scroll-viewport "Hi Elisabed this is [PERSON_NAME], Sales Director at Toyota Marin. I reviewed t…" at bounding box center [979, 350] width 543 height 365
click at [1213, 537] on icon at bounding box center [1212, 541] width 12 height 9
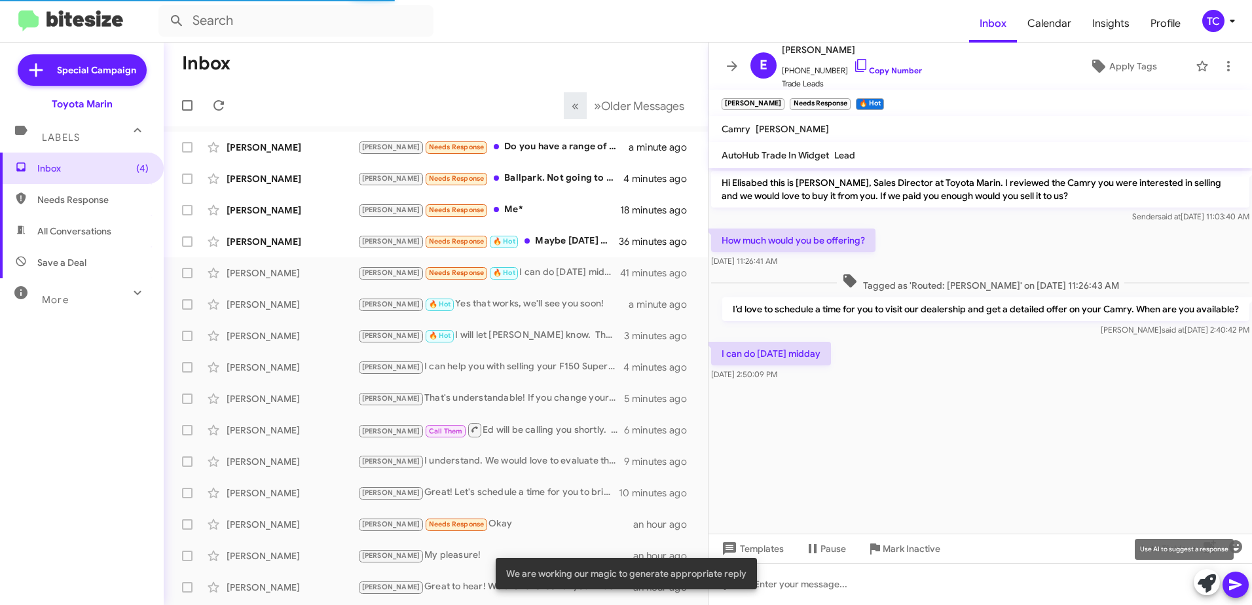
click at [1203, 581] on icon at bounding box center [1206, 583] width 18 height 18
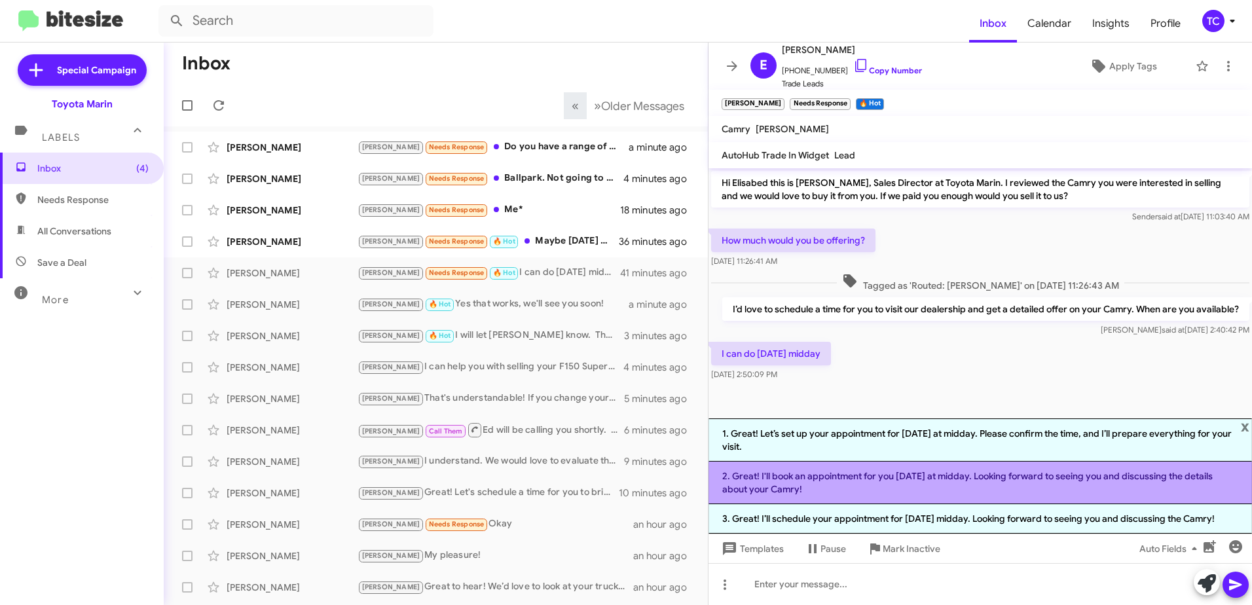
click at [864, 476] on li "2. Great! I'll book an appointment for you [DATE] at midday. Looking forward to…" at bounding box center [979, 483] width 543 height 43
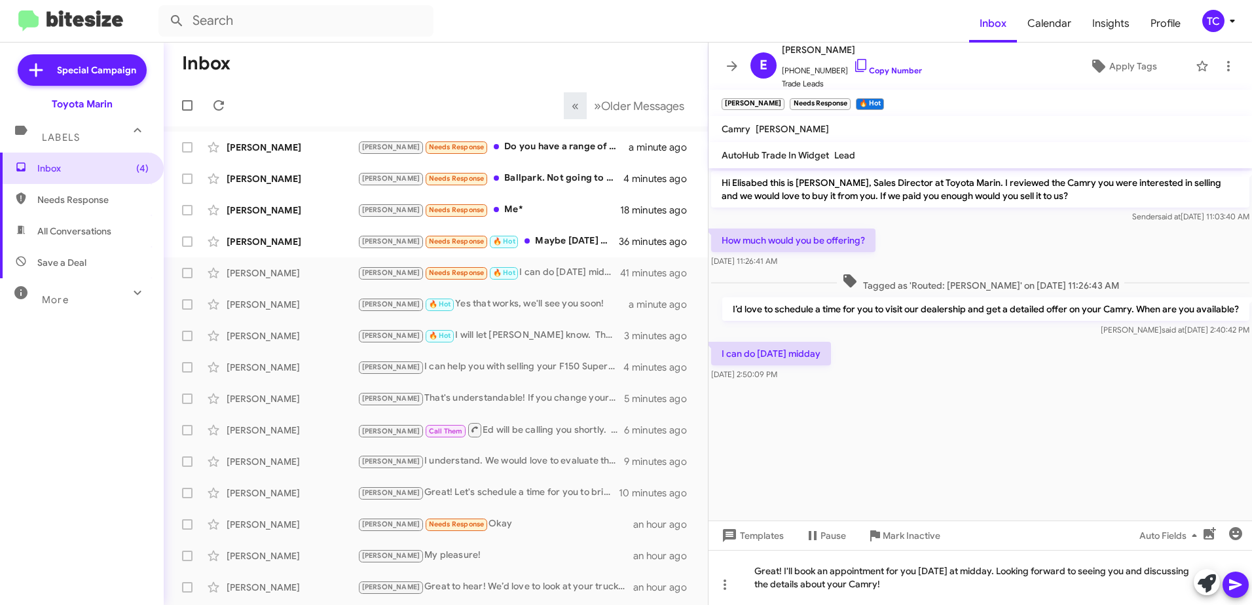
click at [1244, 584] on button at bounding box center [1235, 584] width 26 height 26
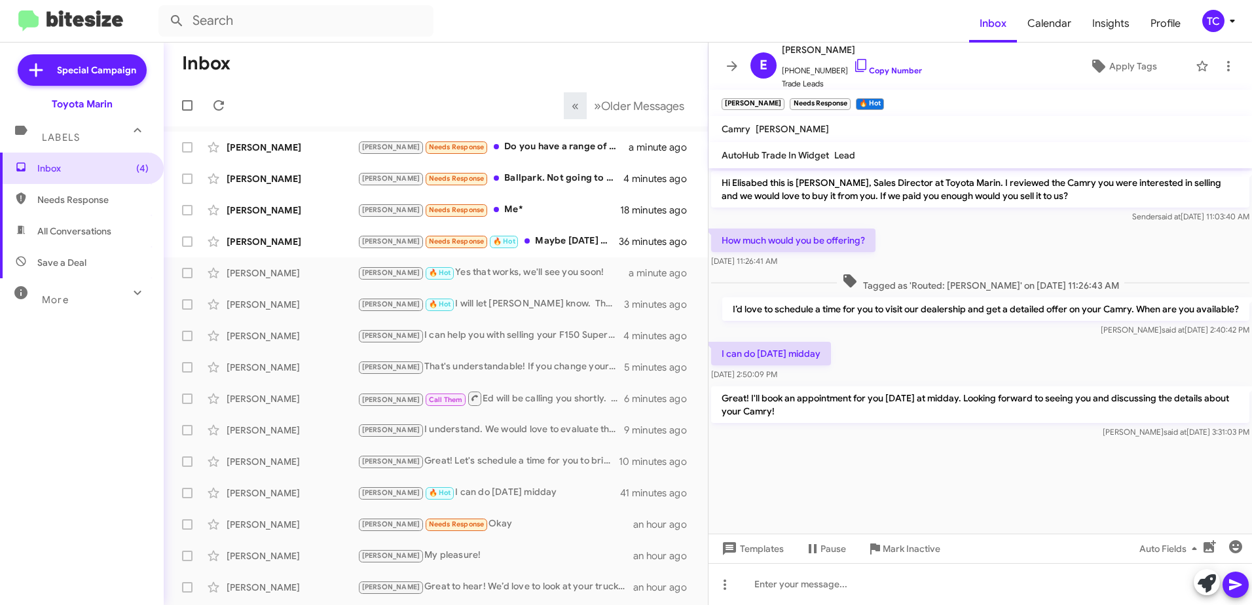
drag, startPoint x: 821, startPoint y: 413, endPoint x: 721, endPoint y: 183, distance: 250.4
click at [721, 183] on div "Hi Elisabed this is [PERSON_NAME], Sales Director at Toyota Marin. I reviewed t…" at bounding box center [979, 304] width 543 height 273
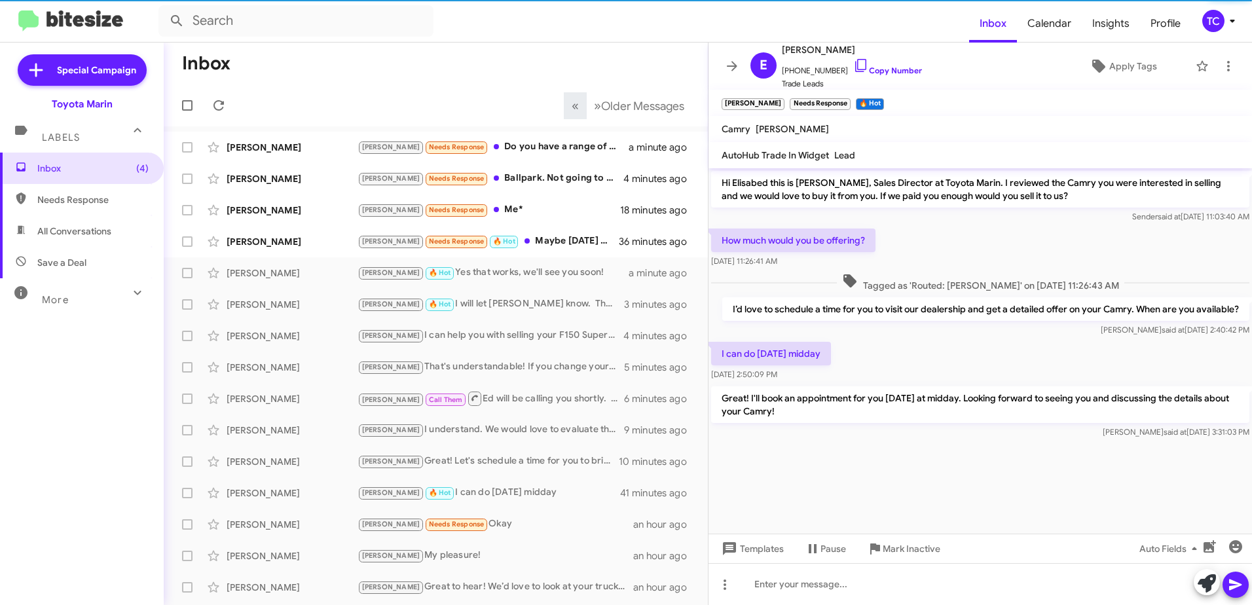
click at [830, 465] on cdk-virtual-scroll-viewport "Hi Elisabed this is [PERSON_NAME], Sales Director at Toyota Marin. I reviewed t…" at bounding box center [979, 350] width 543 height 365
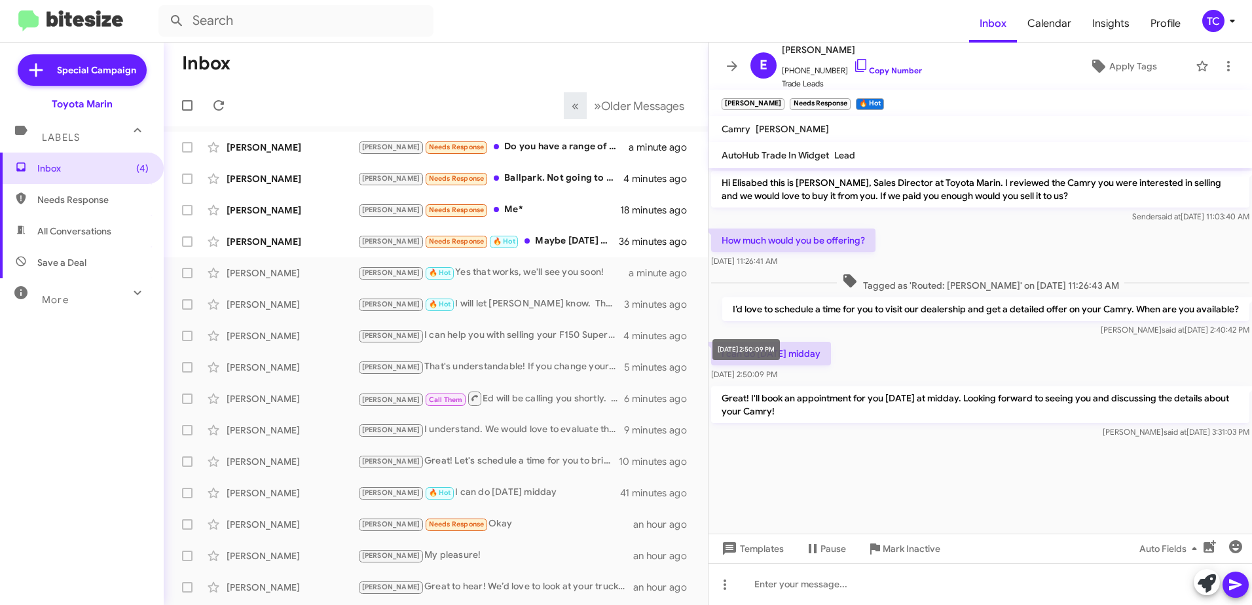
drag, startPoint x: 816, startPoint y: 412, endPoint x: 720, endPoint y: 350, distance: 114.9
click at [720, 350] on body "Inbox Calendar Insights Profile TC Special Campaign Toyota Marin Labels Inbox (…" at bounding box center [626, 302] width 1252 height 605
click at [861, 509] on cdk-virtual-scroll-viewport "Hi Elisabed this is [PERSON_NAME], Sales Director at Toyota Marin. I reviewed t…" at bounding box center [979, 350] width 543 height 365
drag, startPoint x: 827, startPoint y: 413, endPoint x: 760, endPoint y: 363, distance: 83.7
click at [760, 363] on body "Inbox Calendar Insights Profile TC Special Campaign Toyota Marin Labels Inbox (…" at bounding box center [626, 302] width 1252 height 605
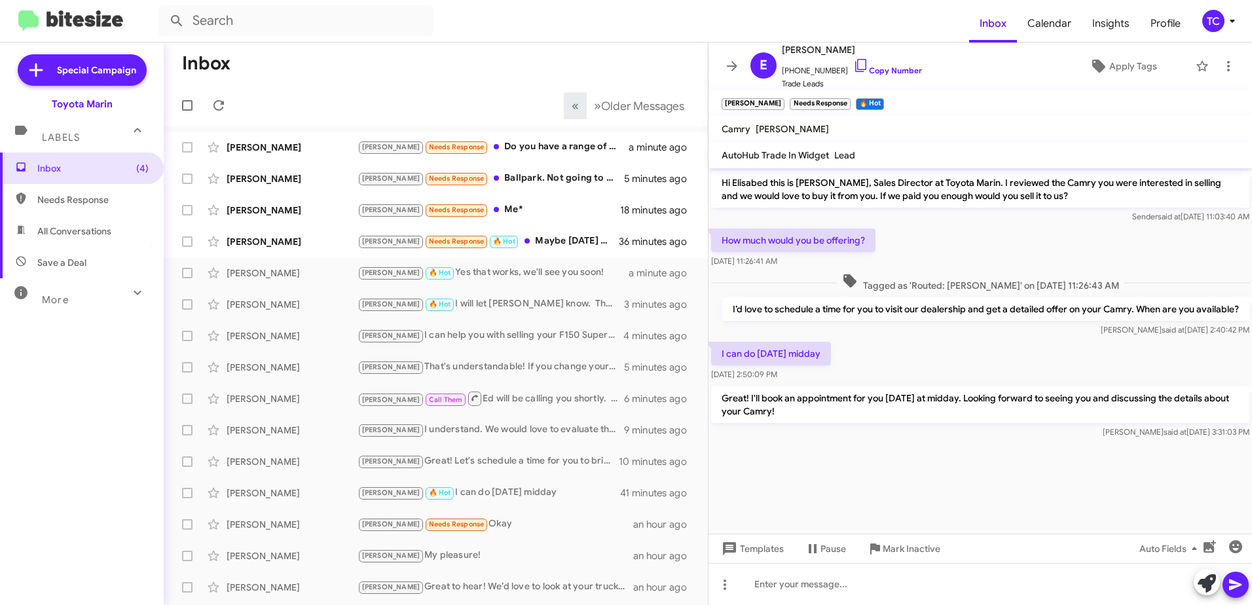
drag, startPoint x: 760, startPoint y: 363, endPoint x: 842, endPoint y: 412, distance: 95.8
click at [821, 407] on p "Great! I'll book an appointment for you [DATE] at midday. Looking forward to se…" at bounding box center [980, 404] width 538 height 37
drag, startPoint x: 841, startPoint y: 410, endPoint x: 758, endPoint y: 364, distance: 94.9
click at [758, 364] on body "Inbox Calendar Insights Profile TC Special Campaign Toyota Marin Labels Inbox (…" at bounding box center [626, 302] width 1252 height 605
drag, startPoint x: 758, startPoint y: 364, endPoint x: 805, endPoint y: 409, distance: 64.8
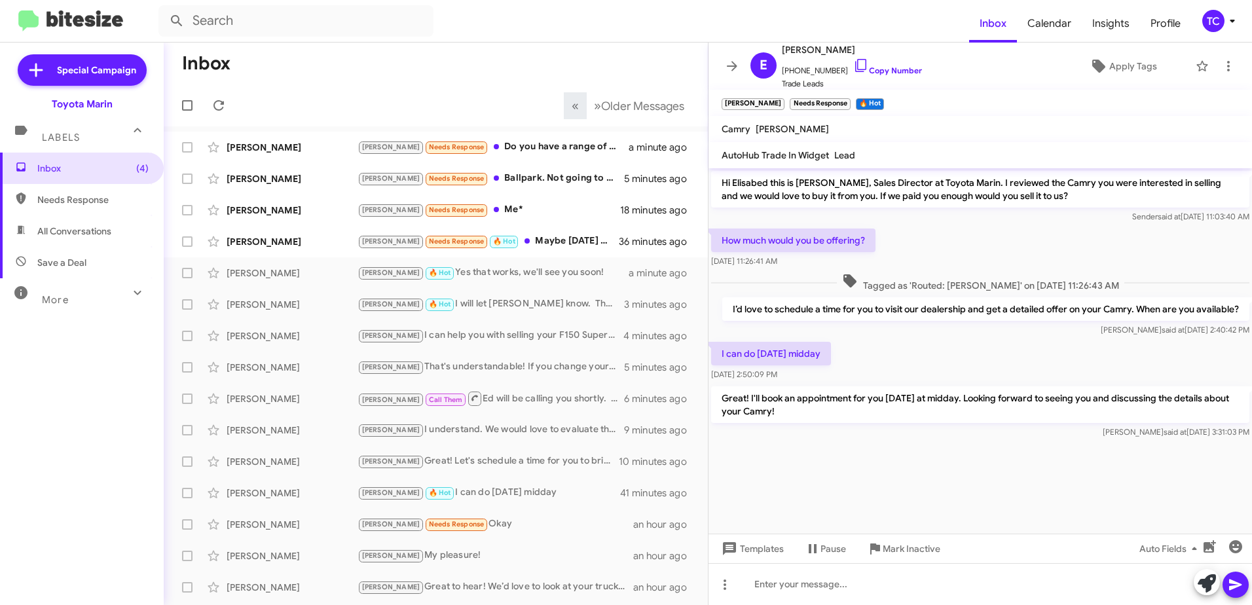
click at [805, 409] on p "Great! I'll book an appointment for you [DATE] at midday. Looking forward to se…" at bounding box center [980, 404] width 538 height 37
click at [850, 359] on div "I can do [DATE] midday [DATE] 2:50:09 PM" at bounding box center [979, 361] width 543 height 45
drag, startPoint x: 720, startPoint y: 352, endPoint x: 826, endPoint y: 407, distance: 119.2
click at [826, 407] on div "Hi Elisabed this is [PERSON_NAME], Sales Director at Toyota Marin. I reviewed t…" at bounding box center [979, 304] width 543 height 273
copy div "I can do [DATE] midday [DATE] 2:50:09 PM Great! I'll book an appointment for yo…"
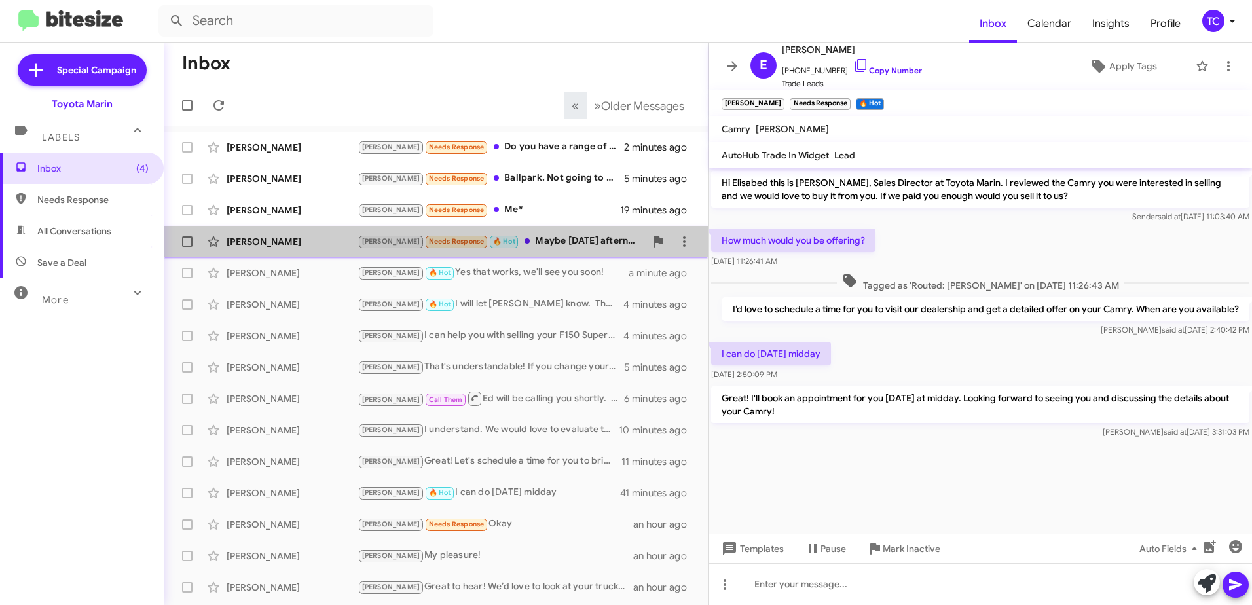
click at [587, 238] on div "[PERSON_NAME] Needs Response 🔥 Hot Maybe [DATE] afternoon, let me check and I'l…" at bounding box center [500, 241] width 287 height 15
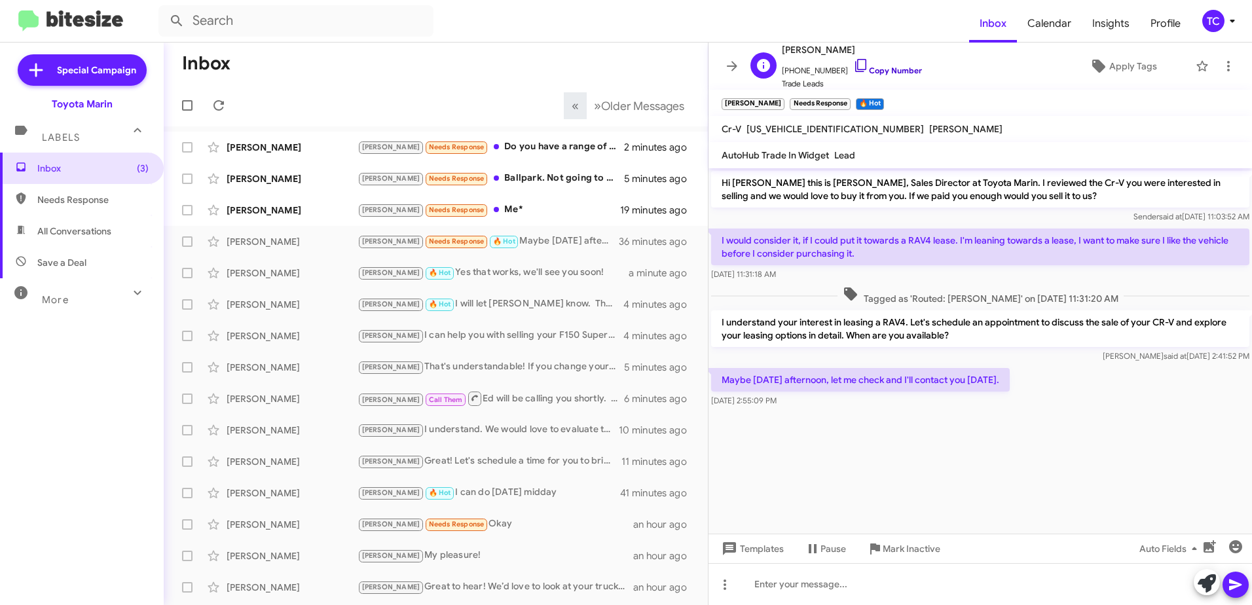
click at [853, 63] on icon at bounding box center [861, 66] width 16 height 16
click at [1204, 581] on icon at bounding box center [1206, 583] width 18 height 18
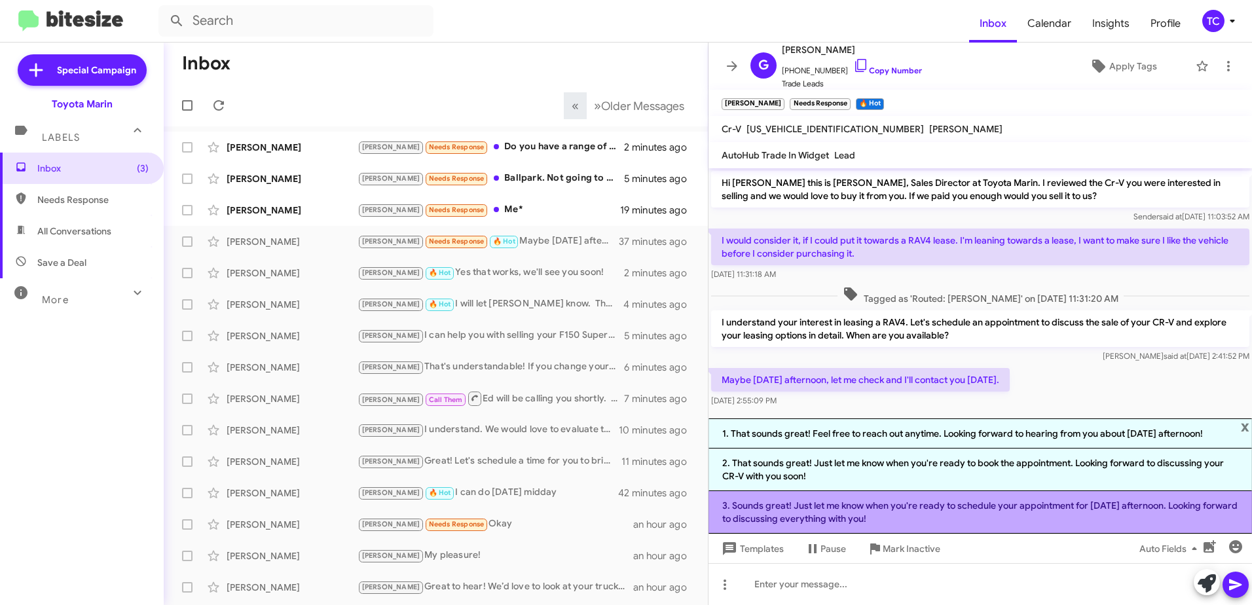
click at [885, 506] on li "3. Sounds great! Just let me know when you're ready to schedule your appointmen…" at bounding box center [979, 512] width 543 height 43
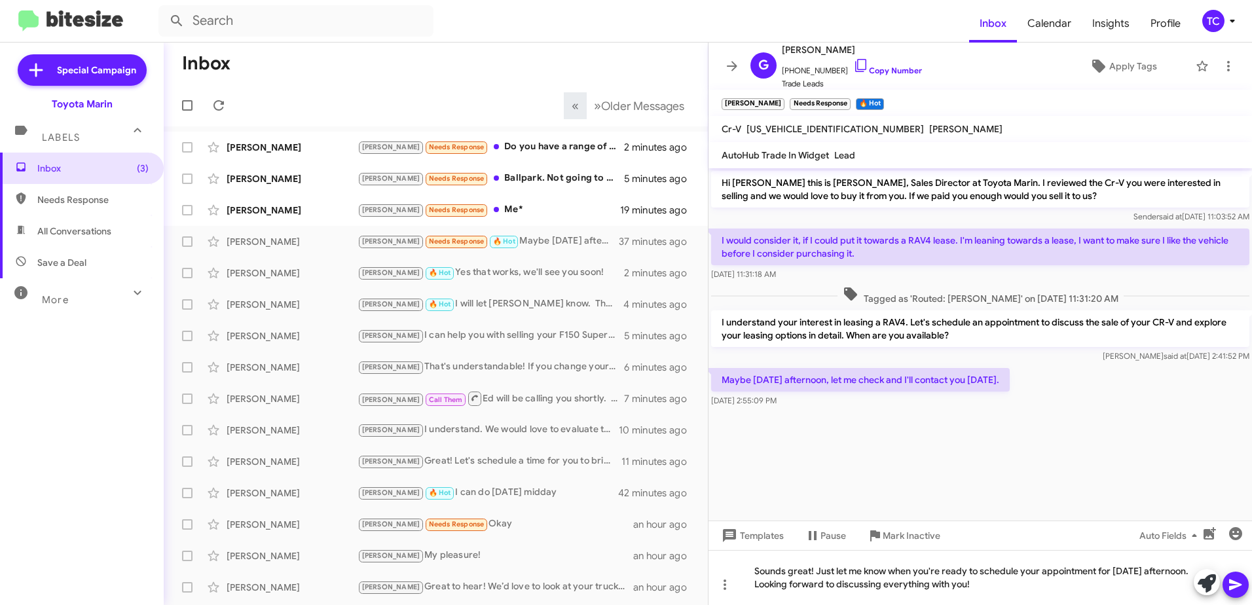
click at [1234, 585] on icon at bounding box center [1235, 584] width 12 height 11
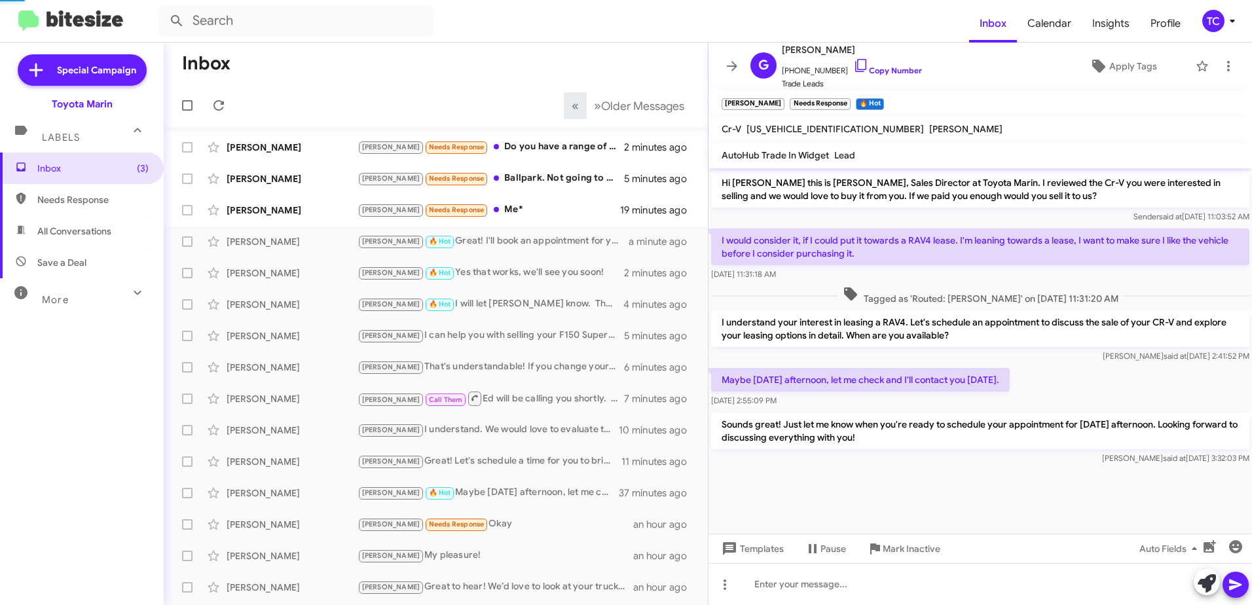
drag, startPoint x: 888, startPoint y: 443, endPoint x: 722, endPoint y: 377, distance: 178.3
click at [722, 377] on div "Hi [PERSON_NAME] this is [PERSON_NAME], Sales Director at Toyota Marin. I revie…" at bounding box center [979, 317] width 543 height 299
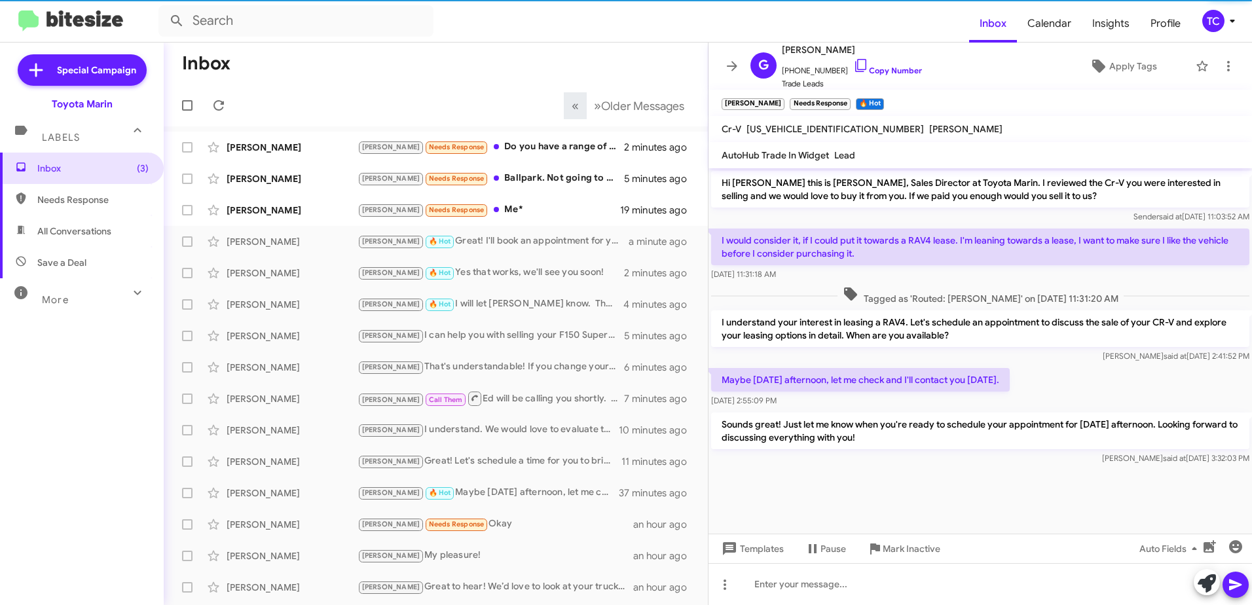
copy div "Maybe [DATE] afternoon, let me check and I'll contact you [DATE]. [DATE] 2:55:0…"
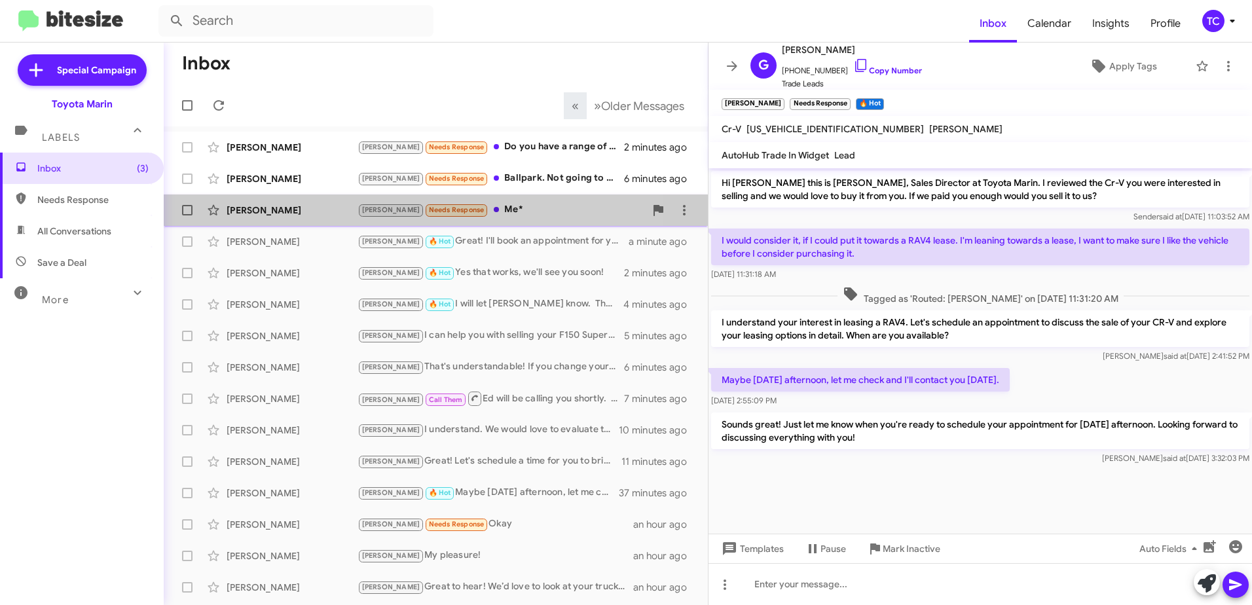
click at [486, 214] on div "[PERSON_NAME] Needs Response Me*" at bounding box center [500, 209] width 287 height 15
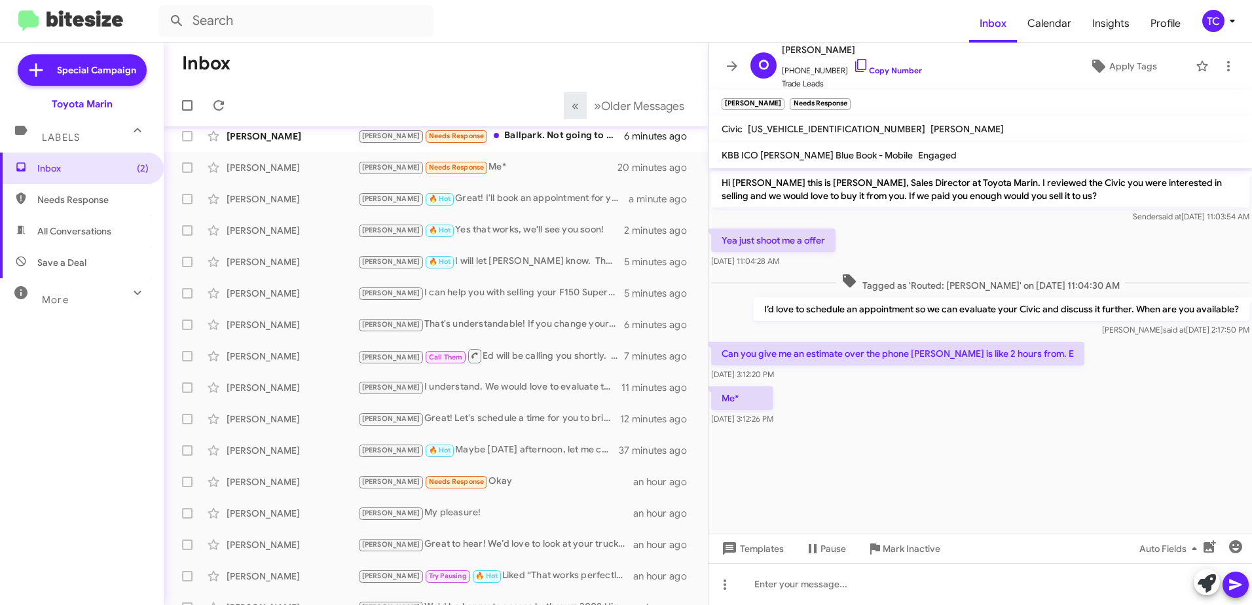
scroll to position [65, 0]
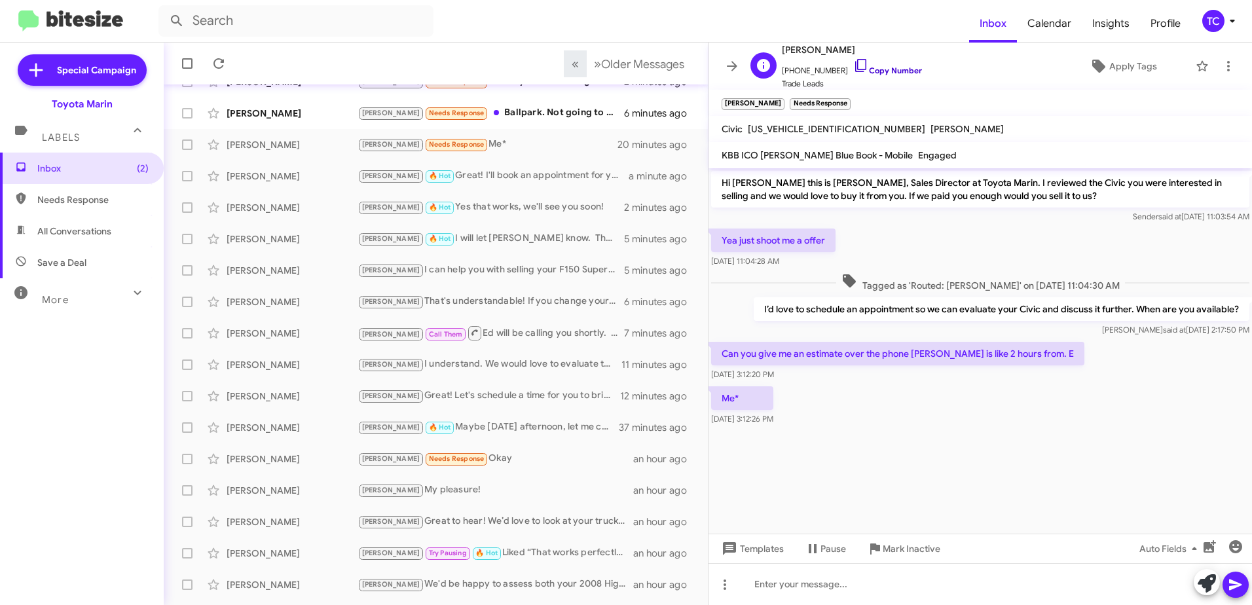
click at [853, 63] on icon at bounding box center [861, 66] width 16 height 16
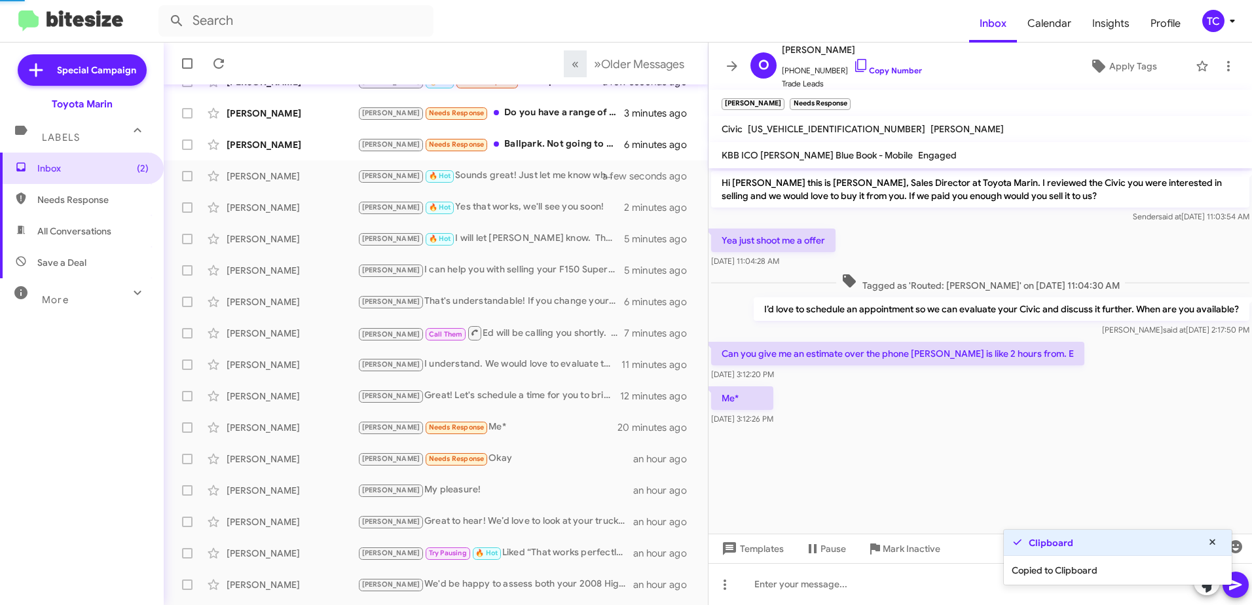
scroll to position [97, 0]
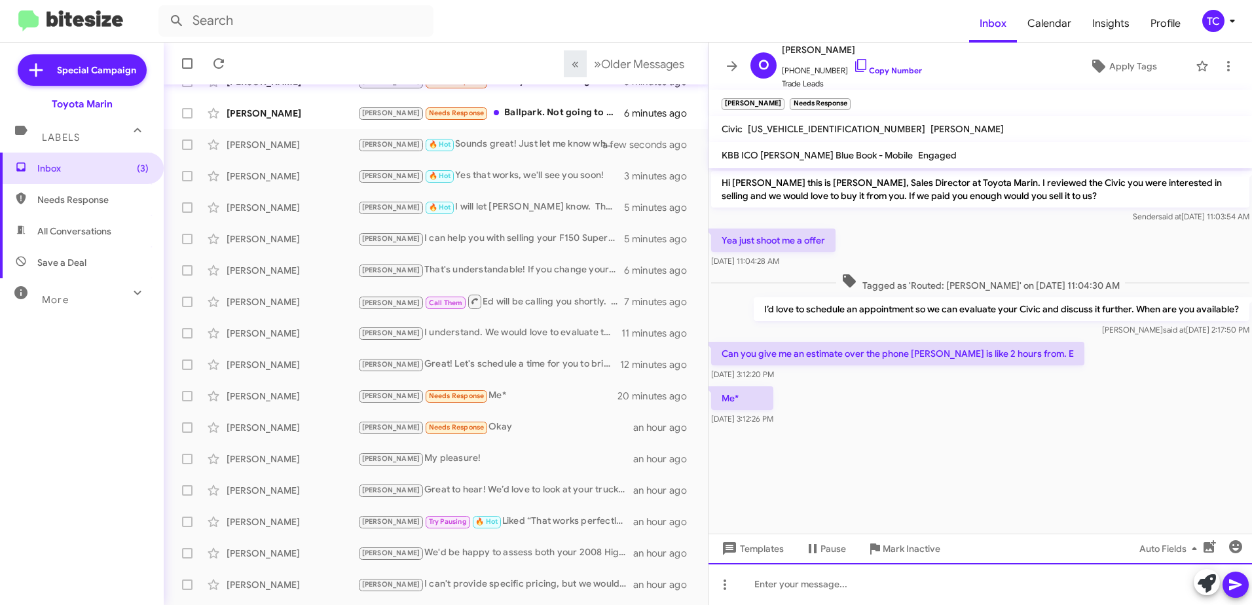
click at [1110, 577] on div at bounding box center [979, 584] width 543 height 42
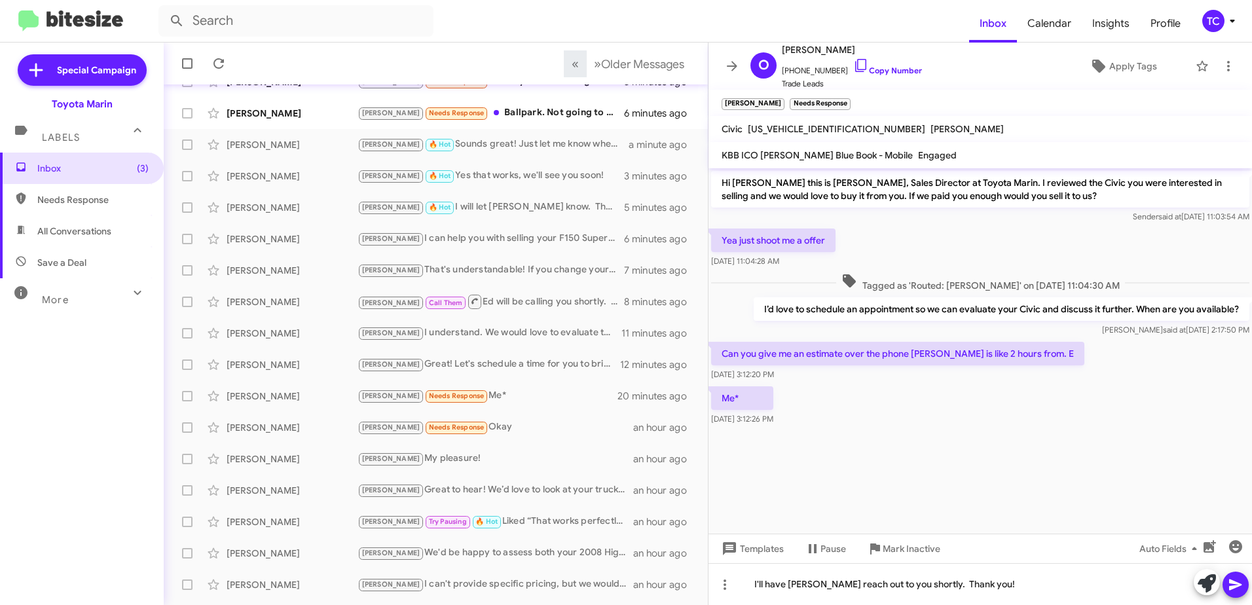
click at [1235, 581] on icon at bounding box center [1235, 584] width 12 height 11
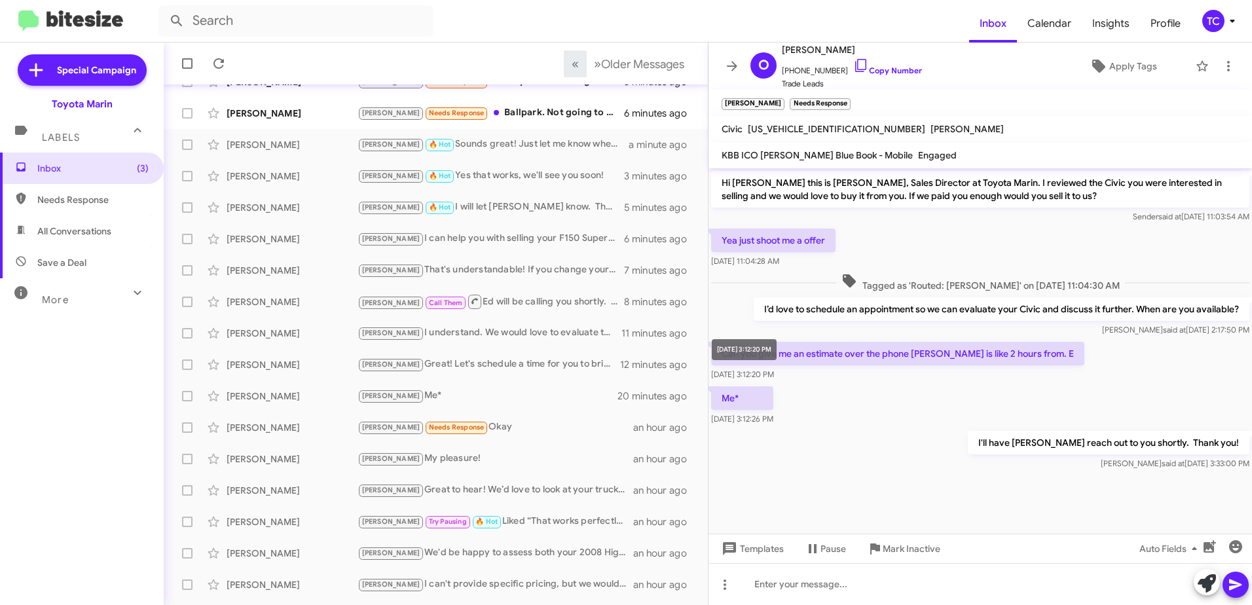
drag, startPoint x: 1239, startPoint y: 439, endPoint x: 790, endPoint y: 357, distance: 455.8
click at [790, 357] on body "Inbox Calendar Insights Profile TC Special Campaign Toyota Marin Labels Inbox (…" at bounding box center [626, 302] width 1252 height 605
drag, startPoint x: 790, startPoint y: 357, endPoint x: 1147, endPoint y: 441, distance: 366.6
click at [1093, 447] on p "I'll have [PERSON_NAME] reach out to you shortly. Thank you!" at bounding box center [1108, 443] width 281 height 24
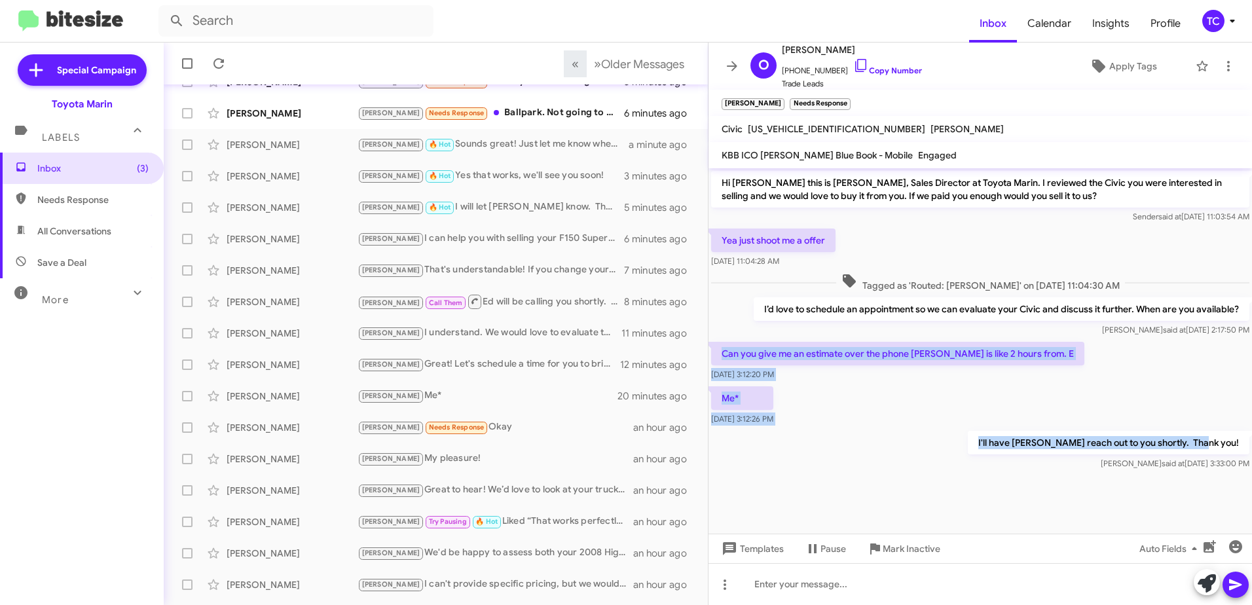
drag, startPoint x: 1246, startPoint y: 441, endPoint x: 723, endPoint y: 353, distance: 531.1
click at [723, 353] on div "Hi [PERSON_NAME] this is [PERSON_NAME], Sales Director at Toyota Marin. I revie…" at bounding box center [979, 320] width 543 height 304
drag, startPoint x: 734, startPoint y: 69, endPoint x: 698, endPoint y: 104, distance: 50.5
click at [734, 69] on icon at bounding box center [732, 66] width 10 height 10
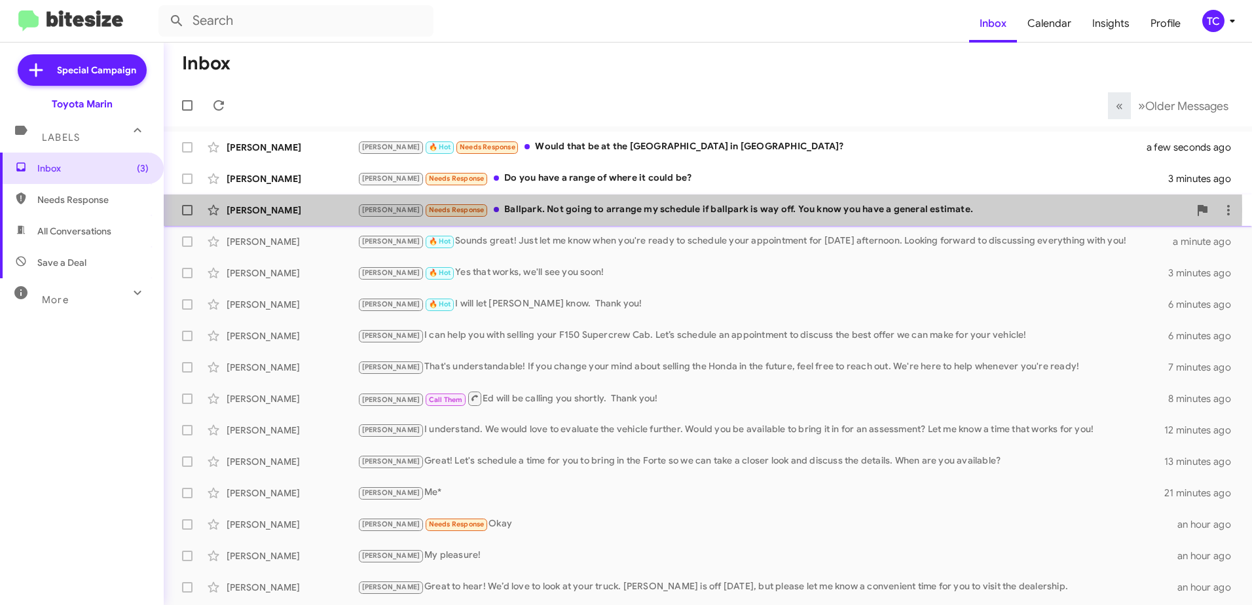
click at [589, 209] on div "[PERSON_NAME] Needs Response Ballpark. Not going to arrange my schedule if ball…" at bounding box center [772, 209] width 831 height 15
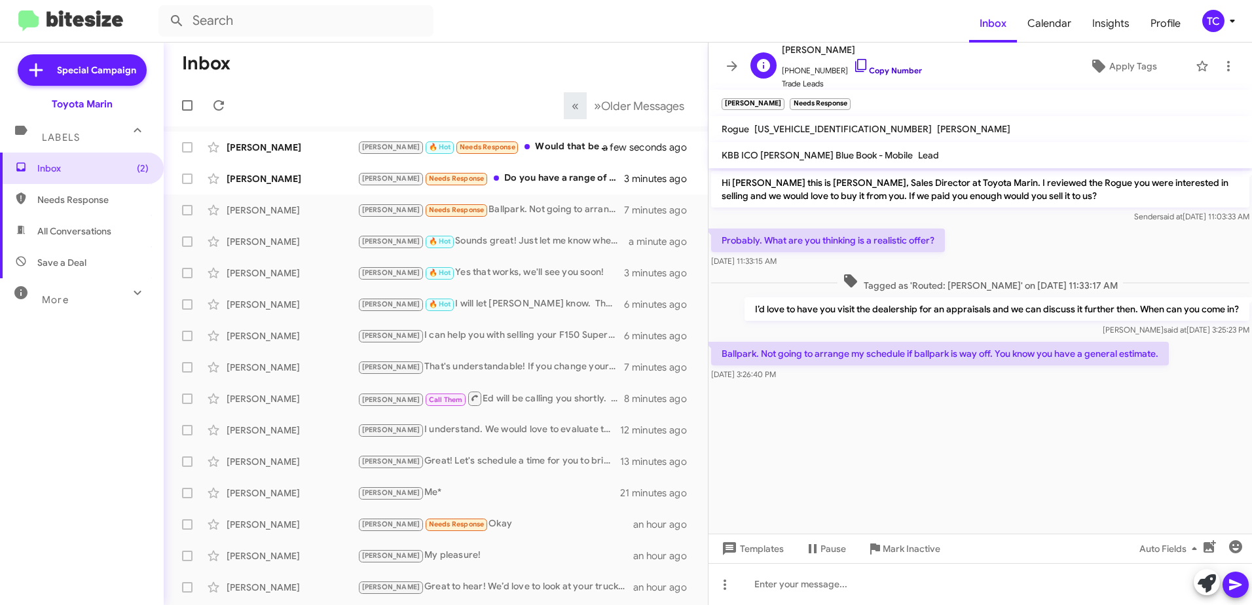
click at [855, 67] on icon at bounding box center [860, 65] width 11 height 13
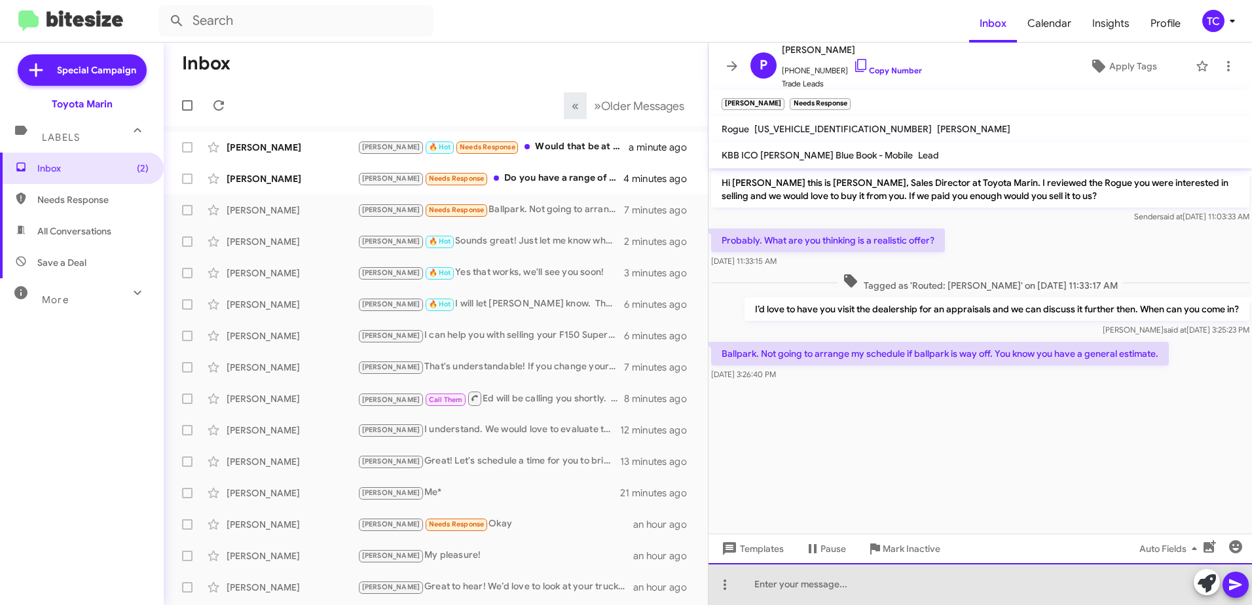
click at [1114, 583] on div at bounding box center [979, 584] width 543 height 42
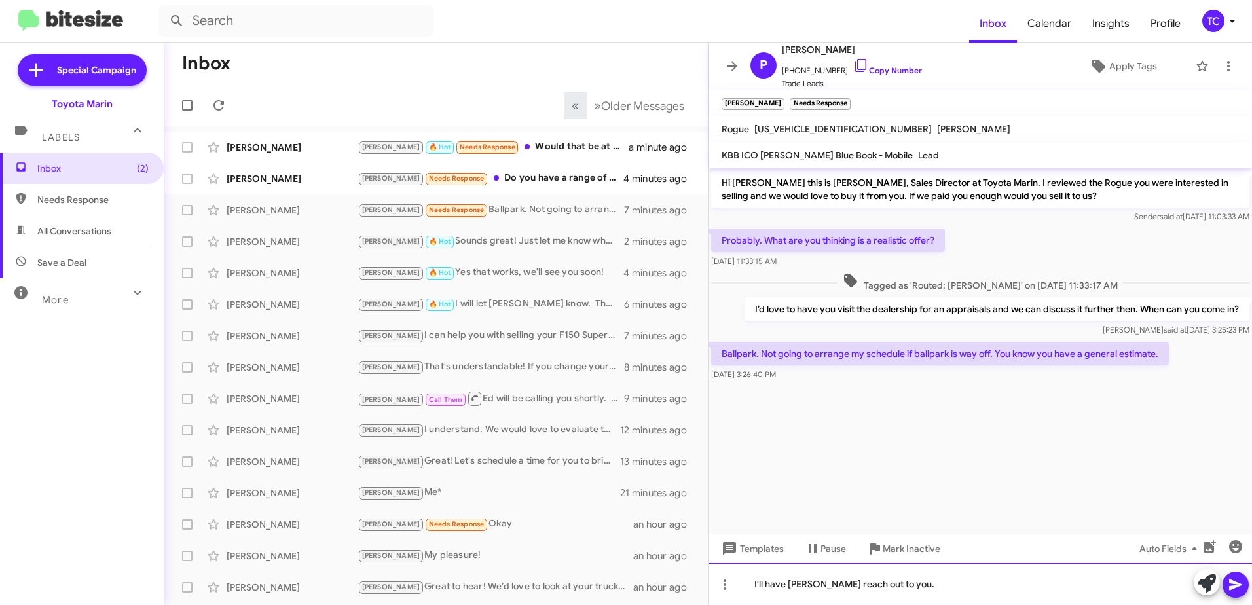
click at [755, 585] on div "I'll have [PERSON_NAME] reach out to you." at bounding box center [979, 584] width 543 height 42
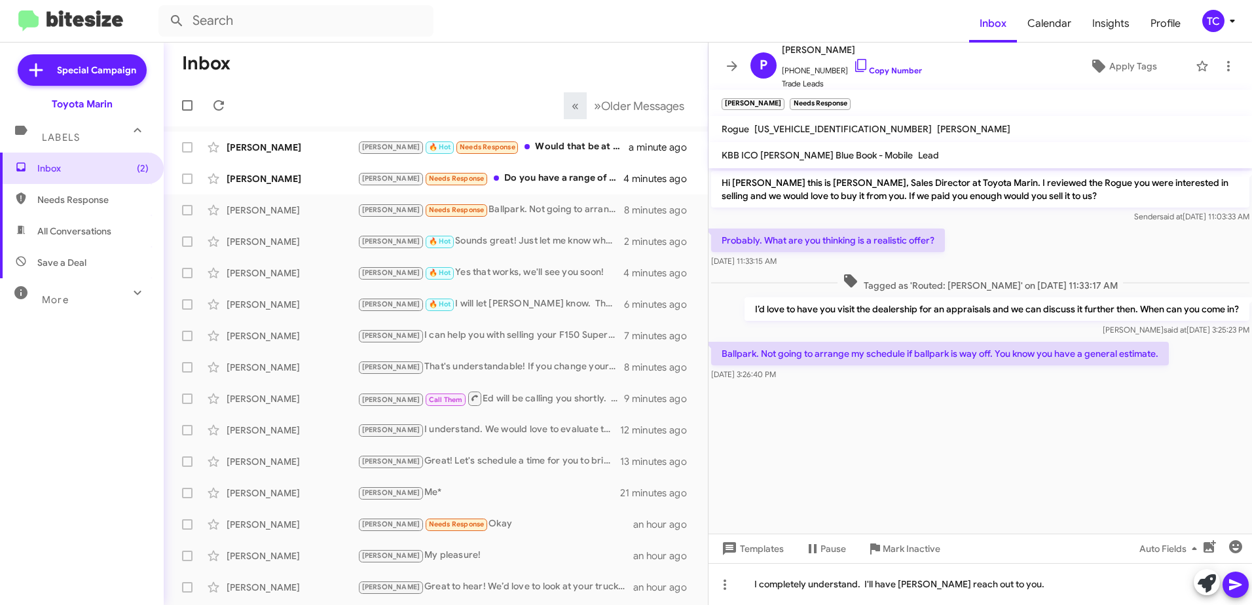
click at [1239, 581] on icon at bounding box center [1235, 585] width 16 height 16
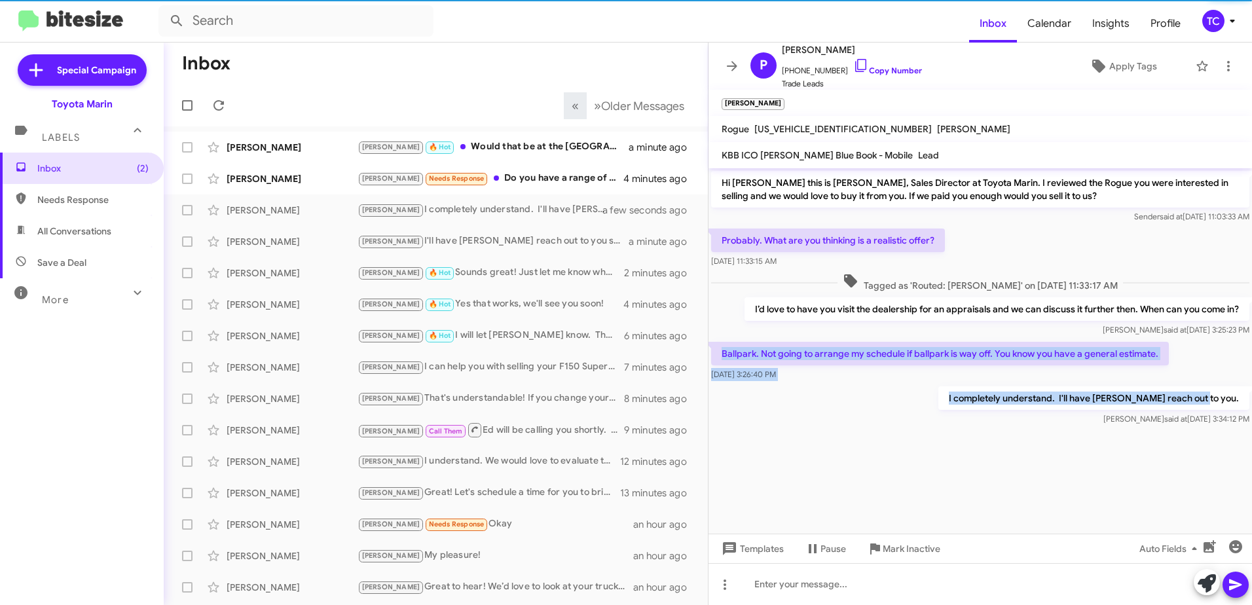
drag, startPoint x: 1246, startPoint y: 396, endPoint x: 721, endPoint y: 348, distance: 526.6
click at [721, 348] on div "Hi [PERSON_NAME] this is [PERSON_NAME], Sales Director at Toyota Marin. I revie…" at bounding box center [979, 298] width 543 height 260
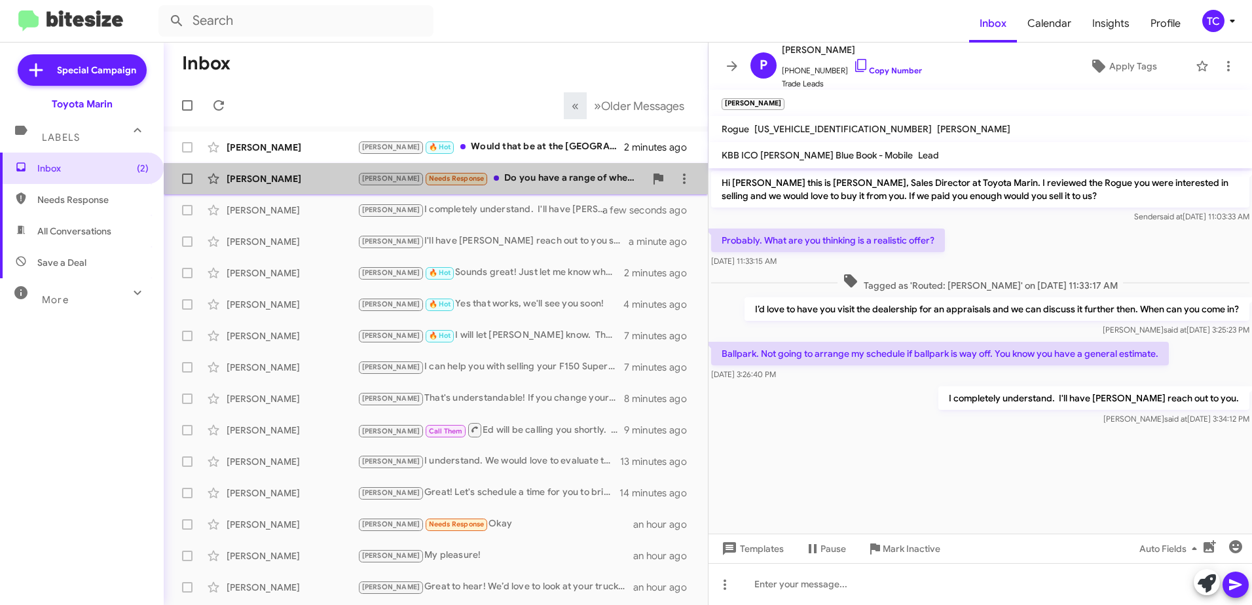
click at [514, 179] on div "[PERSON_NAME] Needs Response Do you have a range of where it could be?" at bounding box center [500, 178] width 287 height 15
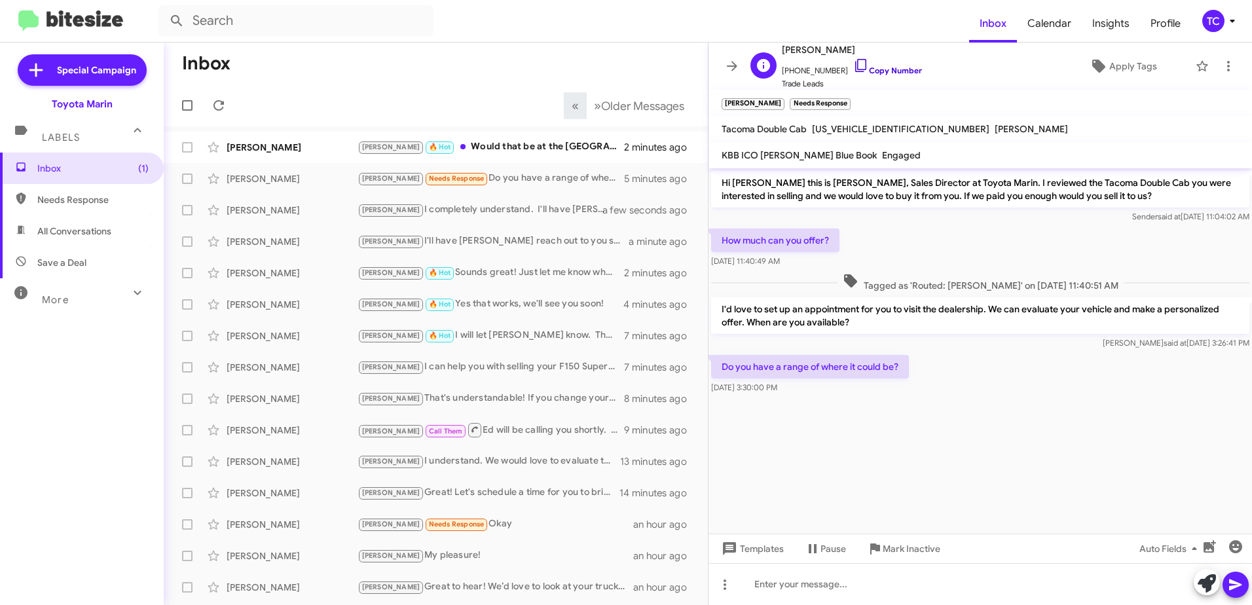
click at [853, 65] on icon at bounding box center [861, 66] width 16 height 16
drag, startPoint x: 1216, startPoint y: 585, endPoint x: 1197, endPoint y: 578, distance: 20.1
click at [1216, 585] on button at bounding box center [1206, 582] width 26 height 26
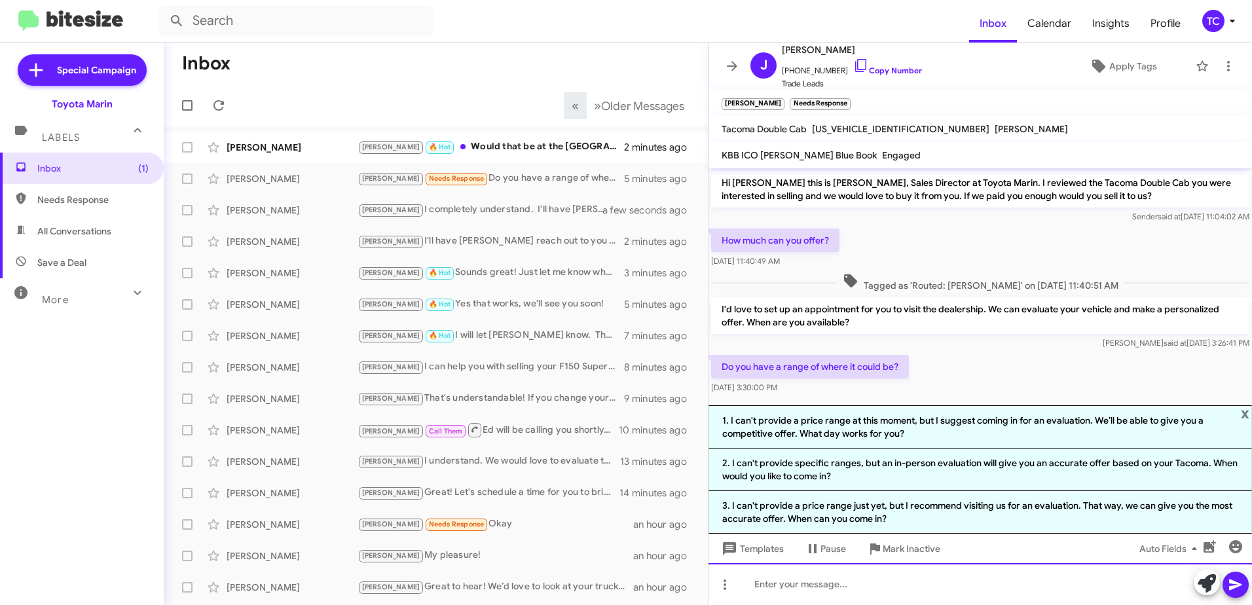
click at [899, 578] on div at bounding box center [979, 584] width 543 height 42
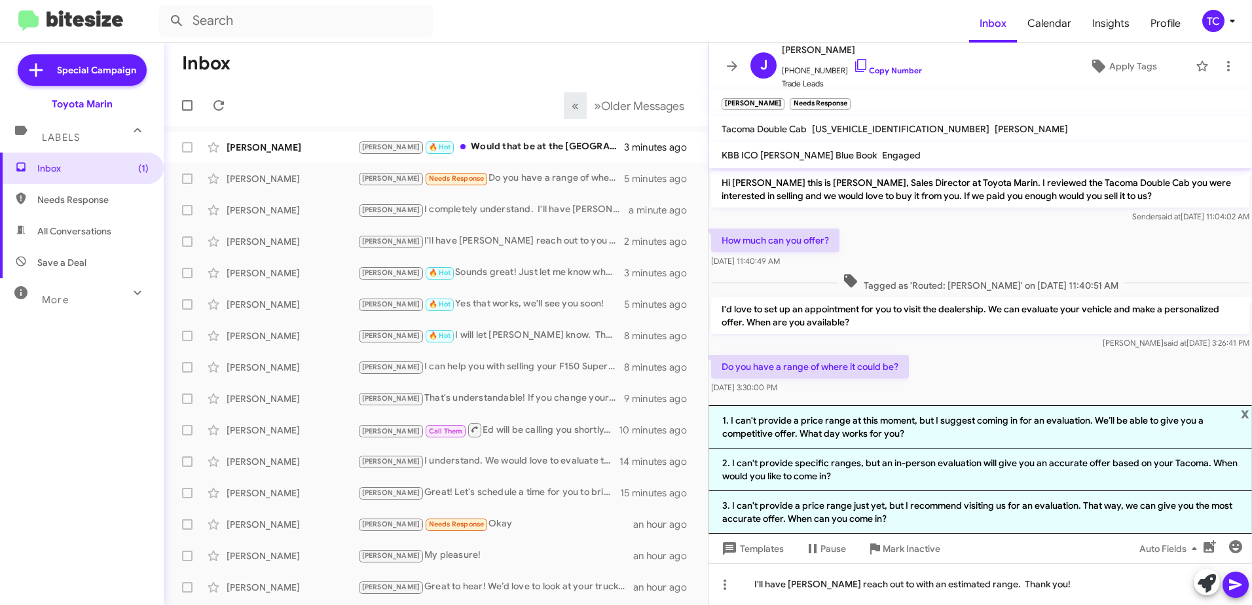
click at [1236, 573] on span at bounding box center [1235, 584] width 16 height 26
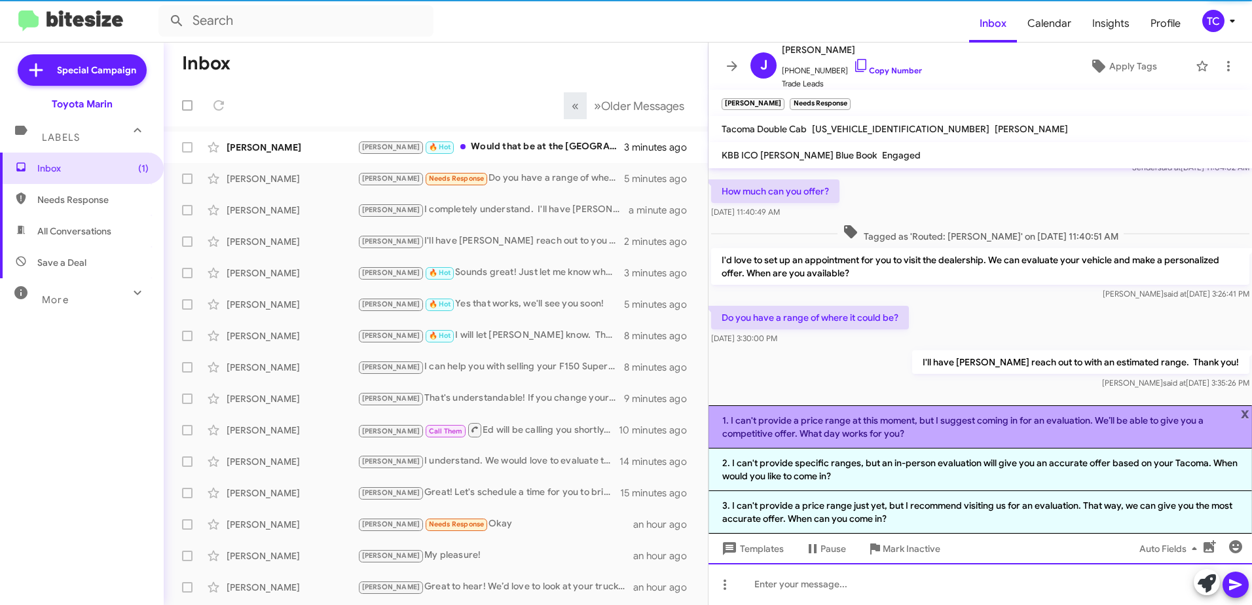
scroll to position [56, 0]
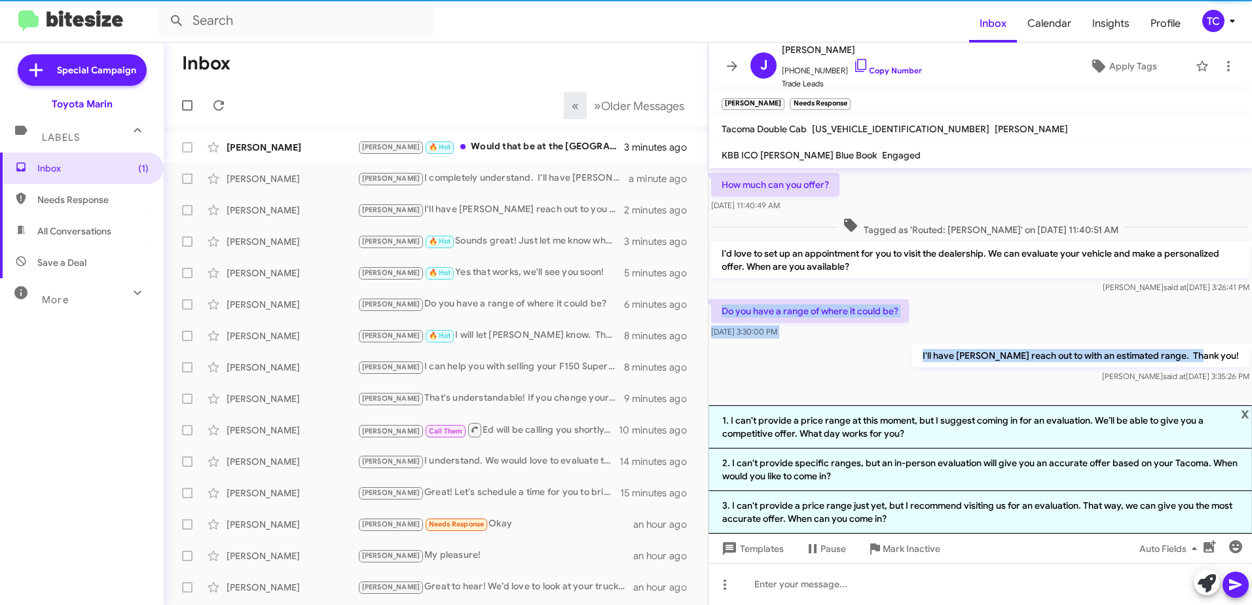
drag, startPoint x: 1229, startPoint y: 354, endPoint x: 723, endPoint y: 314, distance: 507.6
click at [723, 314] on div "Hi [PERSON_NAME] this is [PERSON_NAME], Sales Director at Toyota Marin. I revie…" at bounding box center [979, 249] width 543 height 273
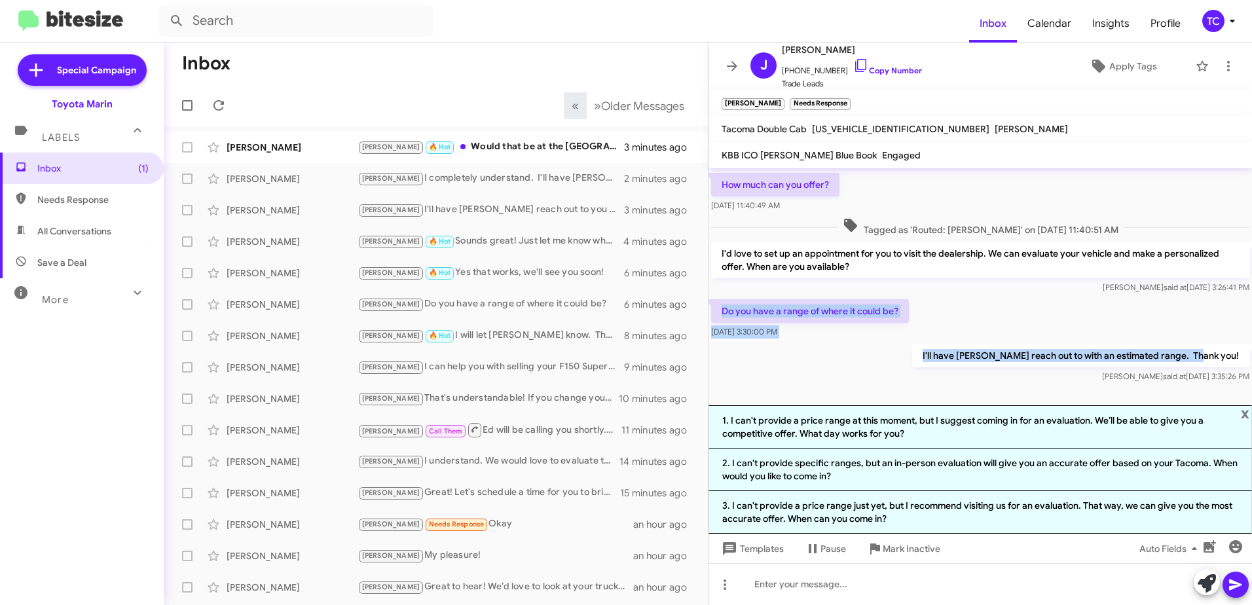
click at [727, 67] on icon at bounding box center [732, 66] width 16 height 16
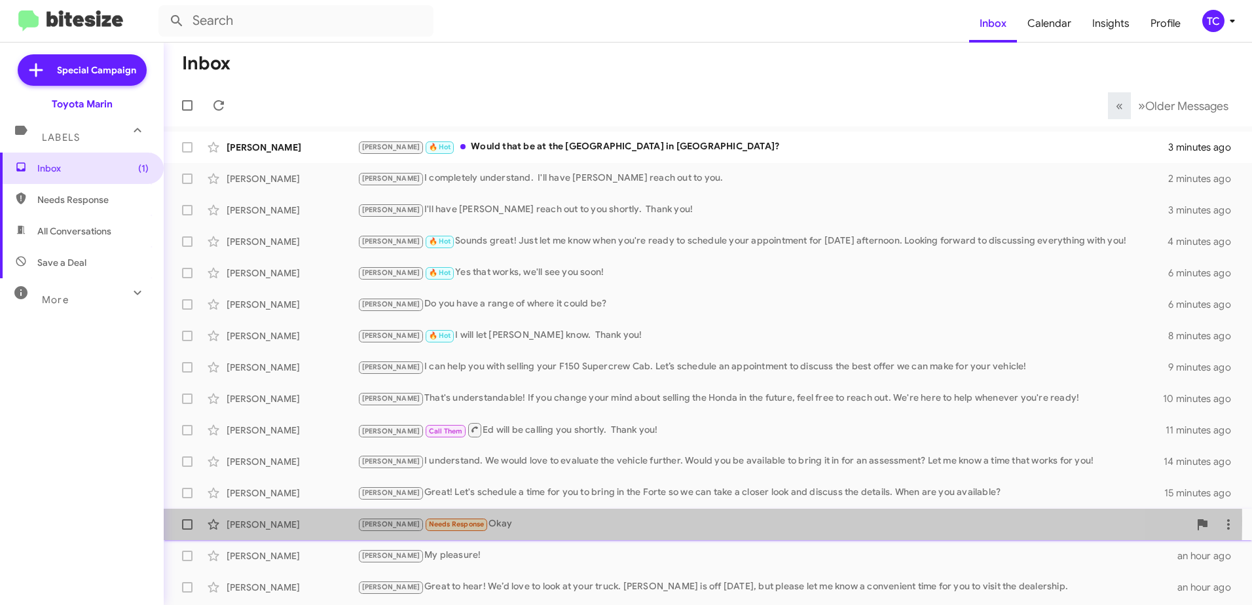
click at [444, 520] on small "Needs Response" at bounding box center [457, 524] width 62 height 12
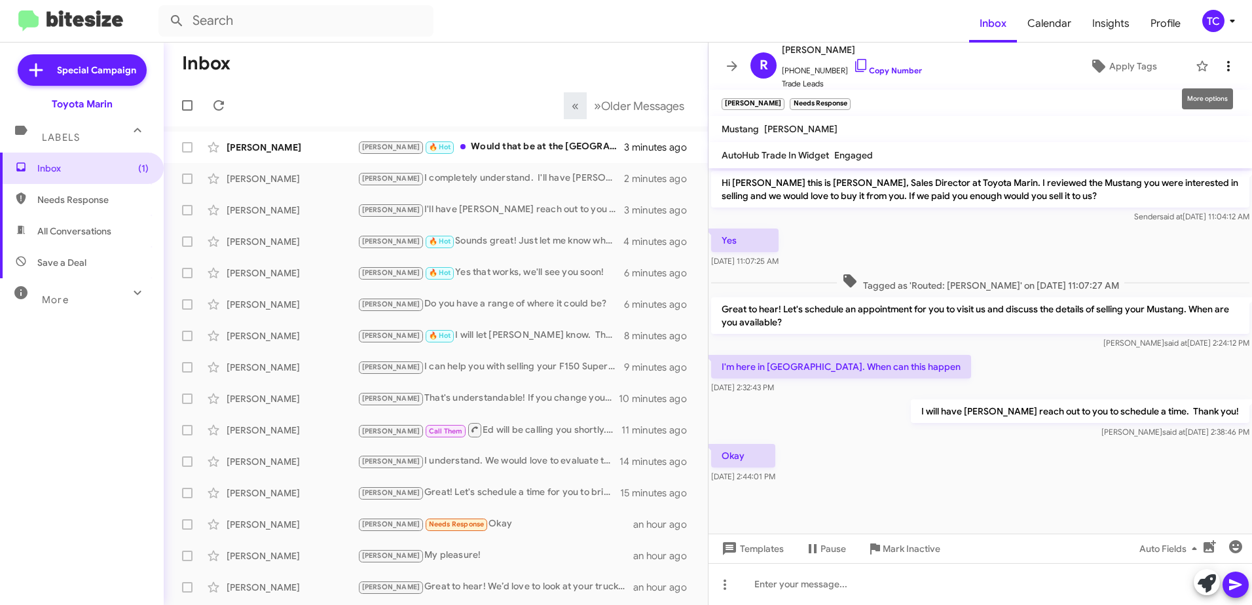
click at [1220, 68] on icon at bounding box center [1228, 66] width 16 height 16
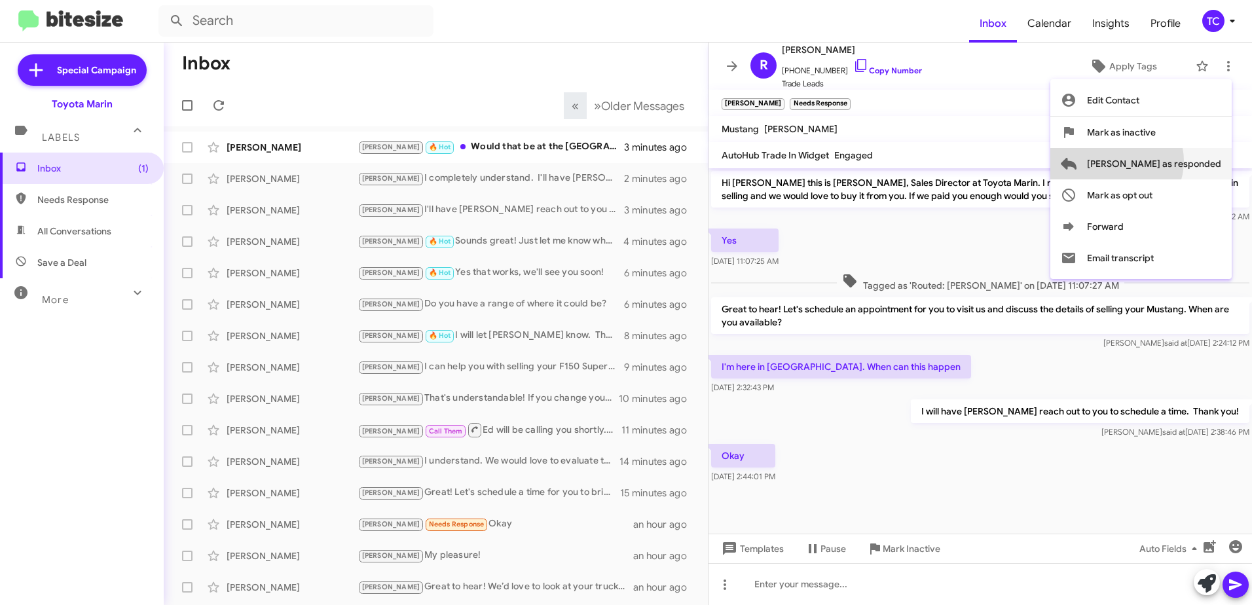
click at [1169, 161] on span "[PERSON_NAME] as responded" at bounding box center [1154, 163] width 134 height 31
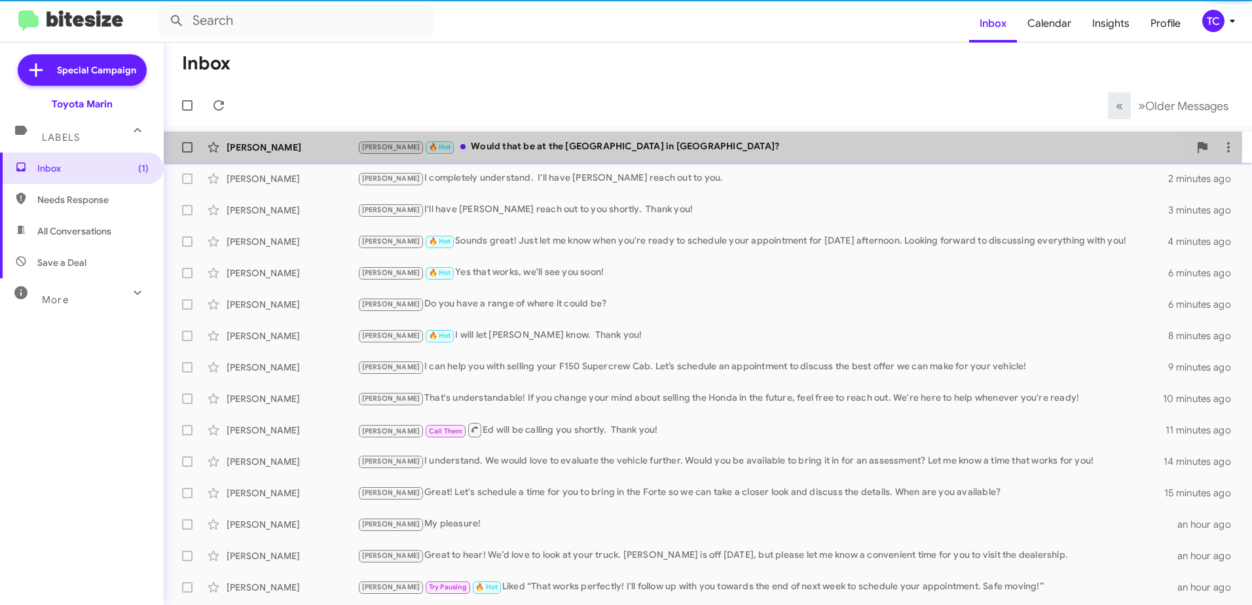
click at [463, 143] on div "[PERSON_NAME] 🔥 Hot Would that be at the [GEOGRAPHIC_DATA] in [GEOGRAPHIC_DATA]?" at bounding box center [772, 146] width 831 height 15
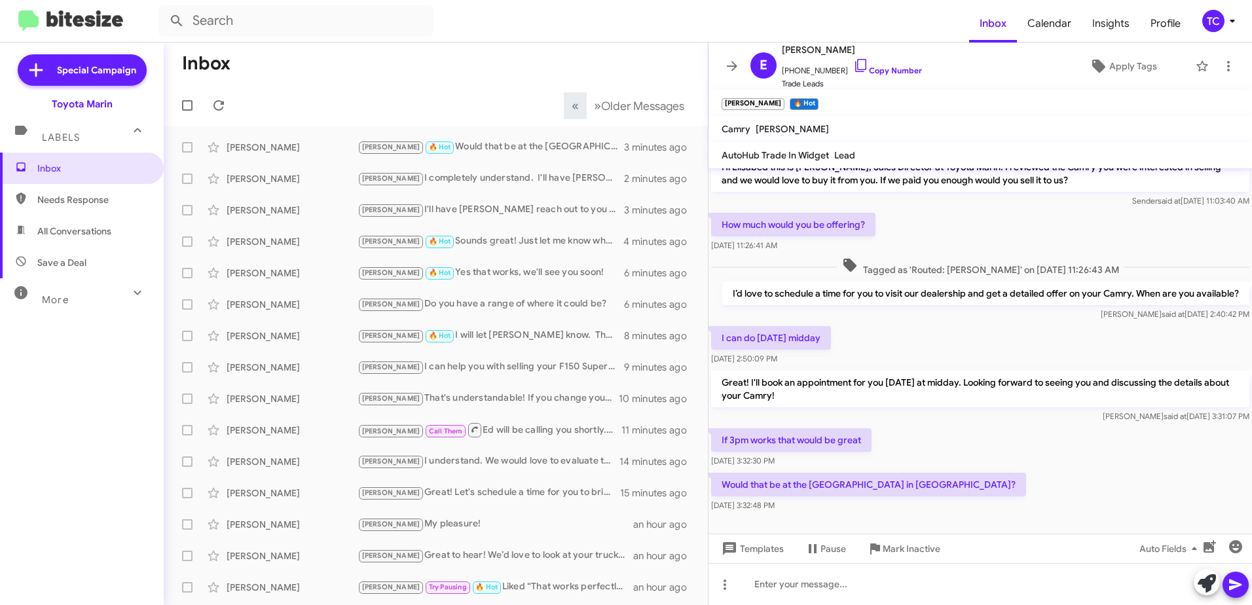
scroll to position [23, 0]
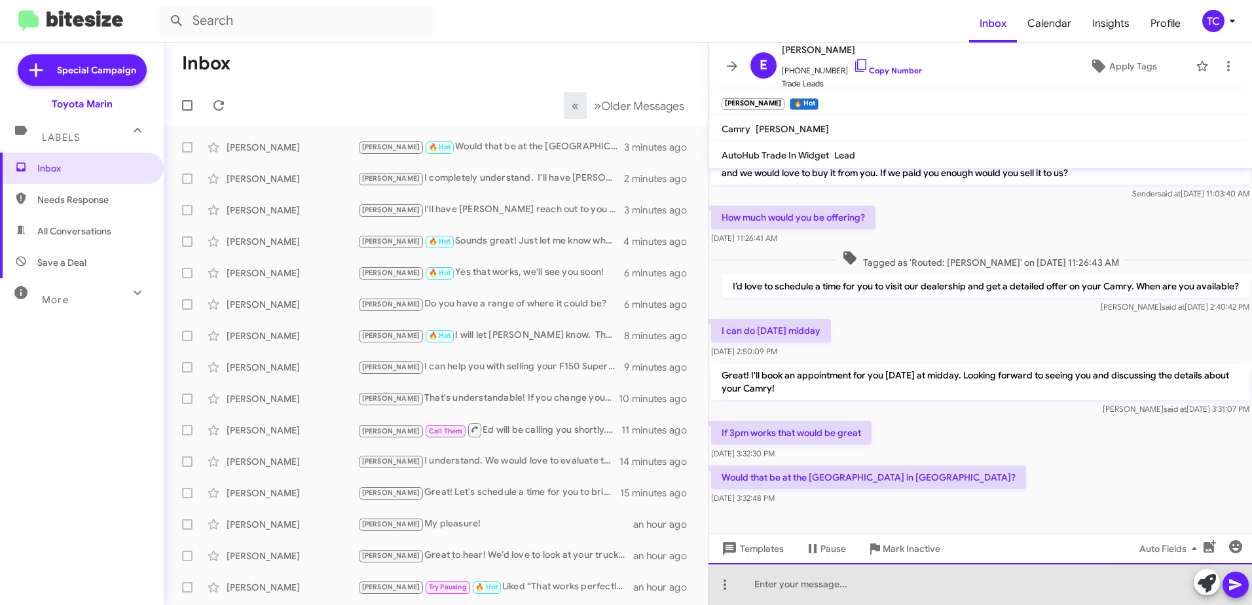
click at [846, 579] on div at bounding box center [979, 584] width 543 height 42
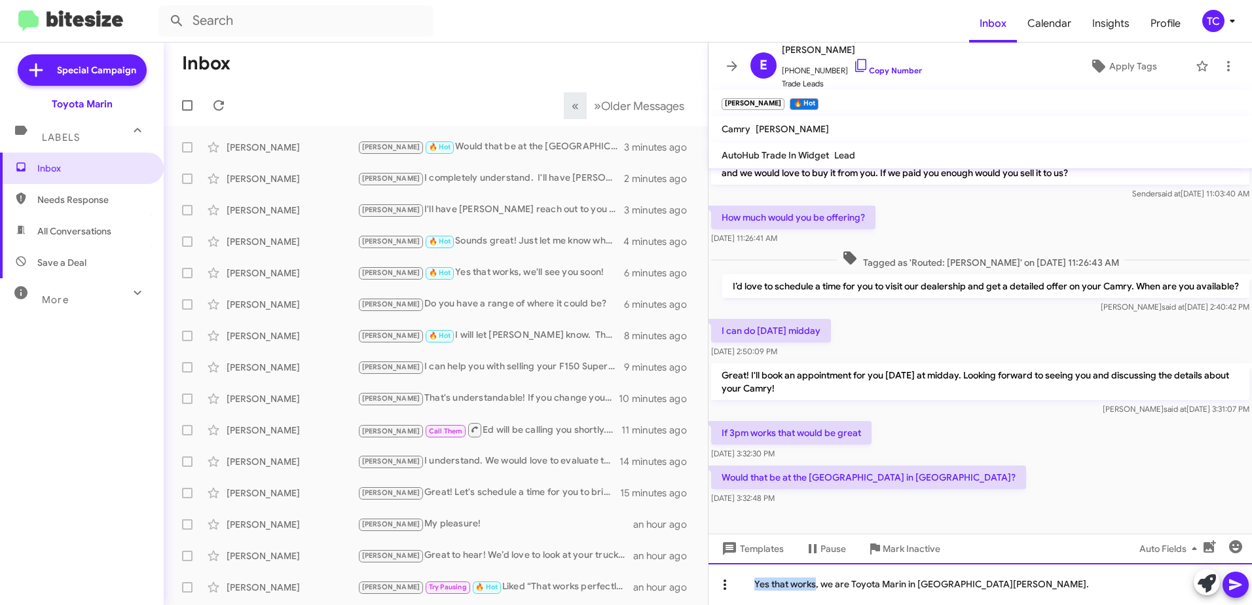
drag, startPoint x: 816, startPoint y: 581, endPoint x: 712, endPoint y: 580, distance: 104.1
click at [712, 580] on div "Yes that works, we are Toyota Marin in [GEOGRAPHIC_DATA][PERSON_NAME]." at bounding box center [979, 584] width 543 height 42
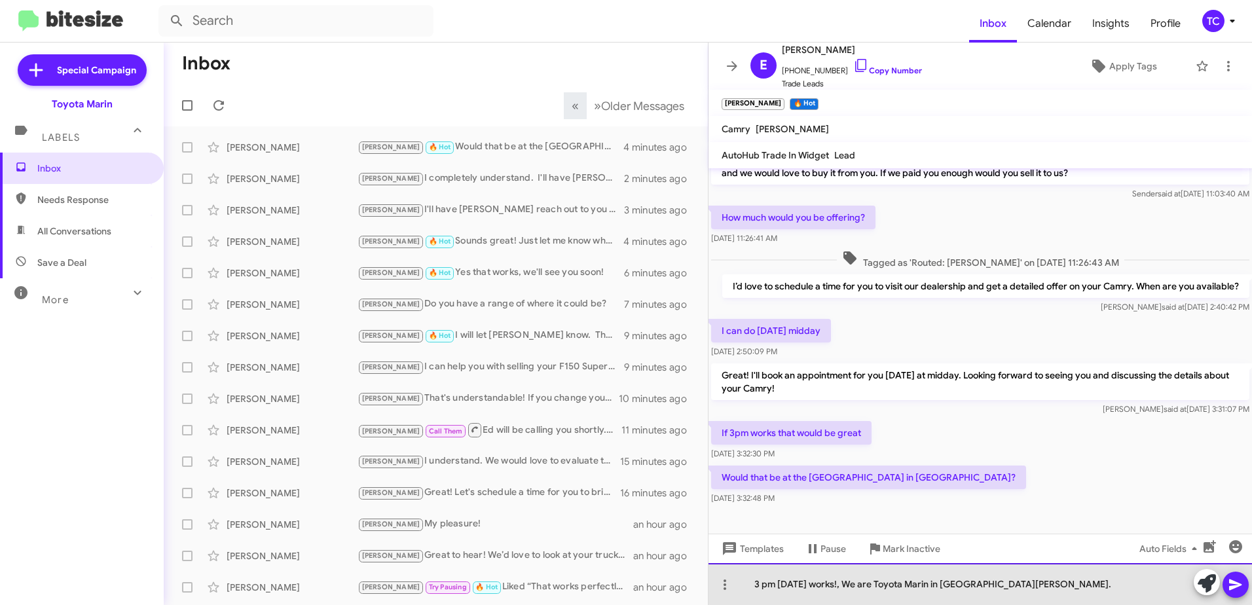
drag, startPoint x: 1032, startPoint y: 583, endPoint x: 1151, endPoint y: 592, distance: 118.8
click at [1033, 583] on div "3 pm [DATE] works!, We are Toyota Marin in [GEOGRAPHIC_DATA][PERSON_NAME]." at bounding box center [979, 584] width 543 height 42
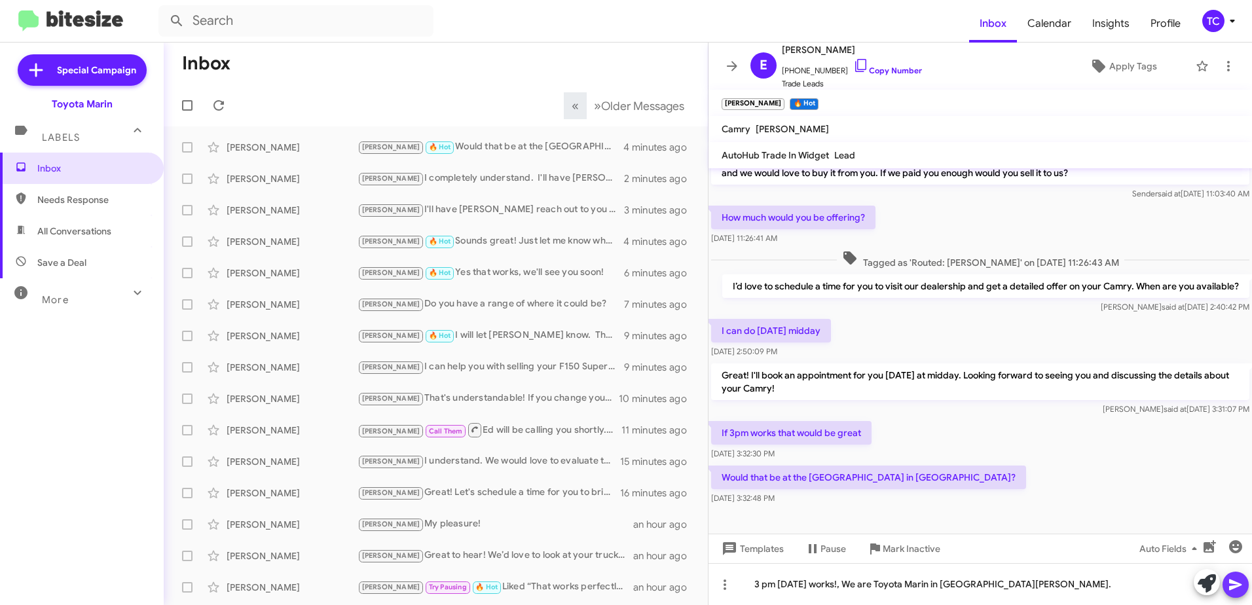
click at [1239, 587] on icon at bounding box center [1235, 585] width 16 height 16
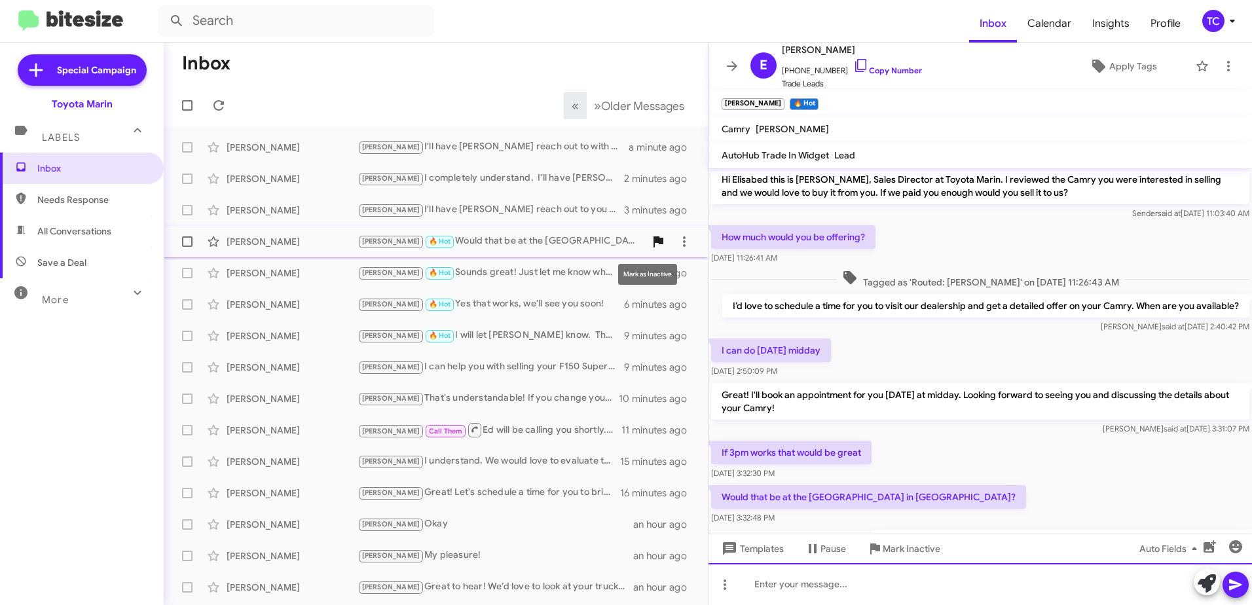
scroll to position [0, 0]
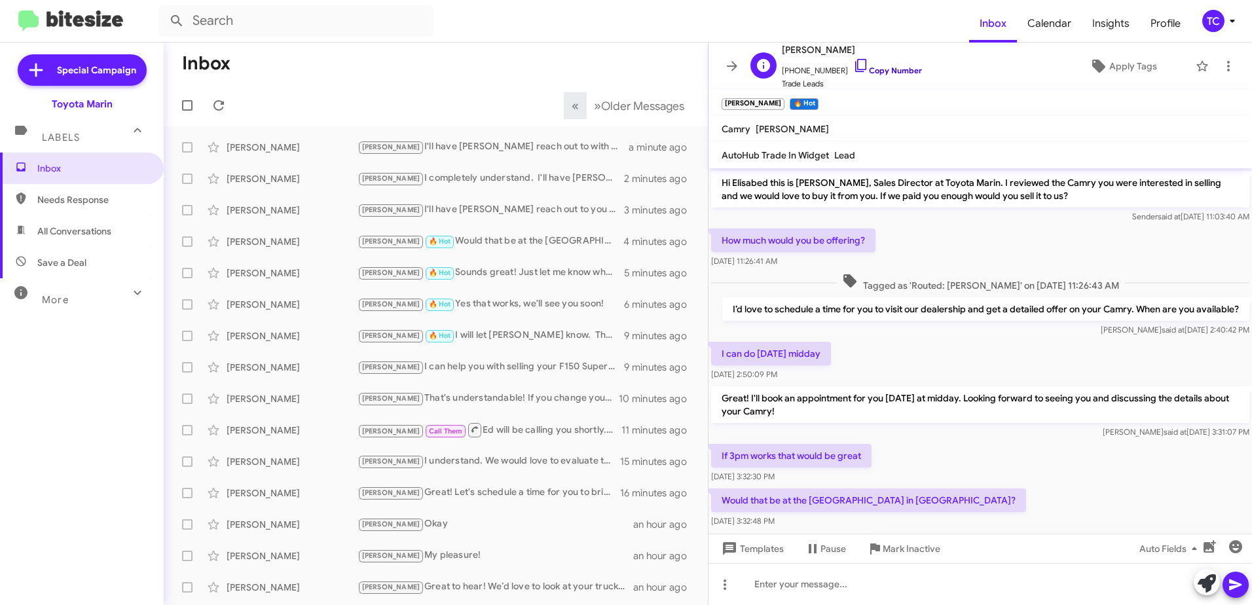
click at [853, 65] on icon at bounding box center [861, 66] width 16 height 16
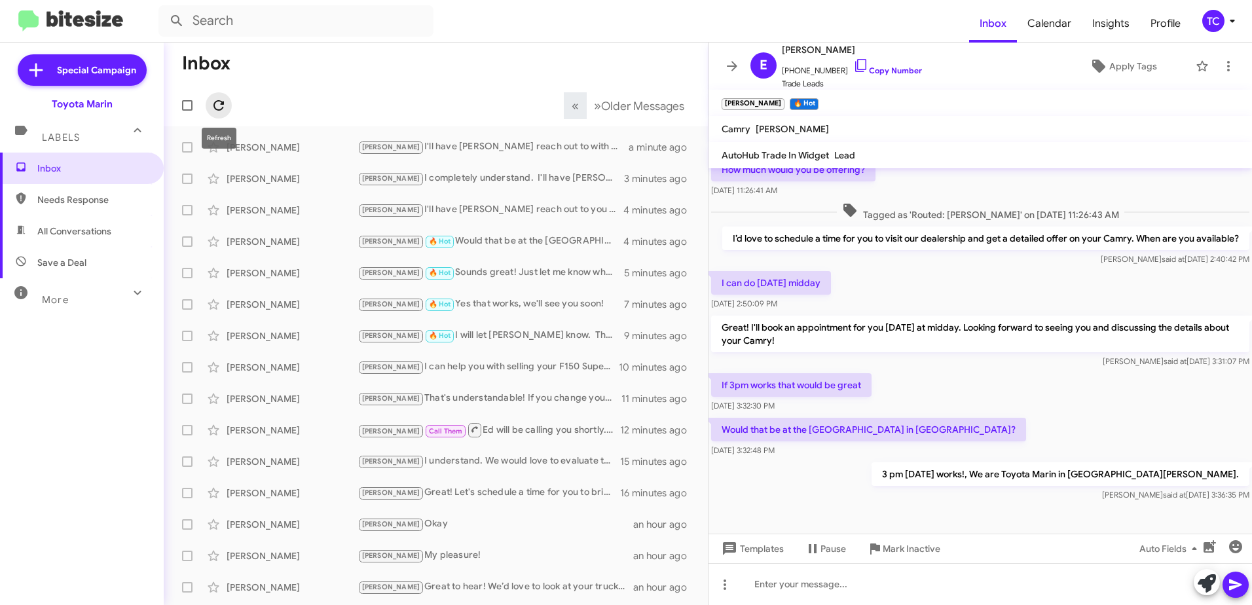
click at [209, 109] on span at bounding box center [219, 106] width 26 height 16
click at [213, 107] on icon at bounding box center [219, 106] width 16 height 16
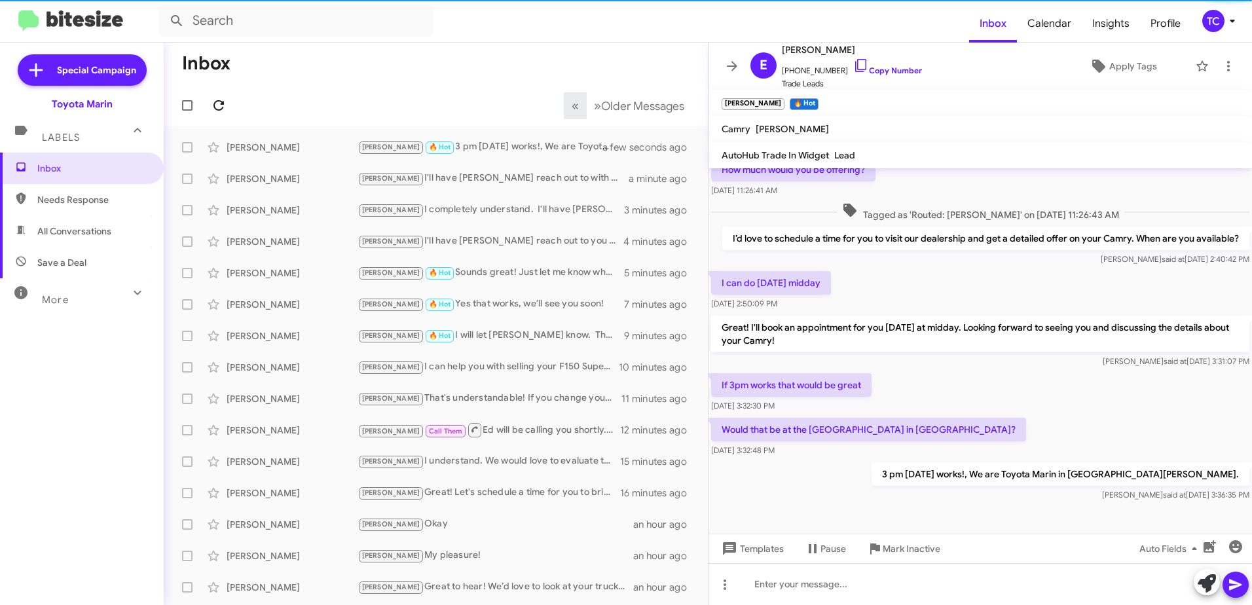
click at [217, 106] on icon at bounding box center [219, 106] width 16 height 16
click at [219, 105] on icon at bounding box center [219, 106] width 16 height 16
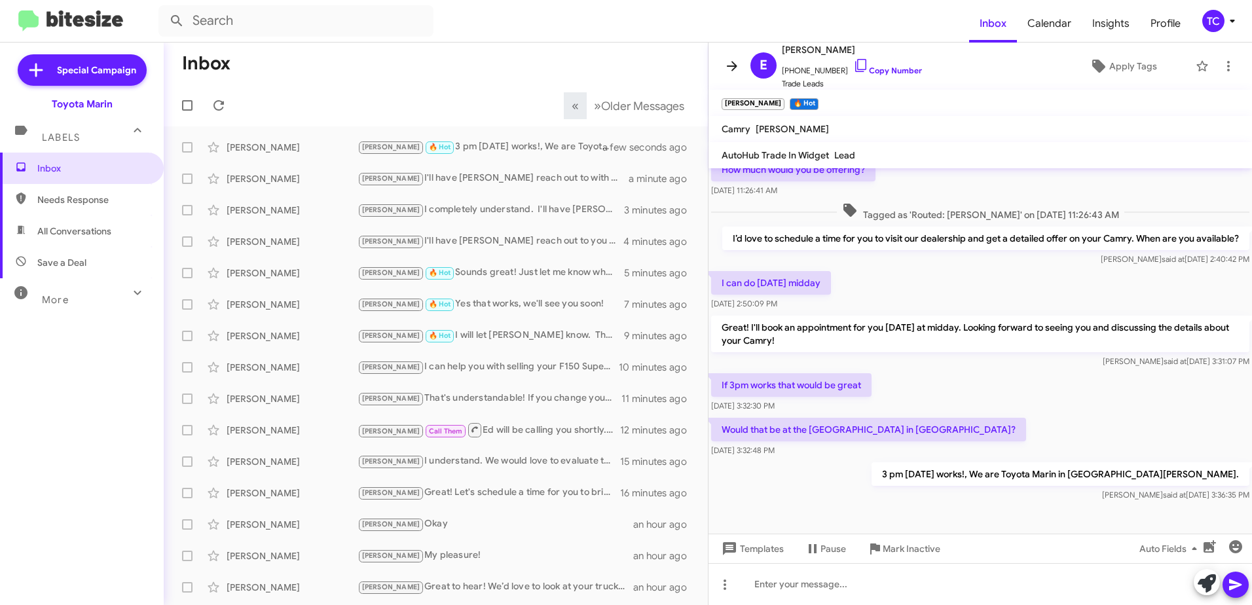
click at [727, 62] on icon at bounding box center [732, 66] width 16 height 16
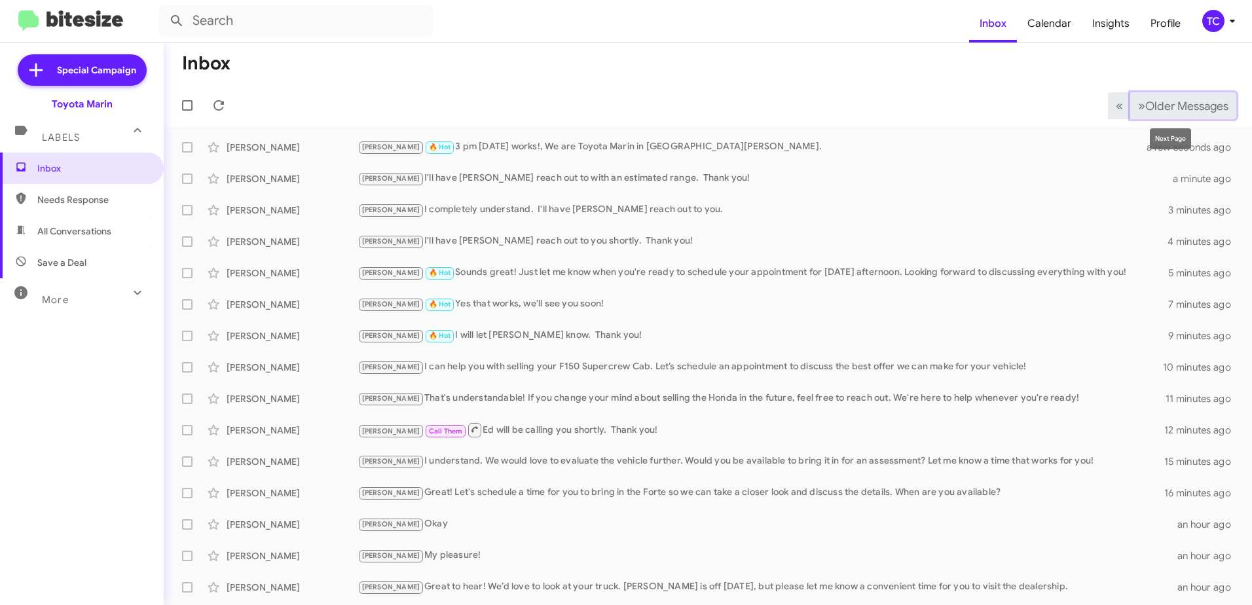
click at [1145, 101] on span "Older Messages" at bounding box center [1186, 106] width 83 height 14
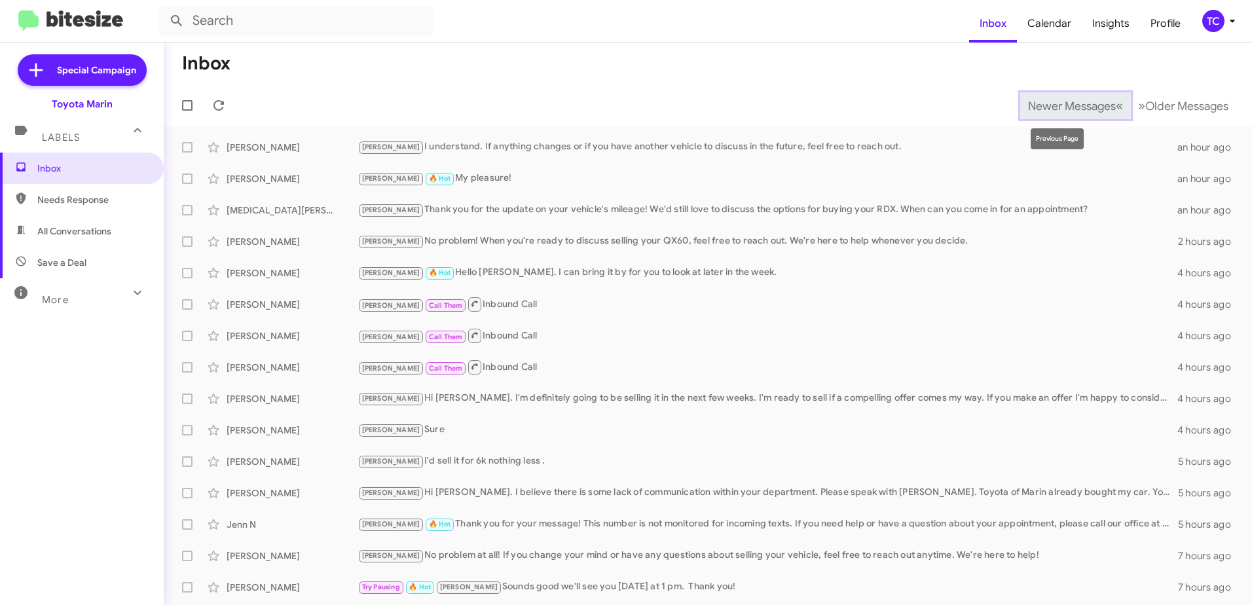
click at [1054, 99] on span "Newer Messages" at bounding box center [1072, 106] width 88 height 14
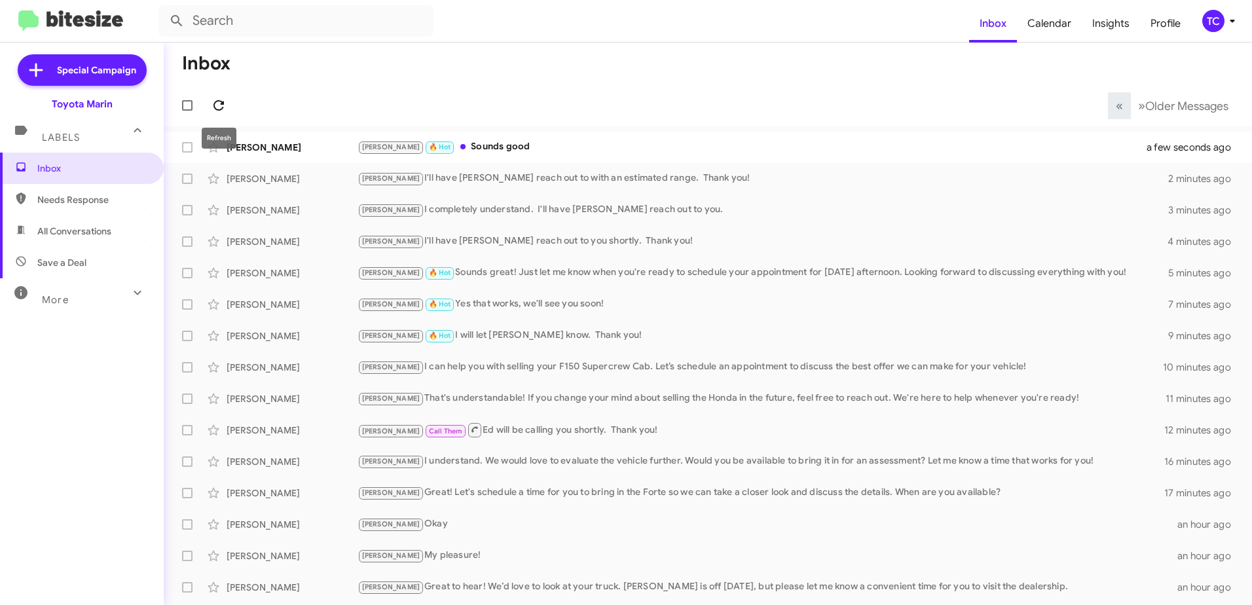
click at [215, 107] on icon at bounding box center [218, 105] width 10 height 10
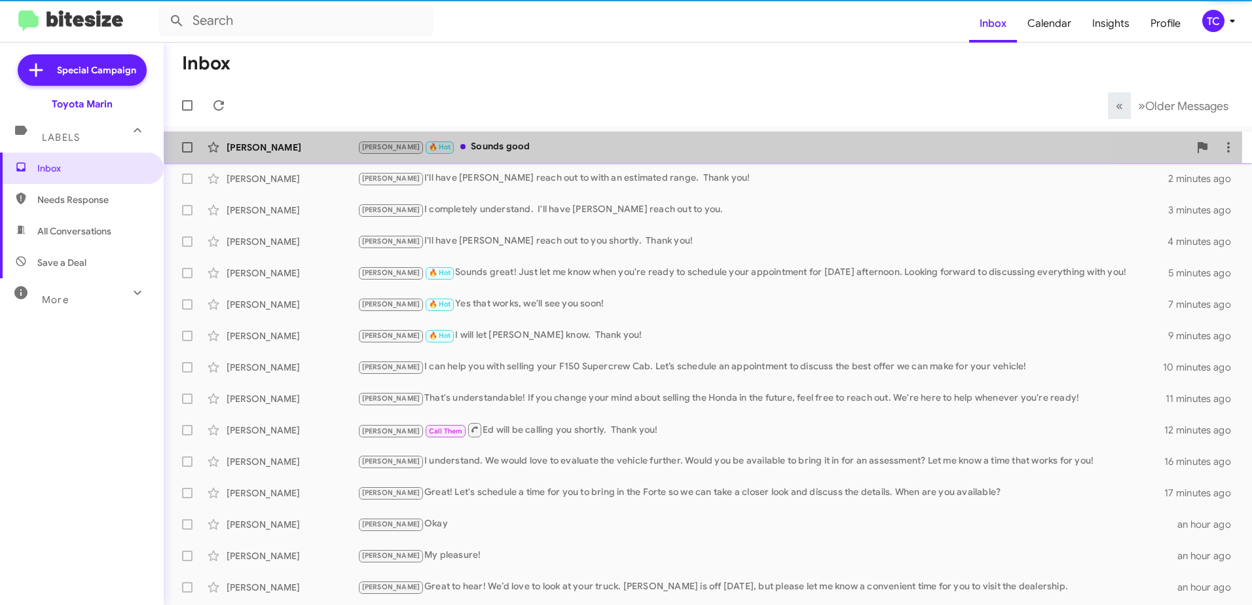
click at [428, 141] on div "[PERSON_NAME] 🔥 Hot Sounds good" at bounding box center [772, 146] width 831 height 15
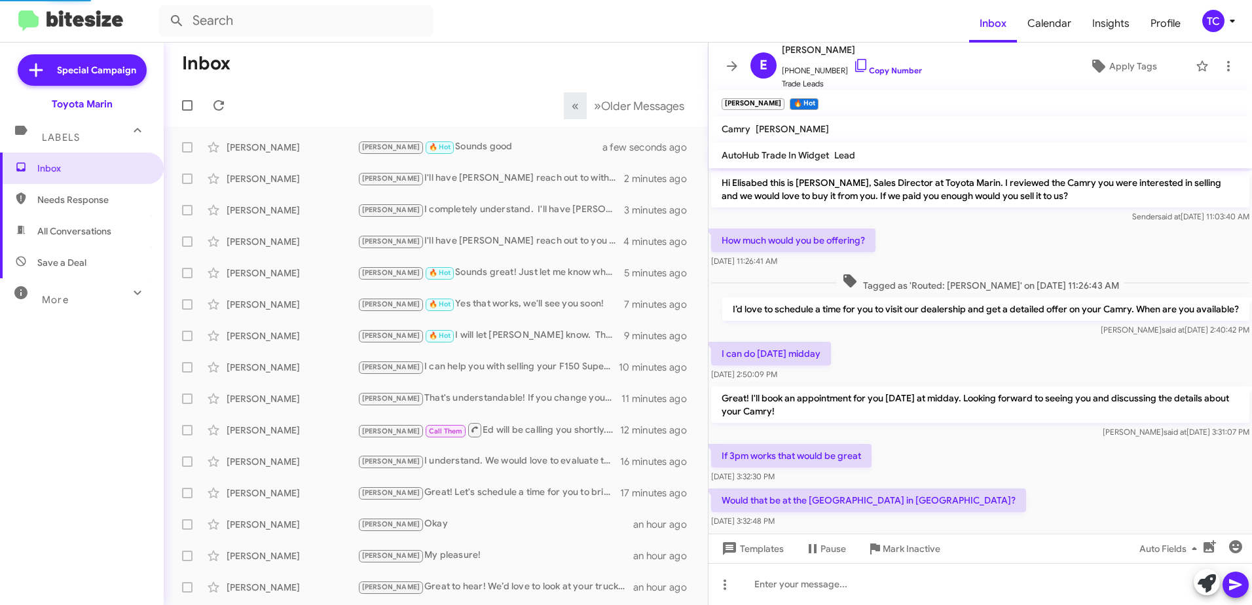
scroll to position [92, 0]
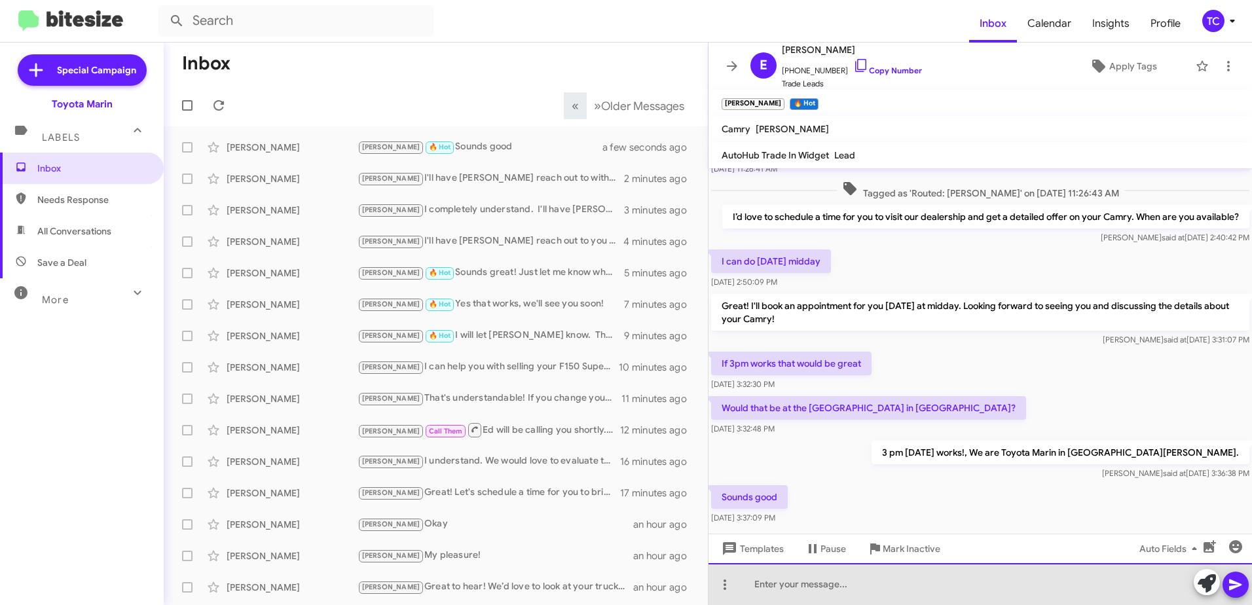
click at [1105, 585] on div at bounding box center [979, 584] width 543 height 42
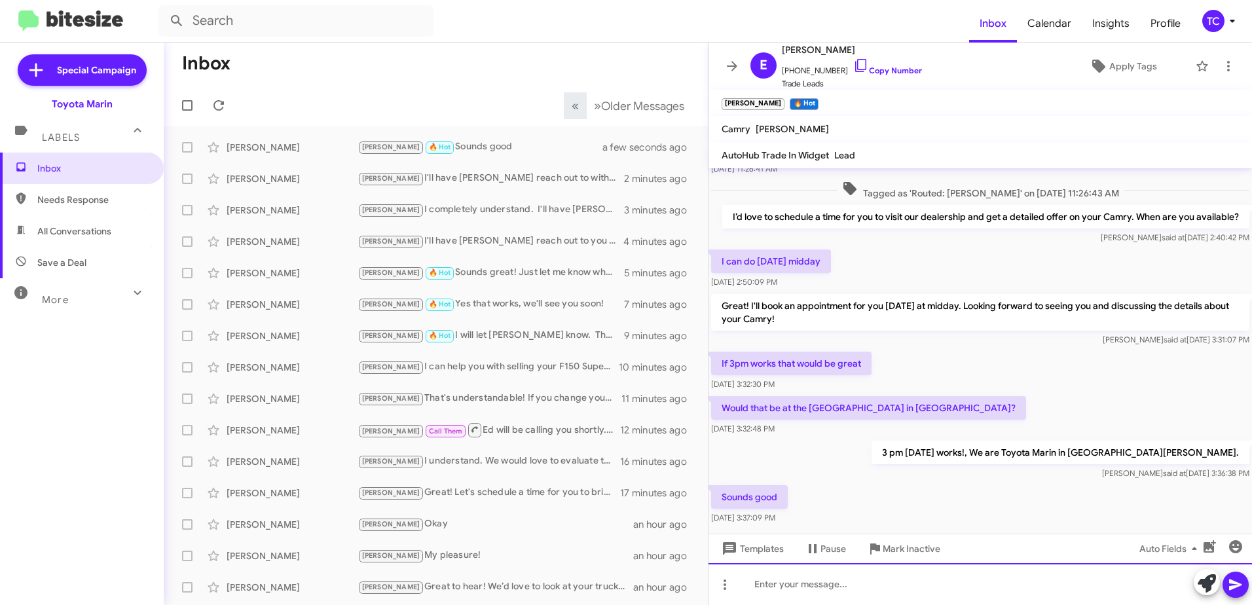
click at [1121, 588] on div at bounding box center [979, 584] width 543 height 42
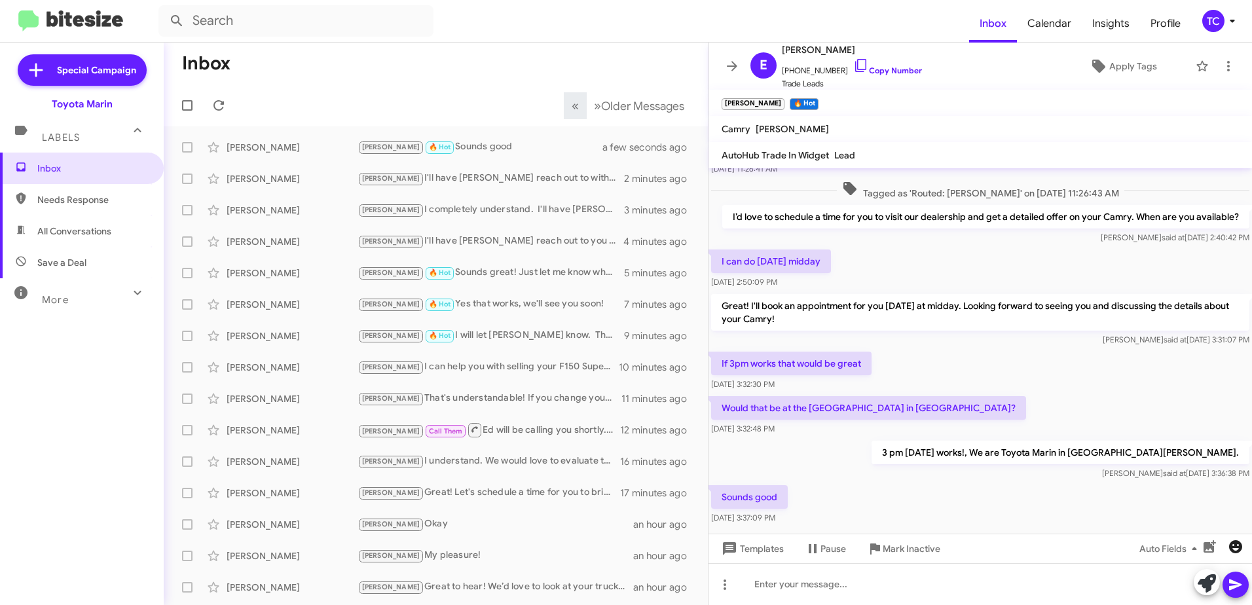
click at [1233, 548] on icon "button" at bounding box center [1235, 546] width 13 height 13
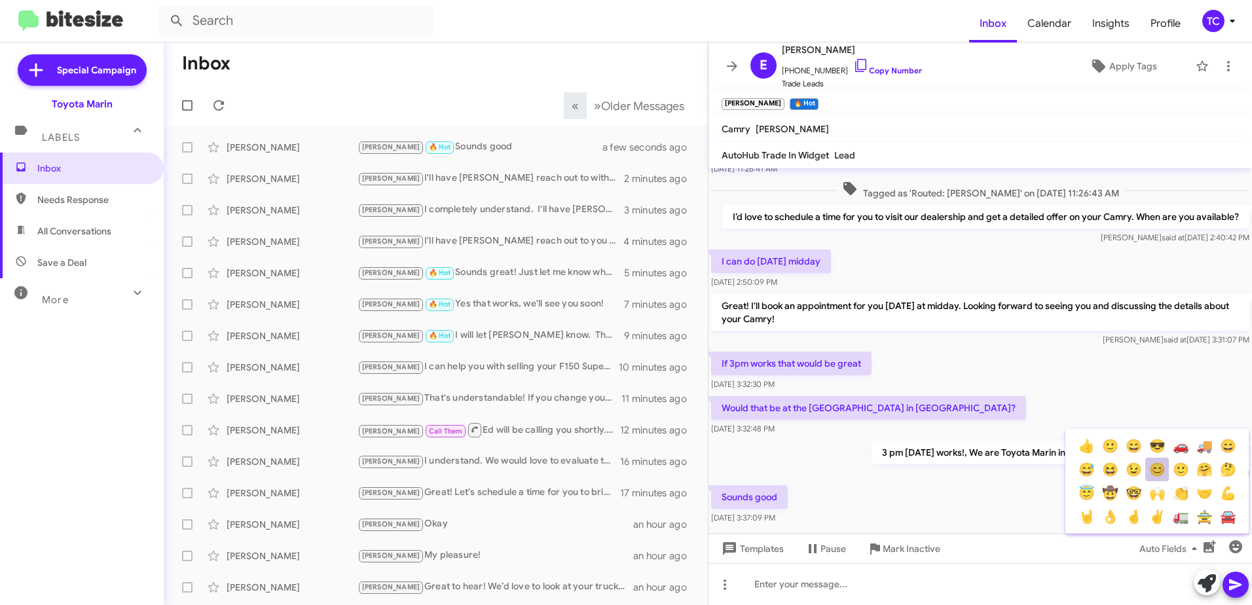
click at [1159, 469] on button "😊" at bounding box center [1157, 470] width 24 height 24
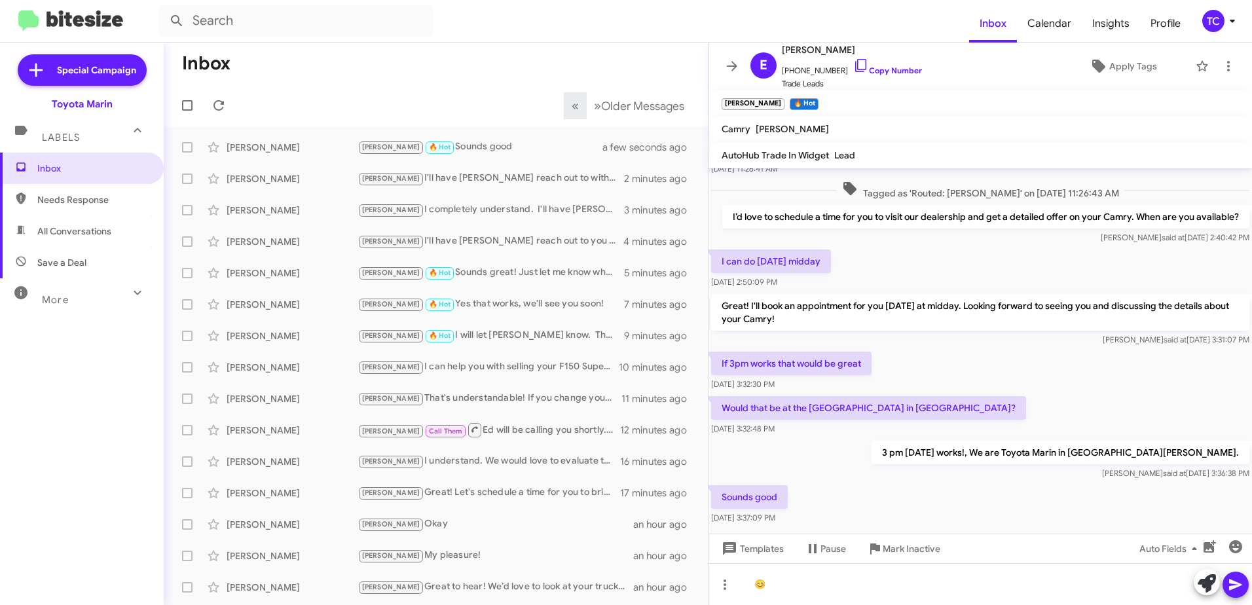
click at [1237, 587] on icon at bounding box center [1235, 585] width 16 height 16
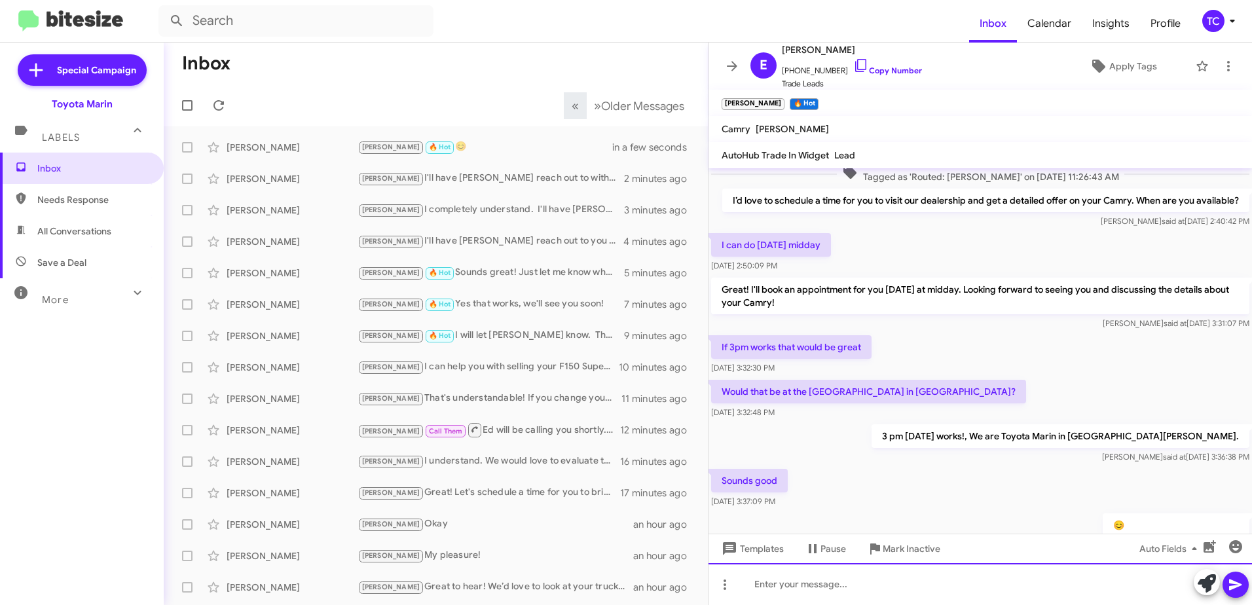
scroll to position [166, 0]
